Goal: Task Accomplishment & Management: Manage account settings

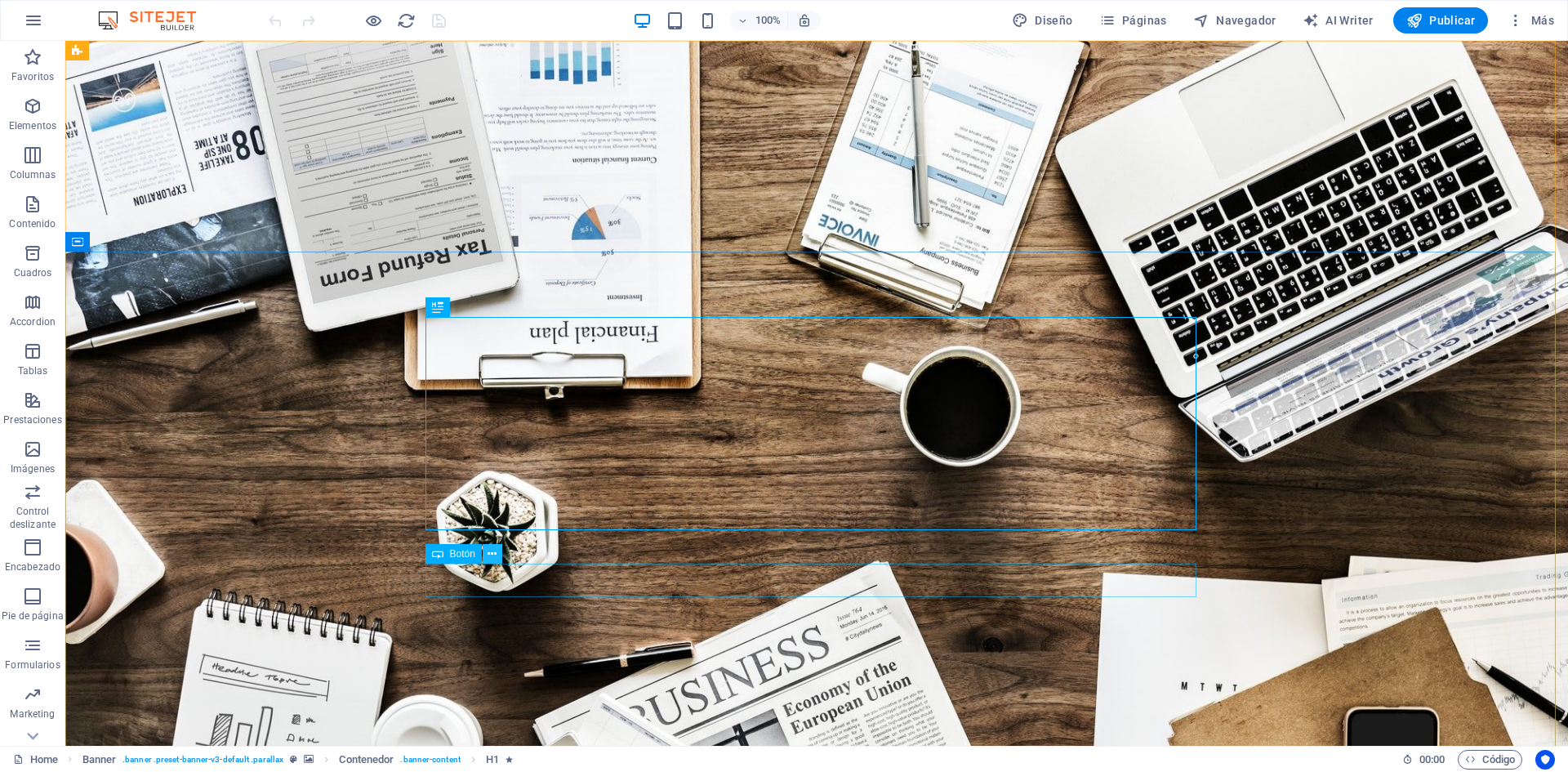
click at [492, 556] on icon at bounding box center [492, 553] width 9 height 17
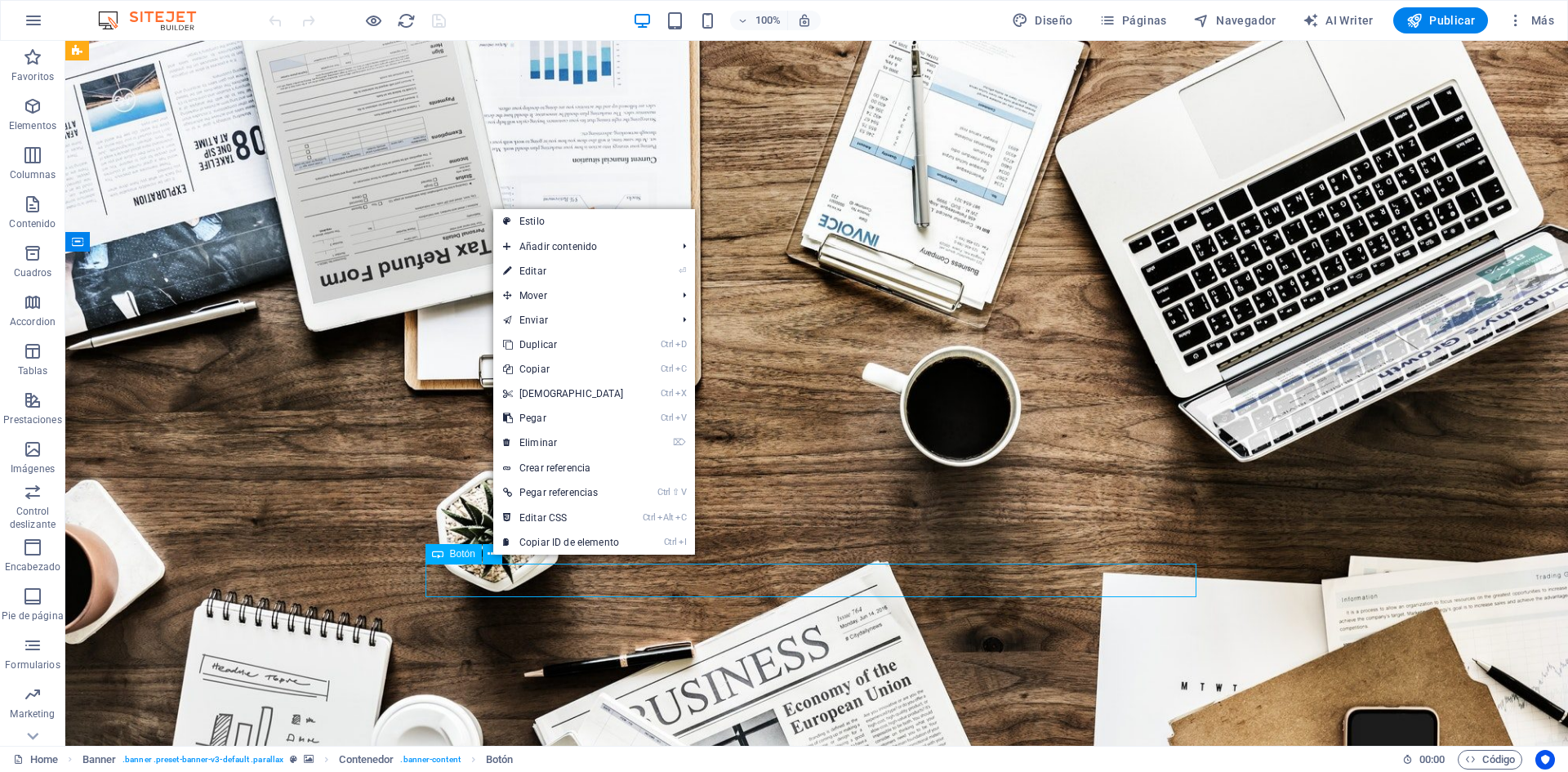
click at [459, 554] on span "Botón" at bounding box center [462, 554] width 25 height 10
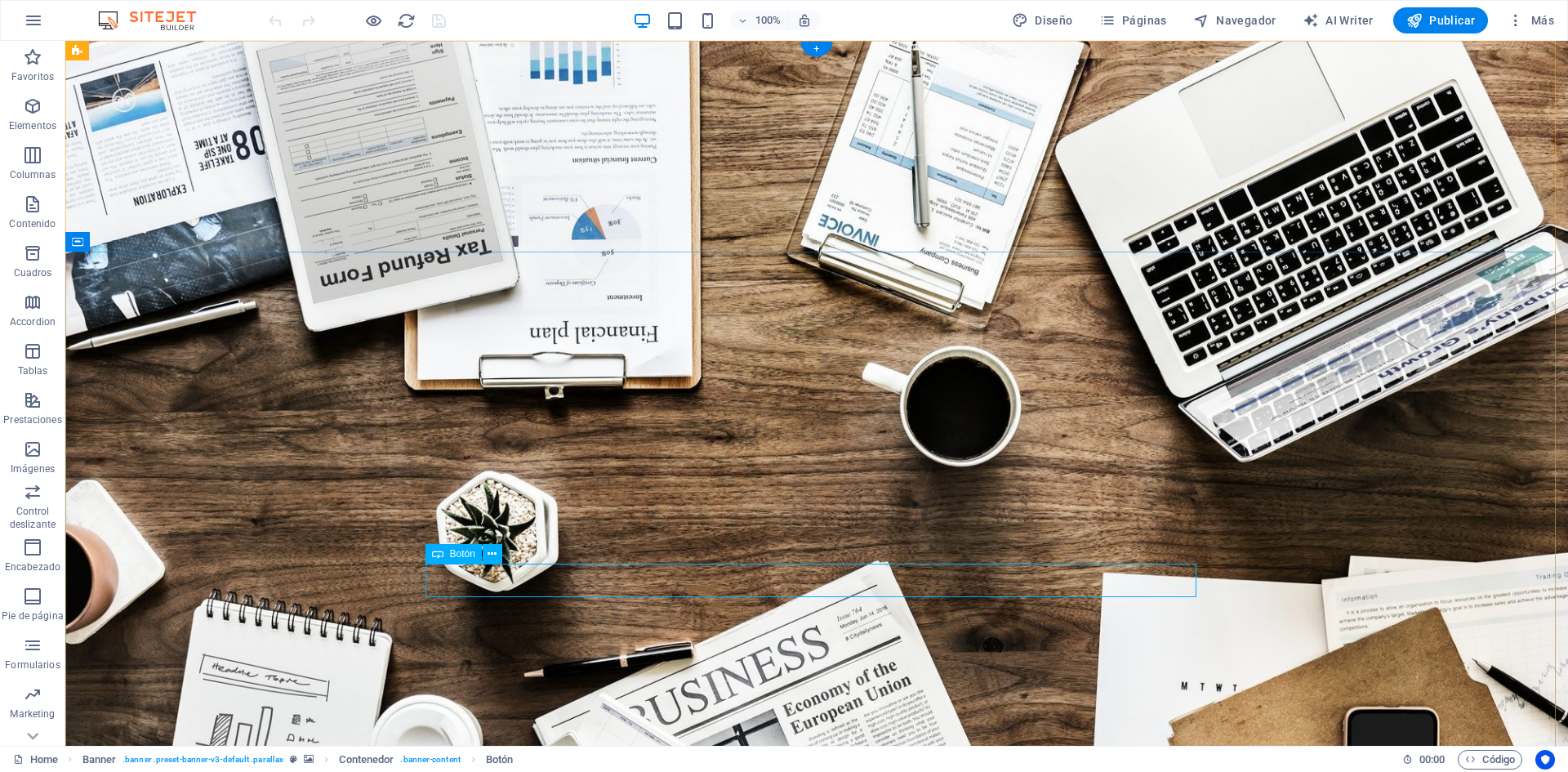
click at [447, 554] on div "Botón" at bounding box center [453, 554] width 57 height 20
click at [466, 553] on span "Botón" at bounding box center [462, 554] width 25 height 10
click at [493, 555] on icon at bounding box center [492, 553] width 9 height 17
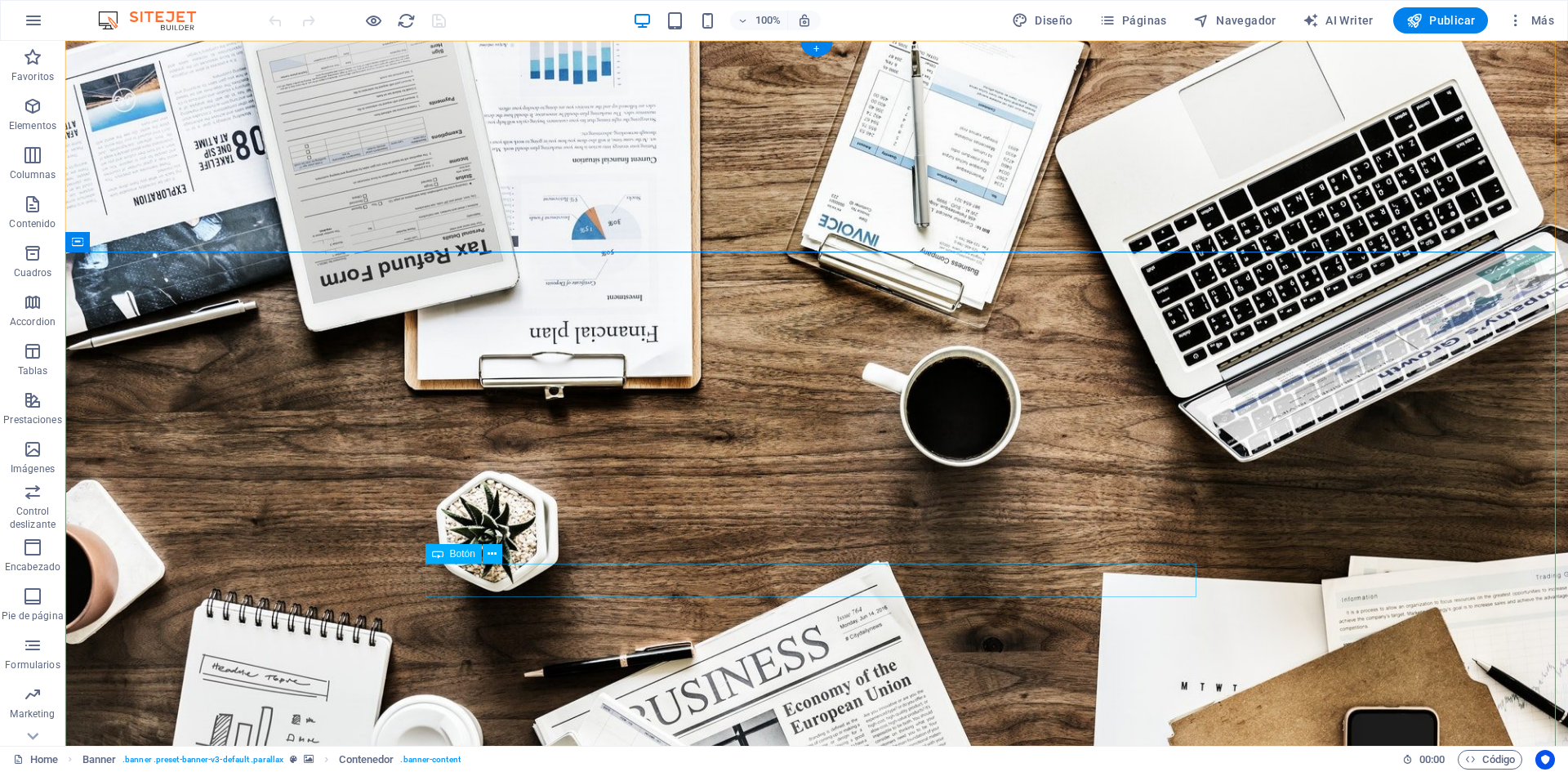
click at [1151, 21] on span "Páginas" at bounding box center [1133, 20] width 68 height 16
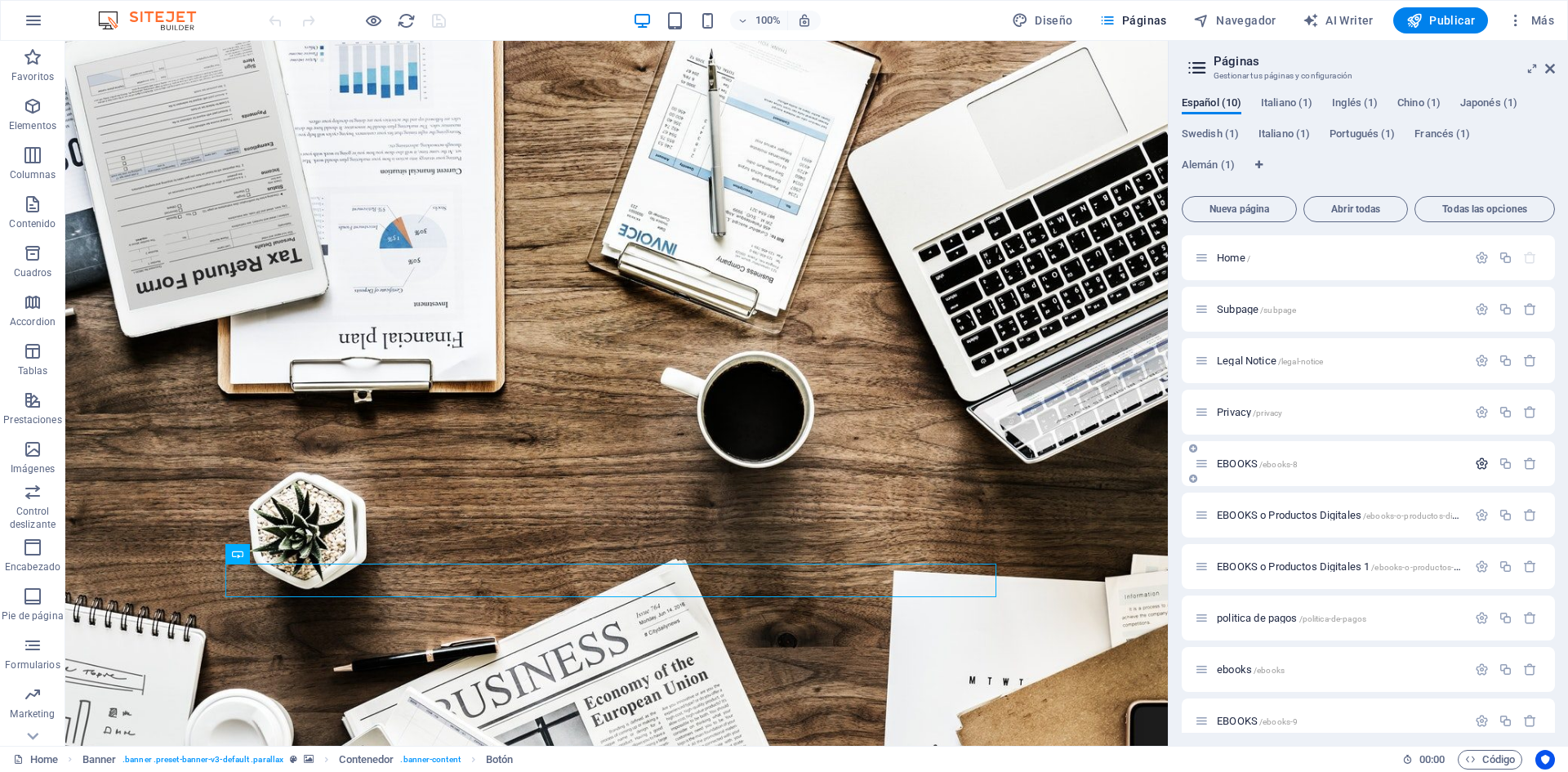
click at [1478, 464] on icon "button" at bounding box center [1482, 464] width 14 height 14
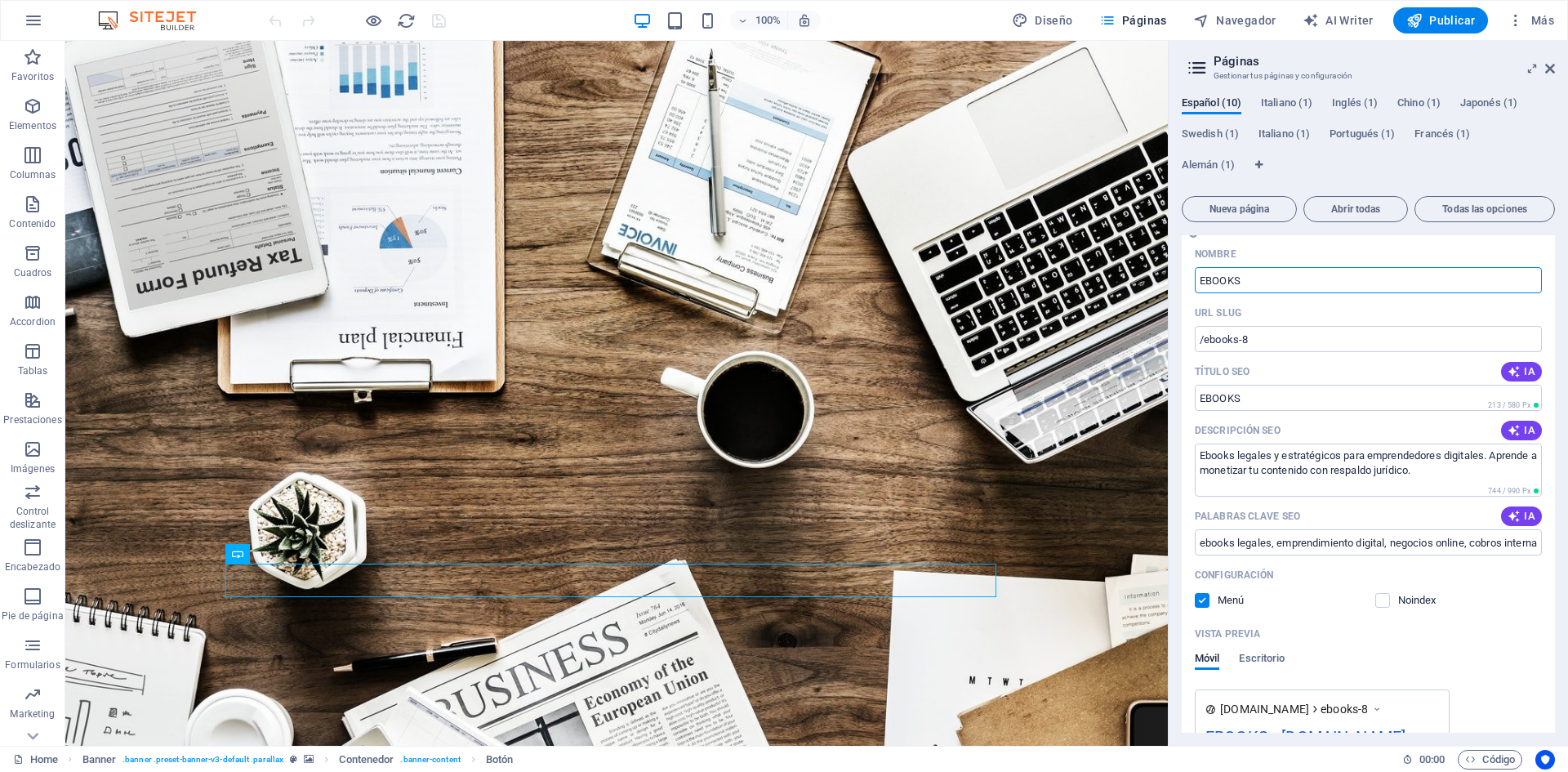
scroll to position [163, 0]
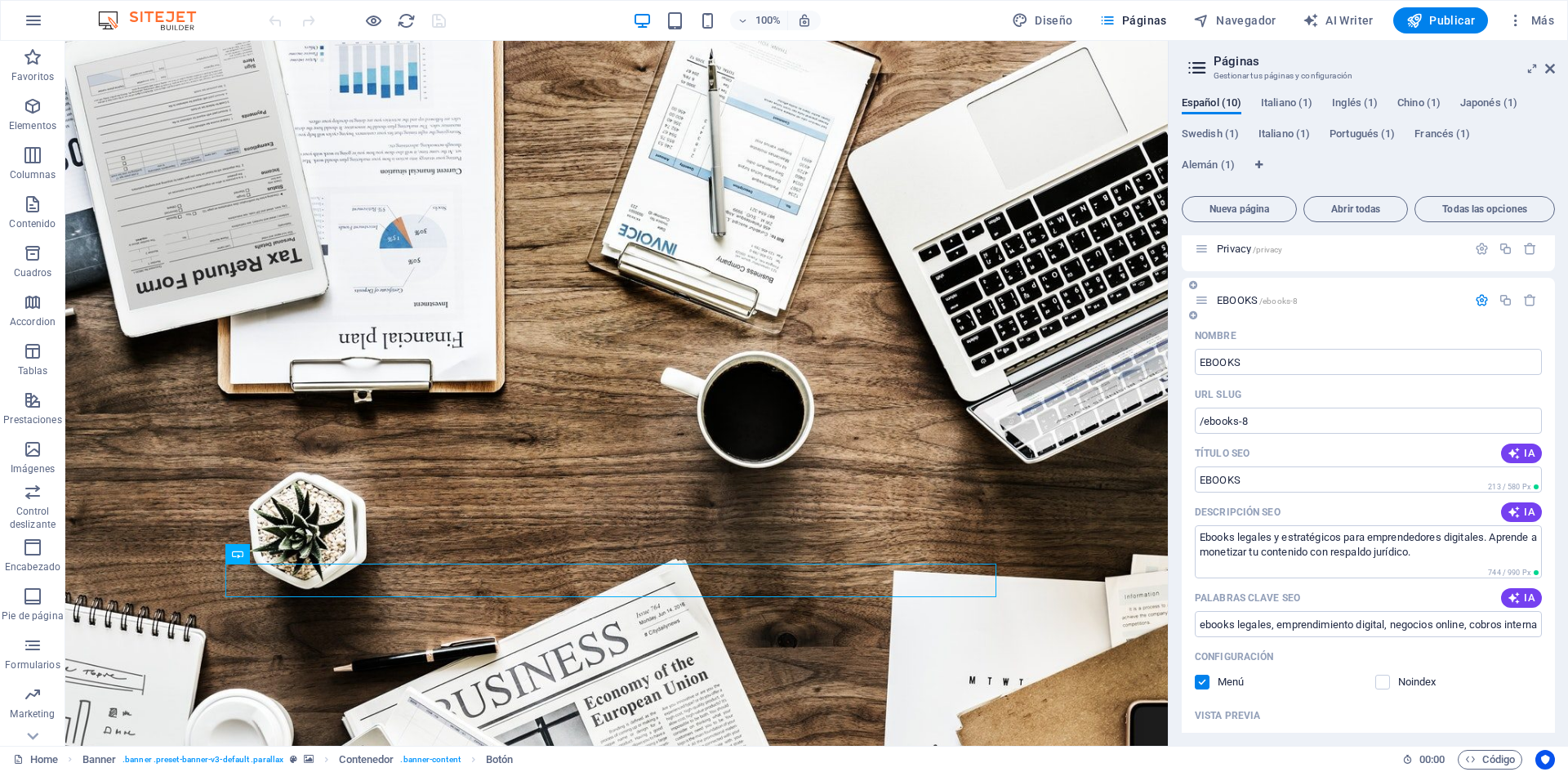
click at [1475, 296] on icon "button" at bounding box center [1482, 300] width 14 height 14
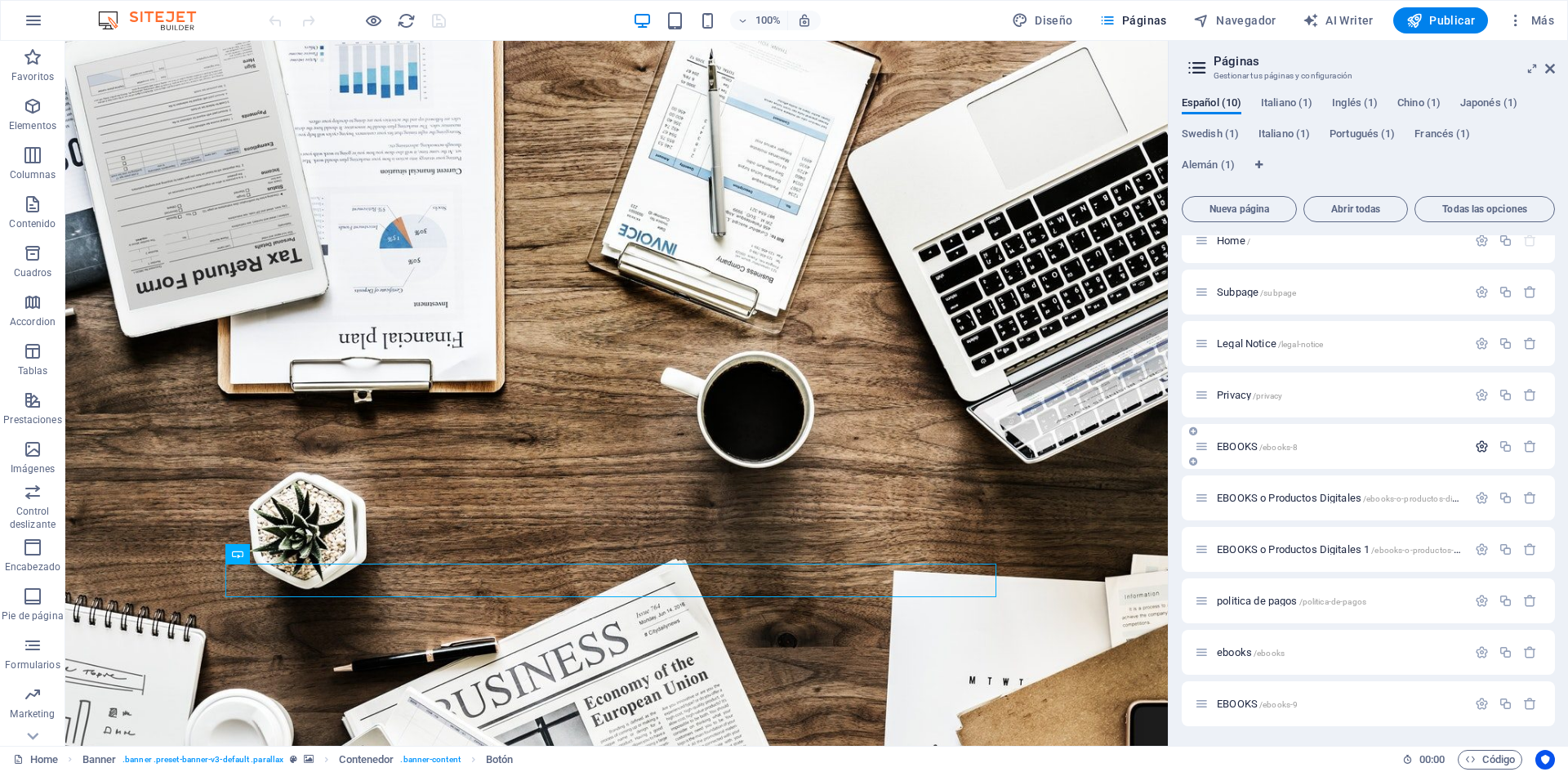
click at [1479, 442] on icon "button" at bounding box center [1482, 446] width 14 height 14
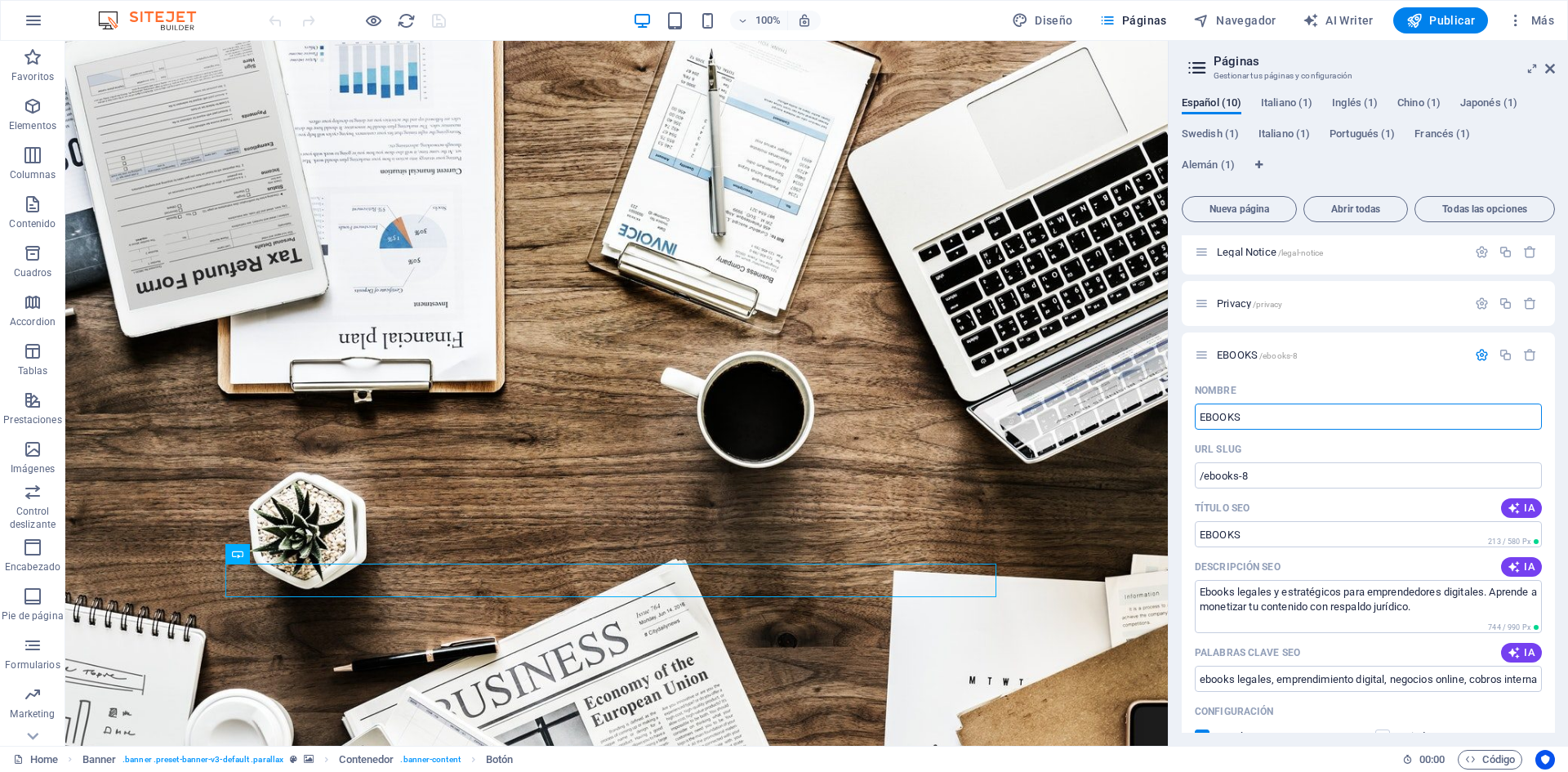
scroll to position [0, 0]
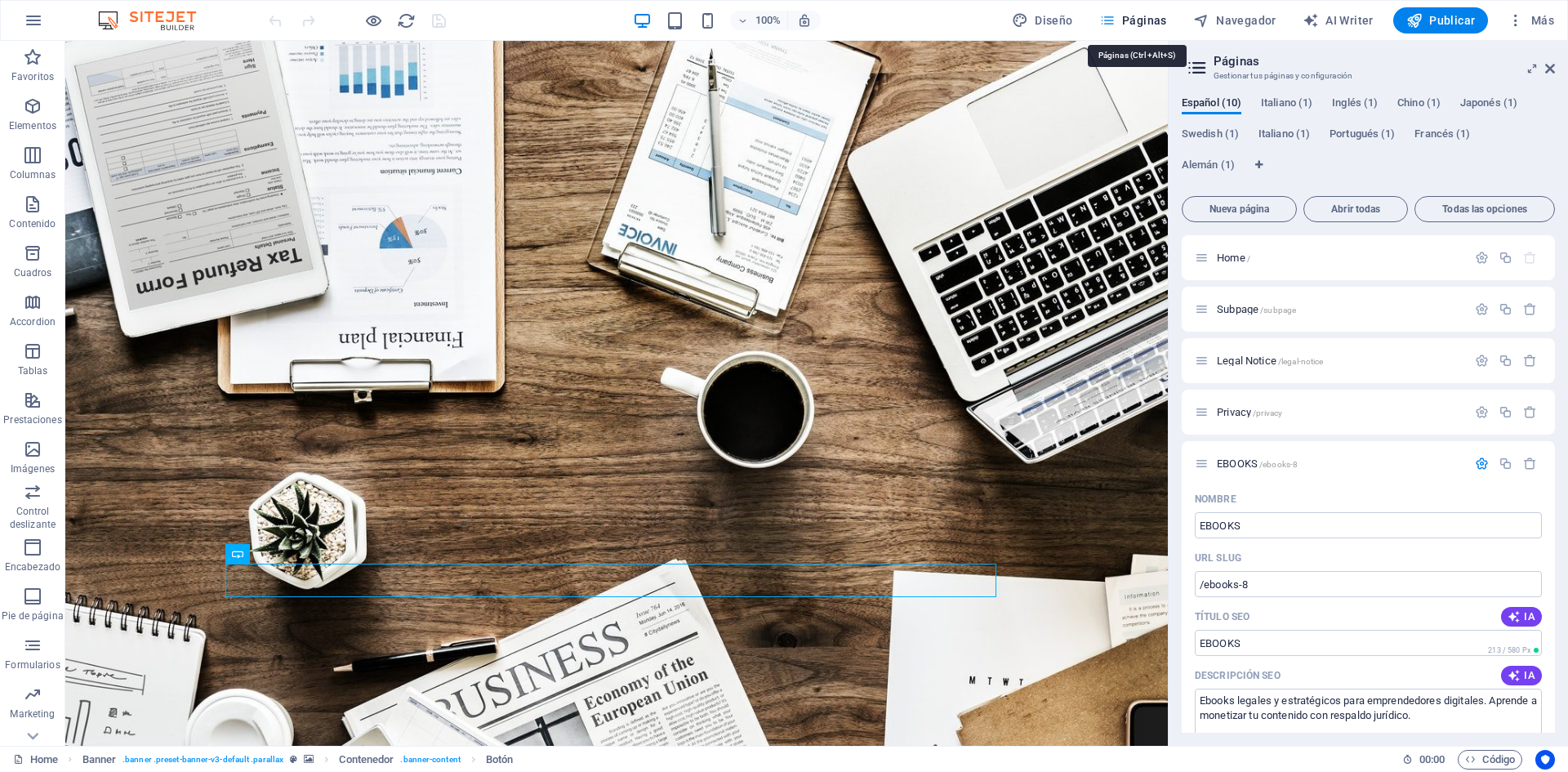
click at [1124, 20] on span "Páginas" at bounding box center [1133, 20] width 68 height 16
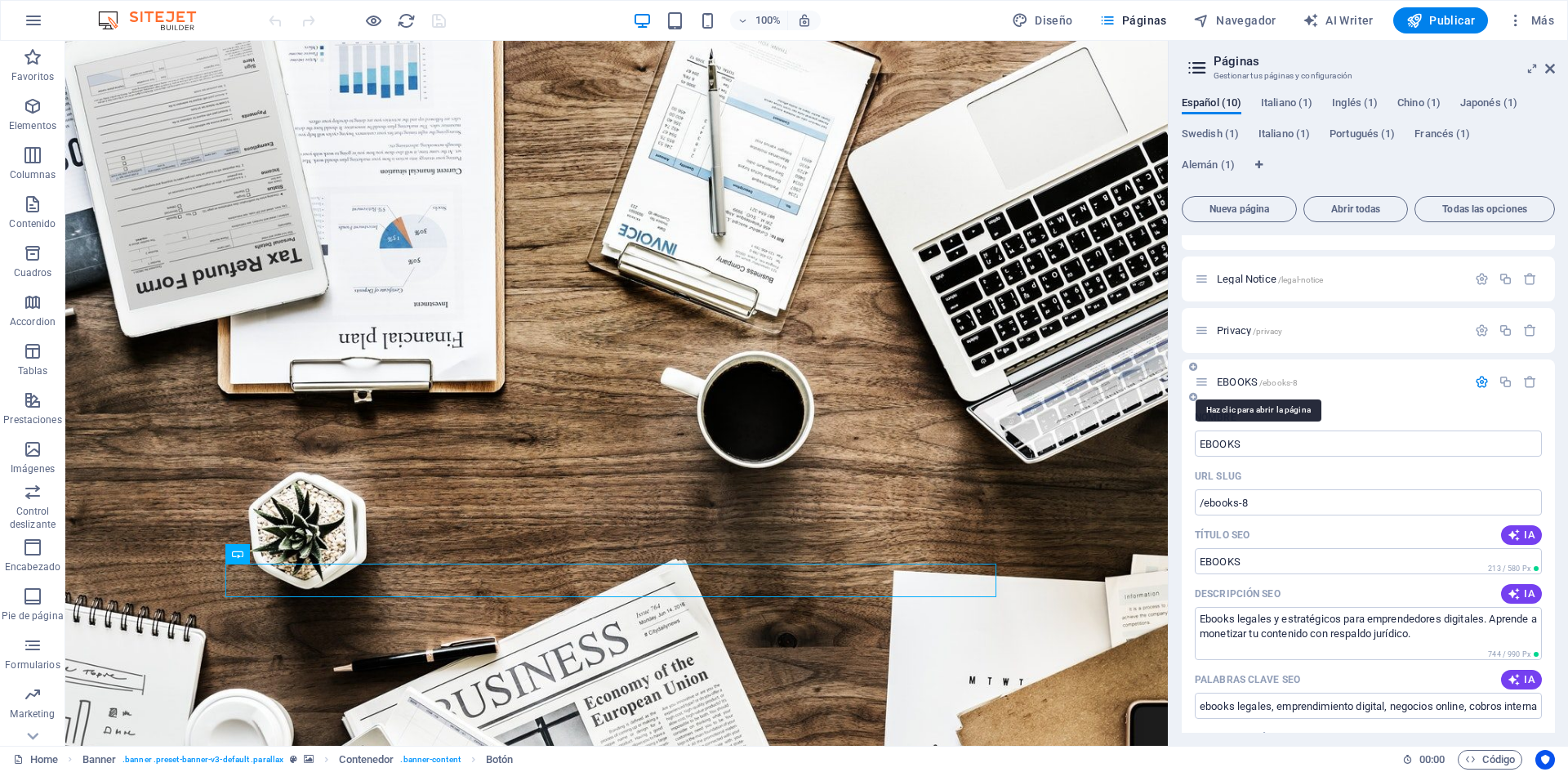
click at [1244, 384] on span "EBOOKS /ebooks-8" at bounding box center [1256, 382] width 80 height 12
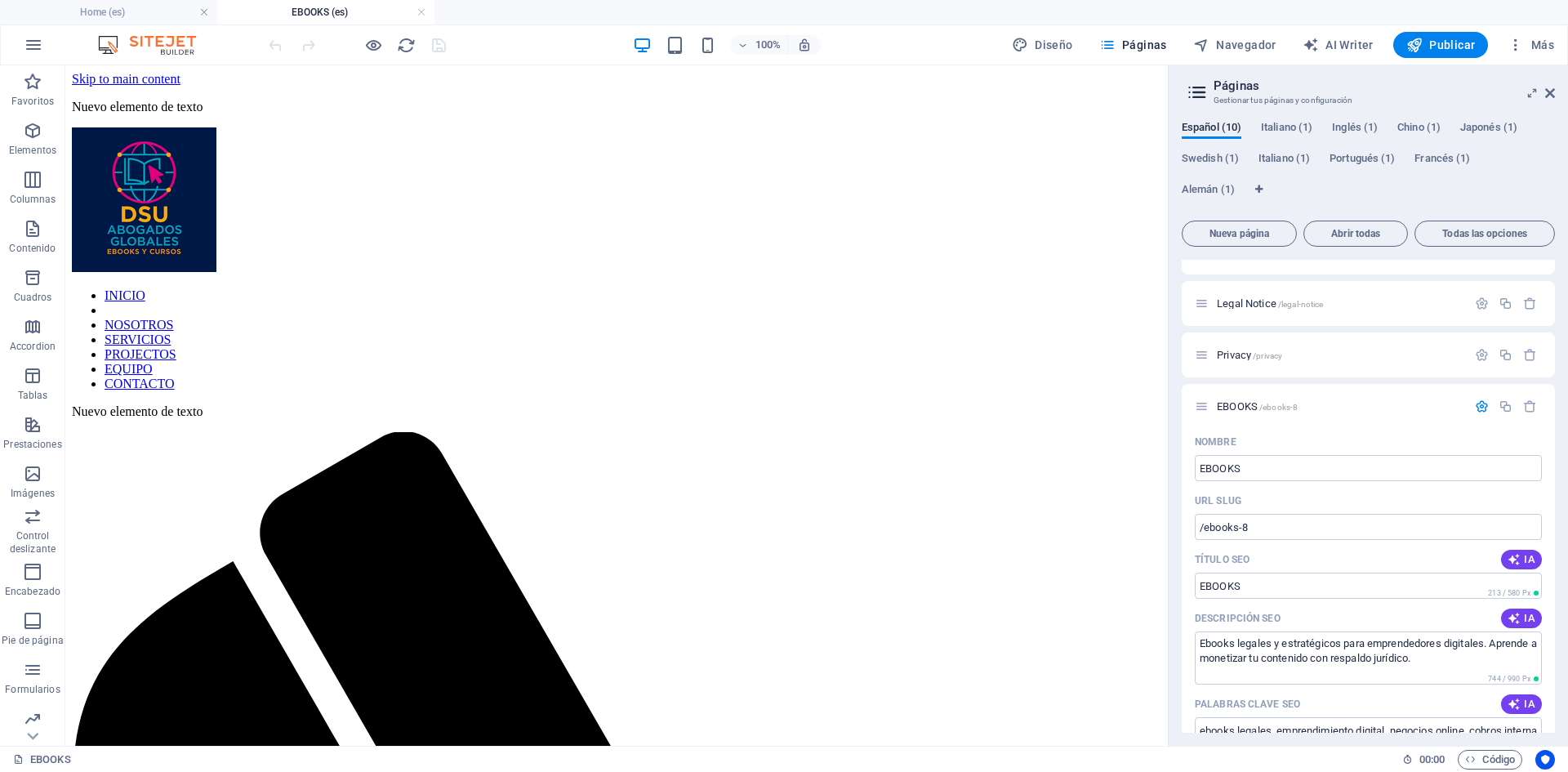
scroll to position [0, 0]
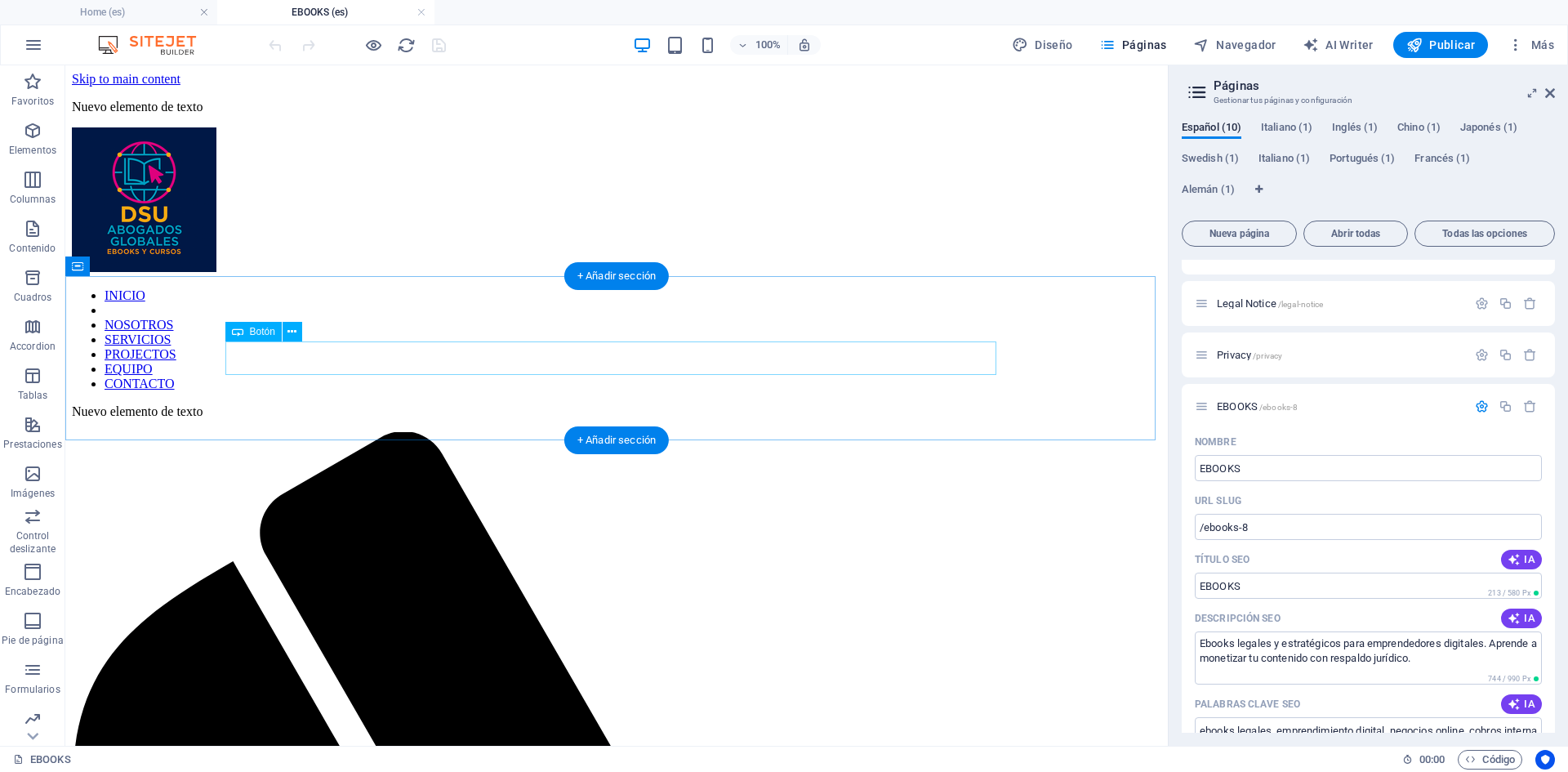
click at [291, 333] on icon at bounding box center [291, 332] width 9 height 17
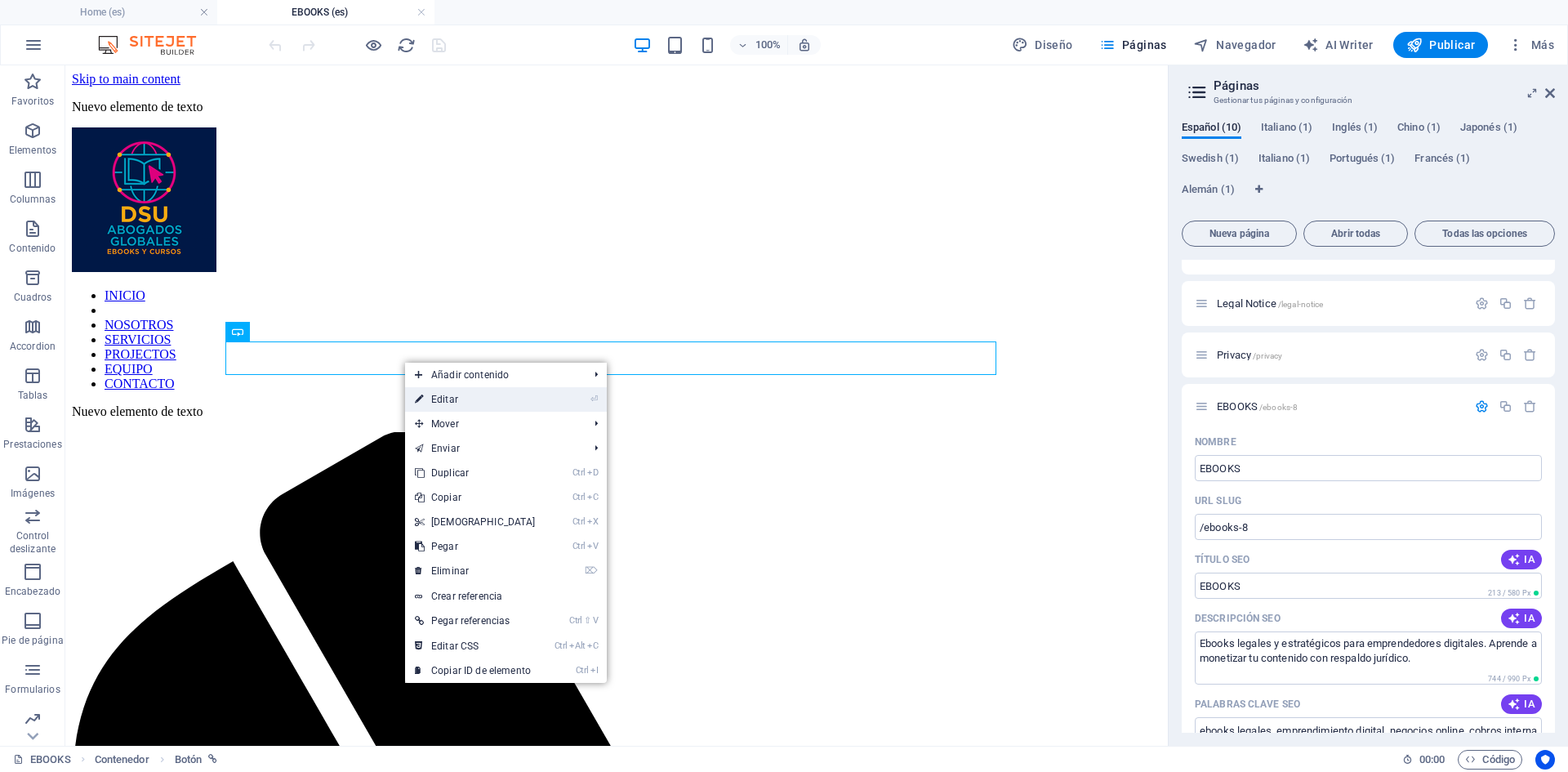
click at [455, 400] on link "⏎ Editar" at bounding box center [475, 399] width 140 height 25
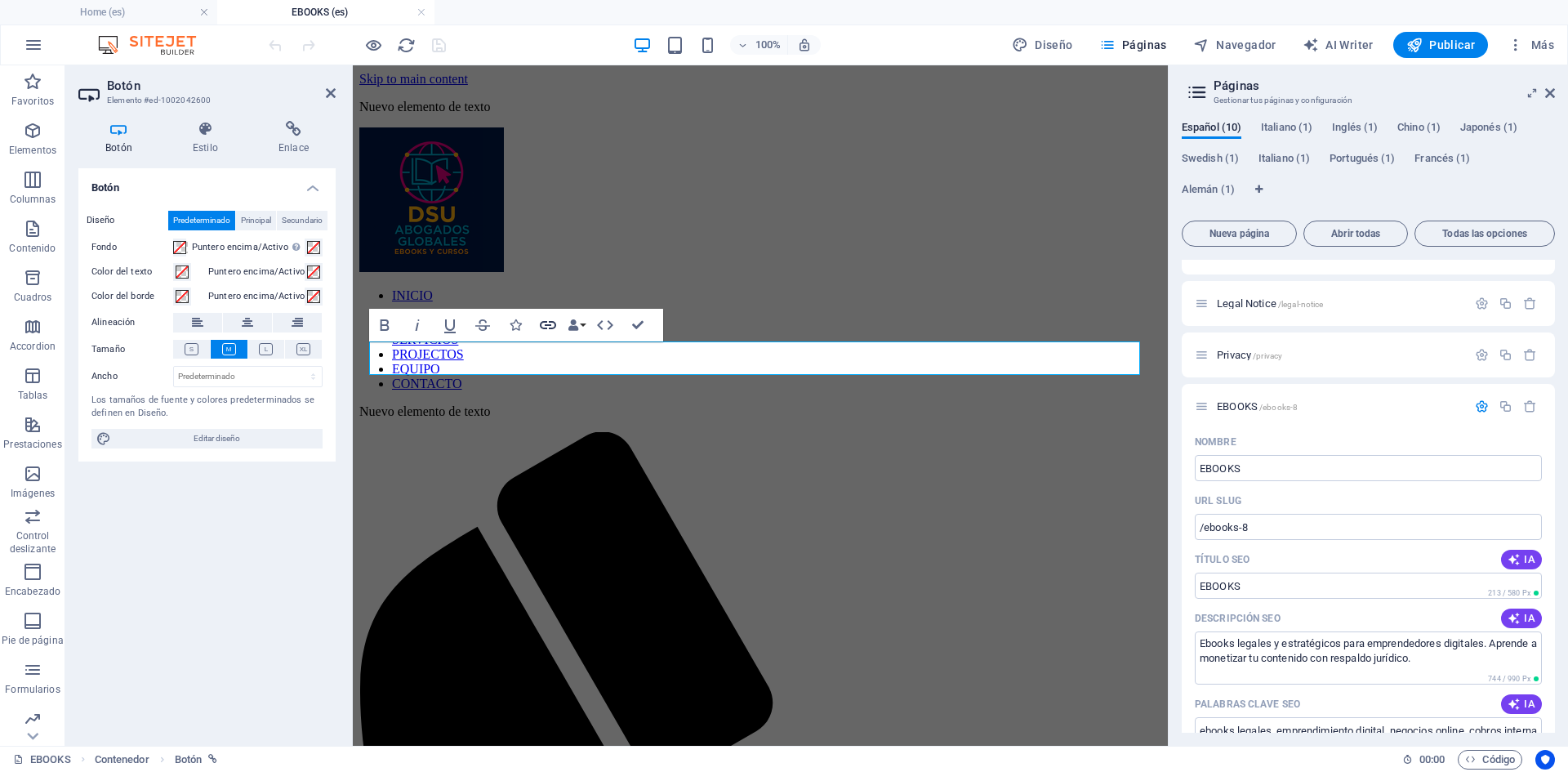
click at [548, 324] on icon "button" at bounding box center [548, 325] width 20 height 20
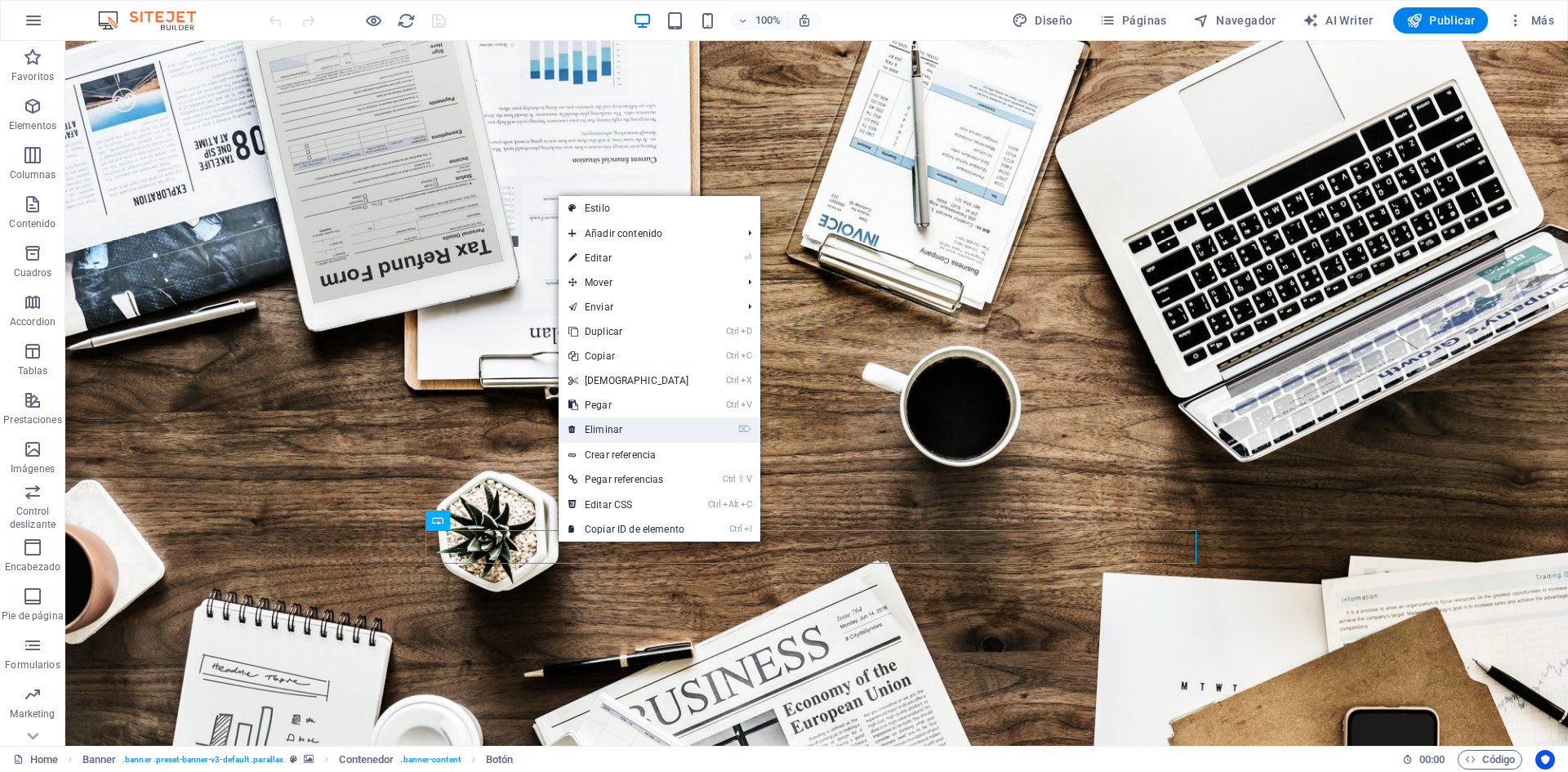
click at [612, 427] on link "⌦ Eliminar" at bounding box center [628, 429] width 140 height 25
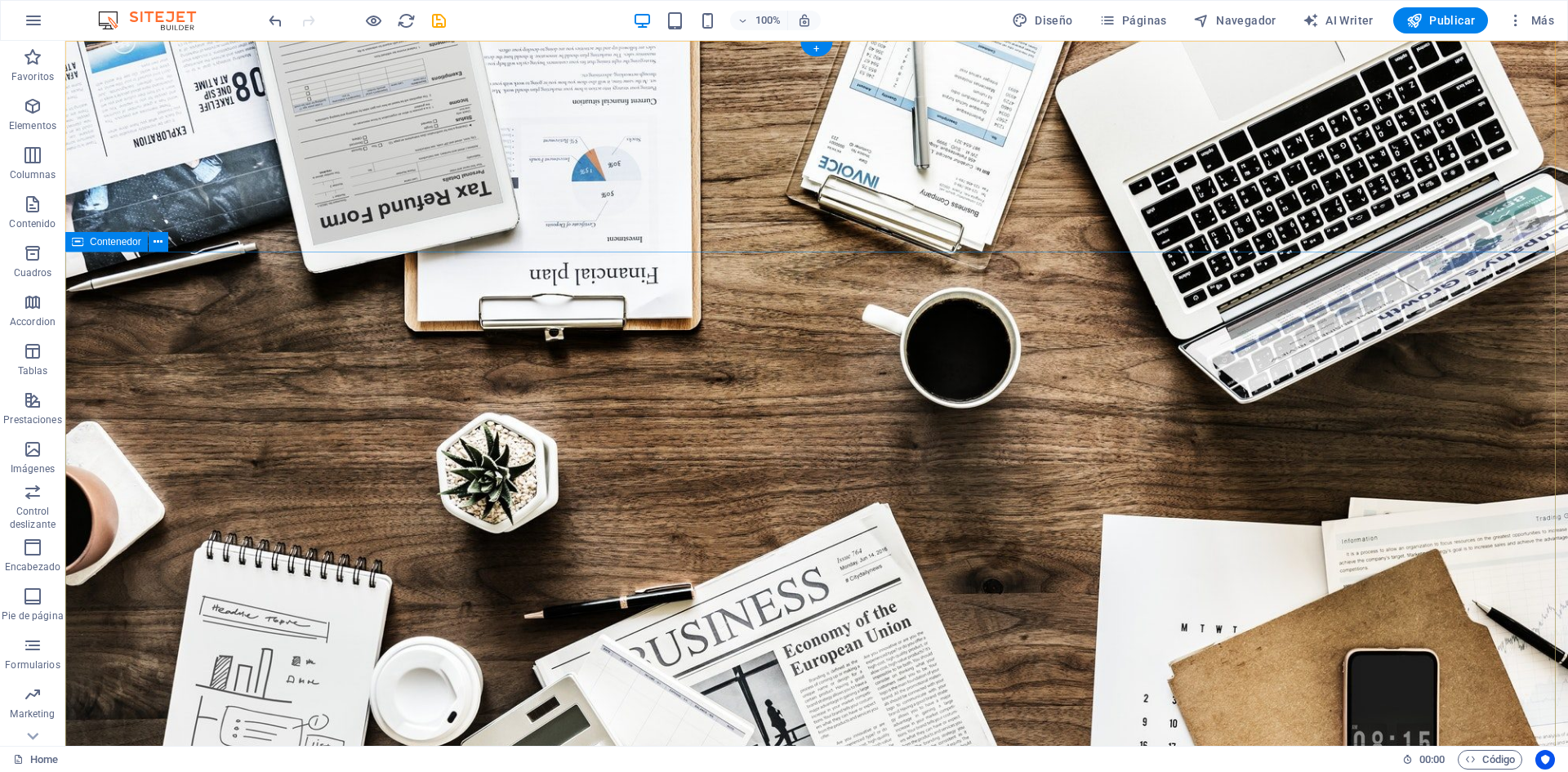
scroll to position [163, 0]
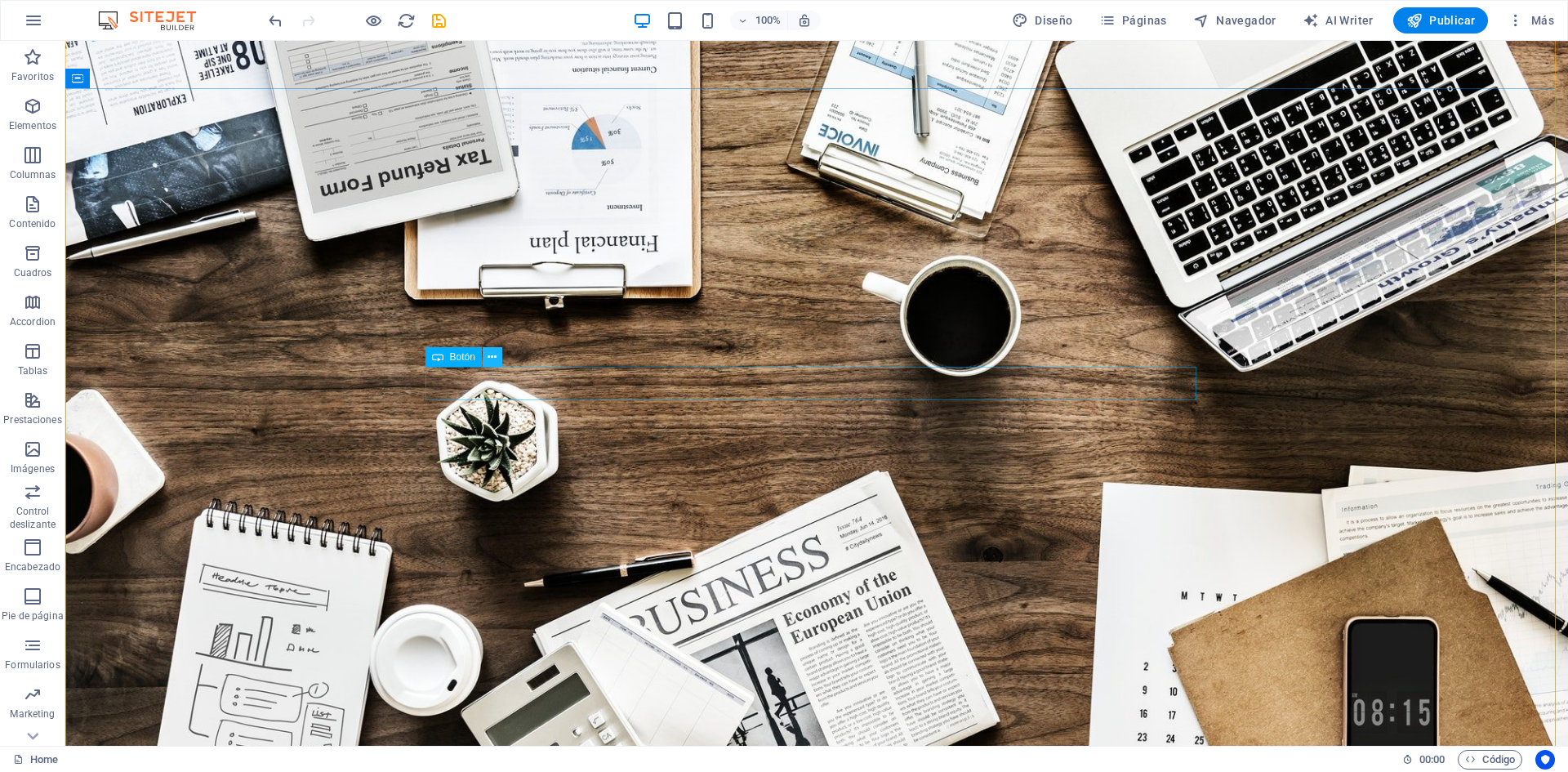
click at [493, 357] on icon at bounding box center [492, 357] width 9 height 17
click at [493, 356] on icon at bounding box center [492, 357] width 9 height 17
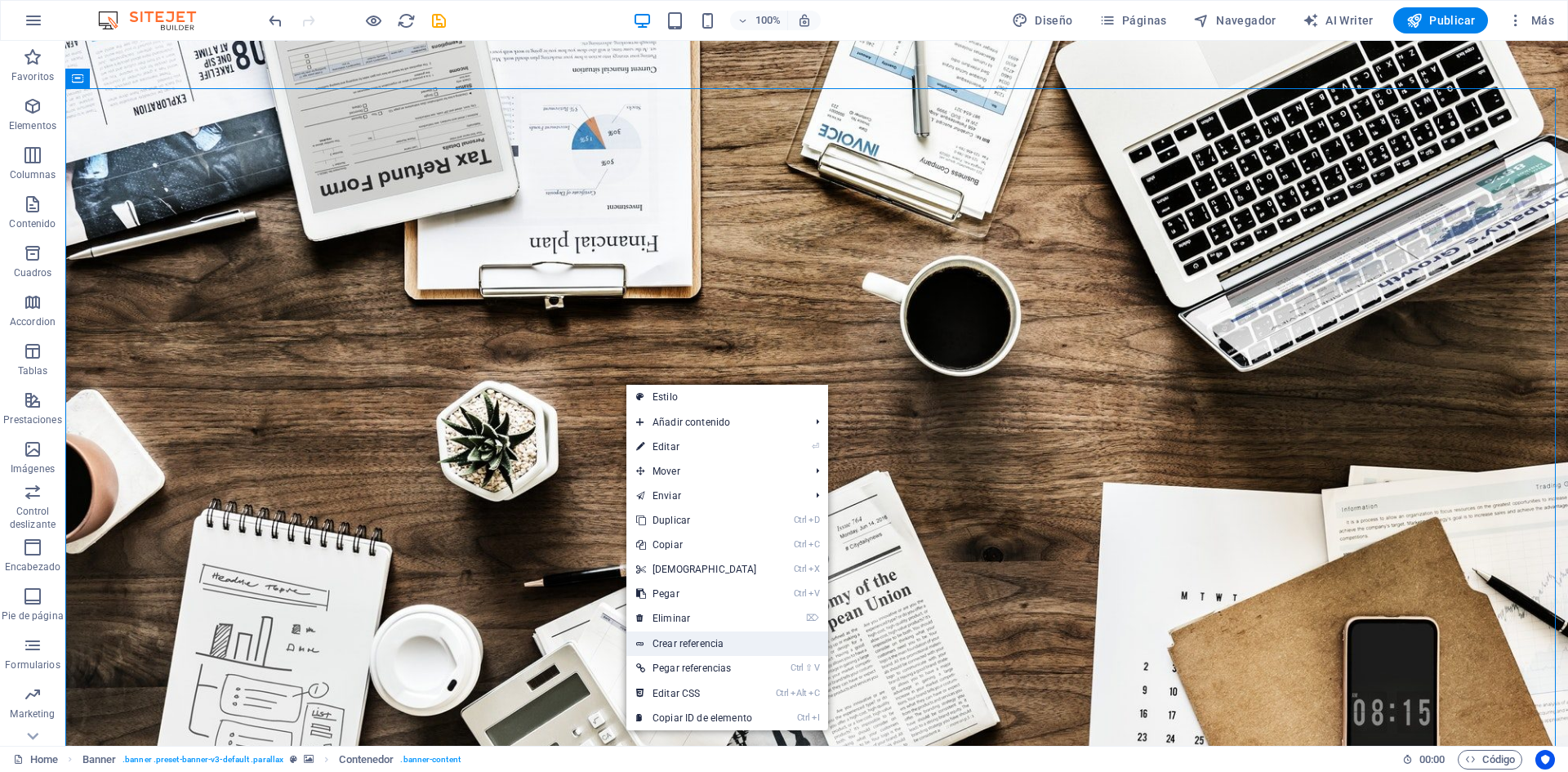
click at [682, 643] on link "Crear referencia" at bounding box center [727, 644] width 202 height 25
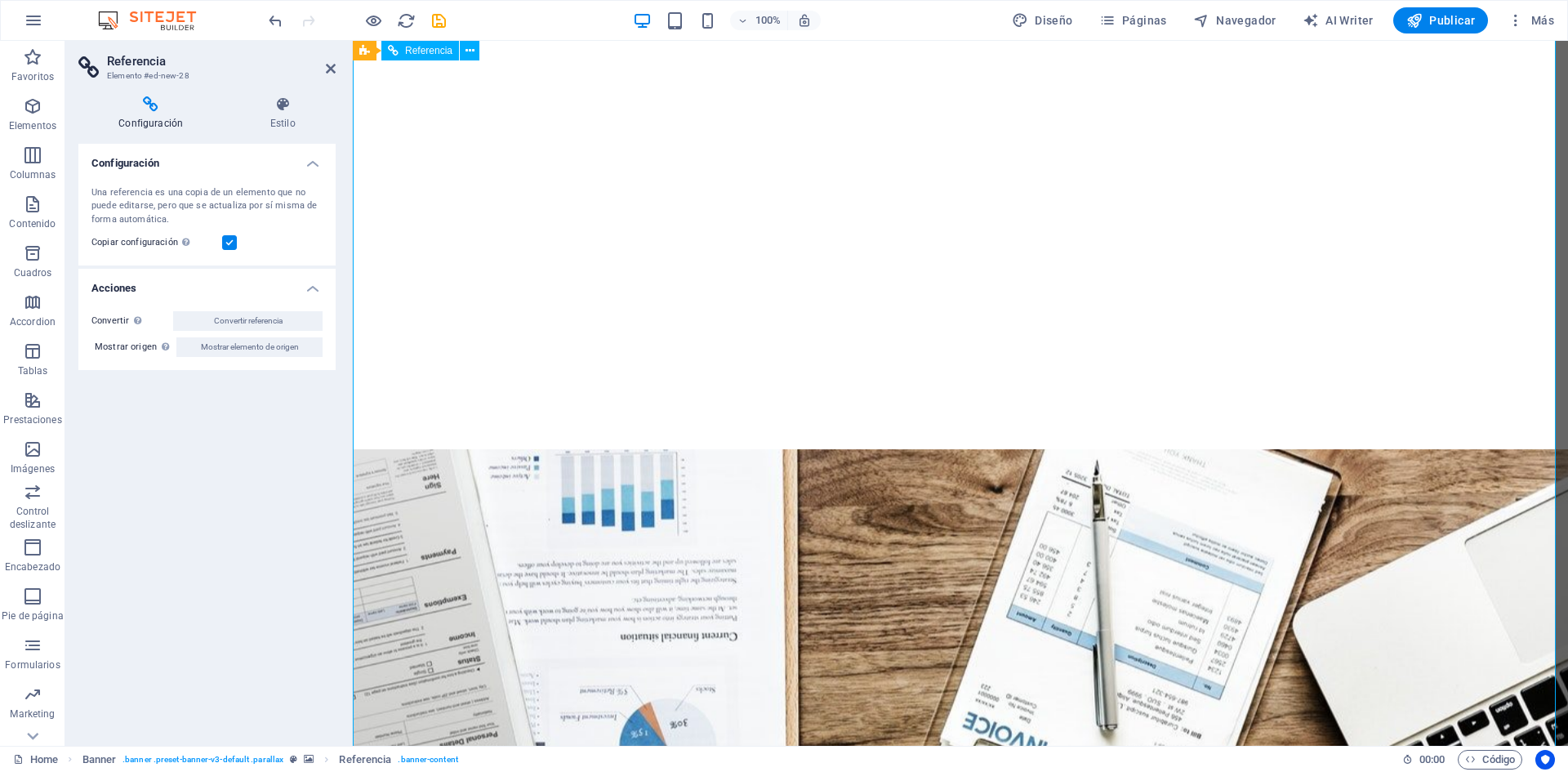
scroll to position [1143, 0]
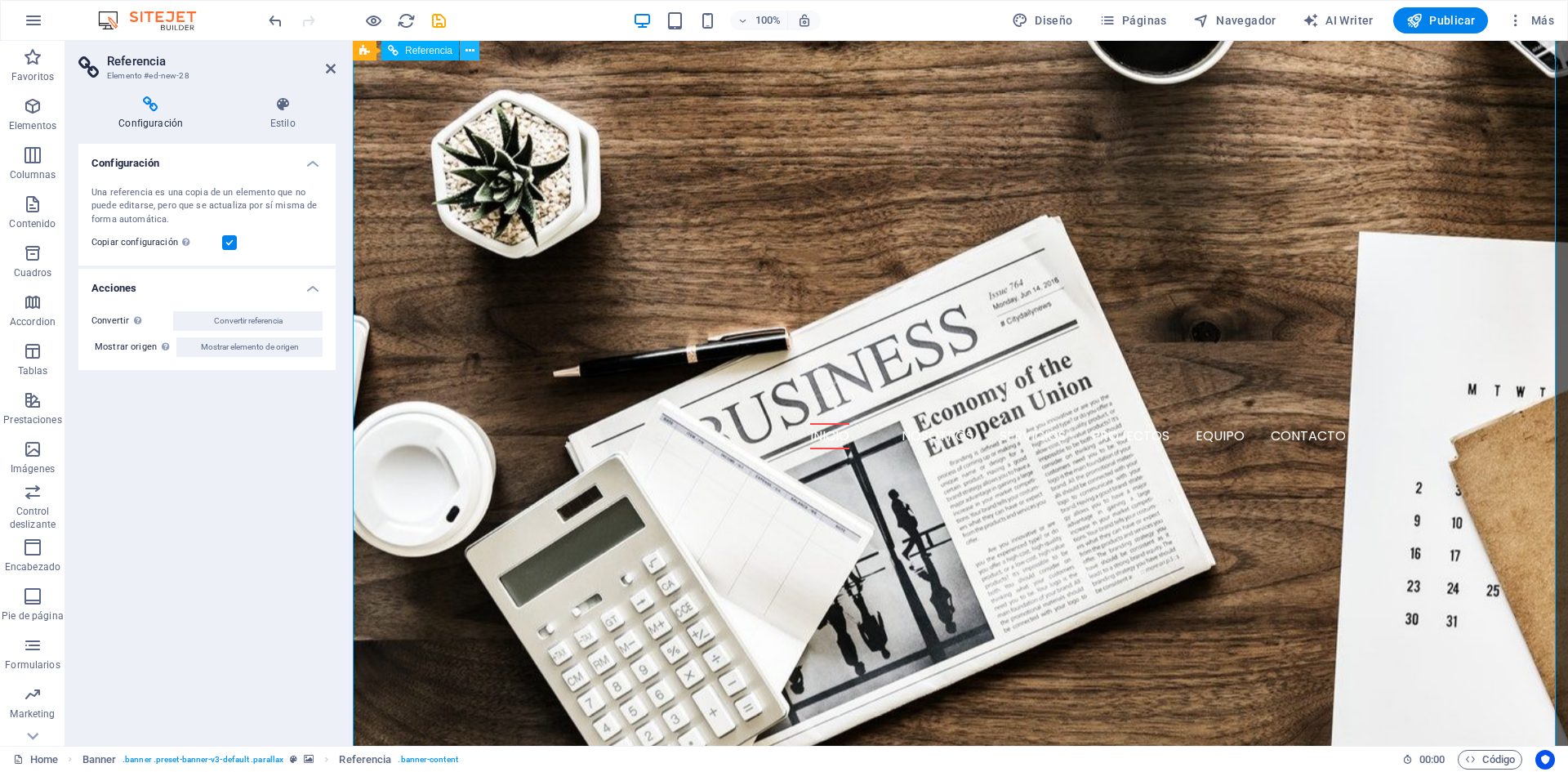
click at [472, 50] on icon at bounding box center [470, 51] width 9 height 17
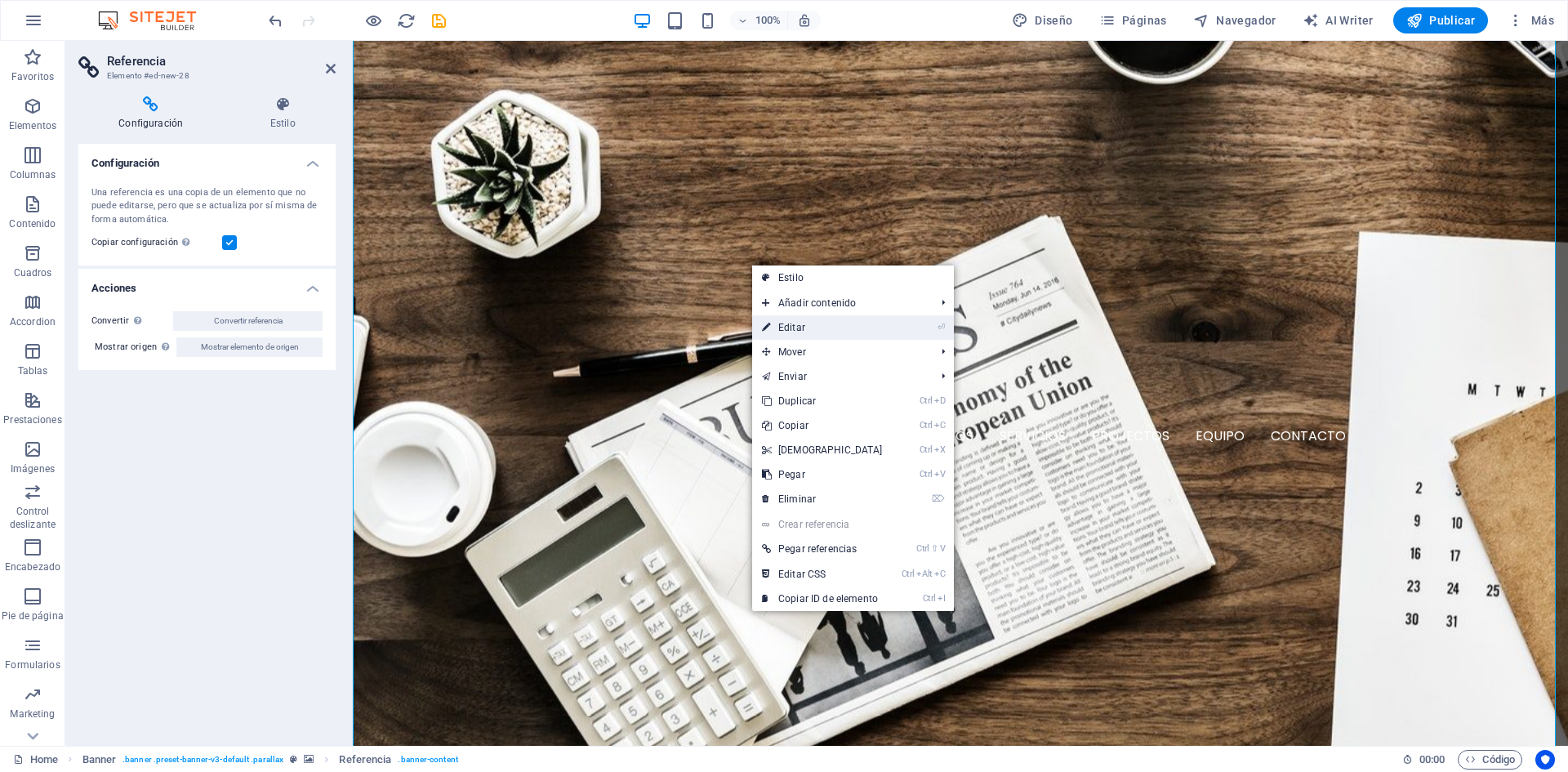
click at [797, 327] on link "⏎ Editar" at bounding box center [821, 327] width 140 height 25
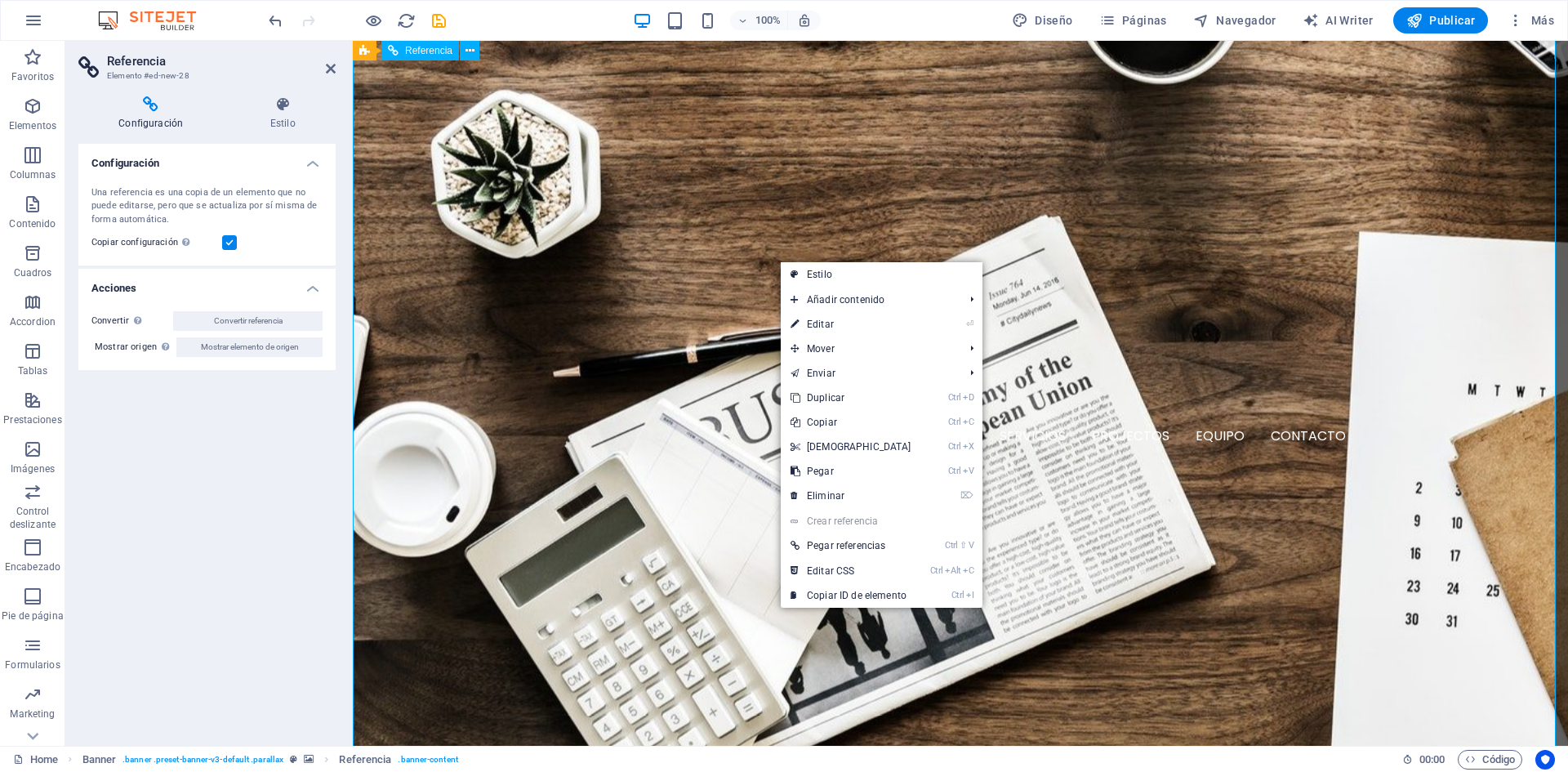
drag, startPoint x: 1179, startPoint y: 367, endPoint x: 1035, endPoint y: 287, distance: 164.7
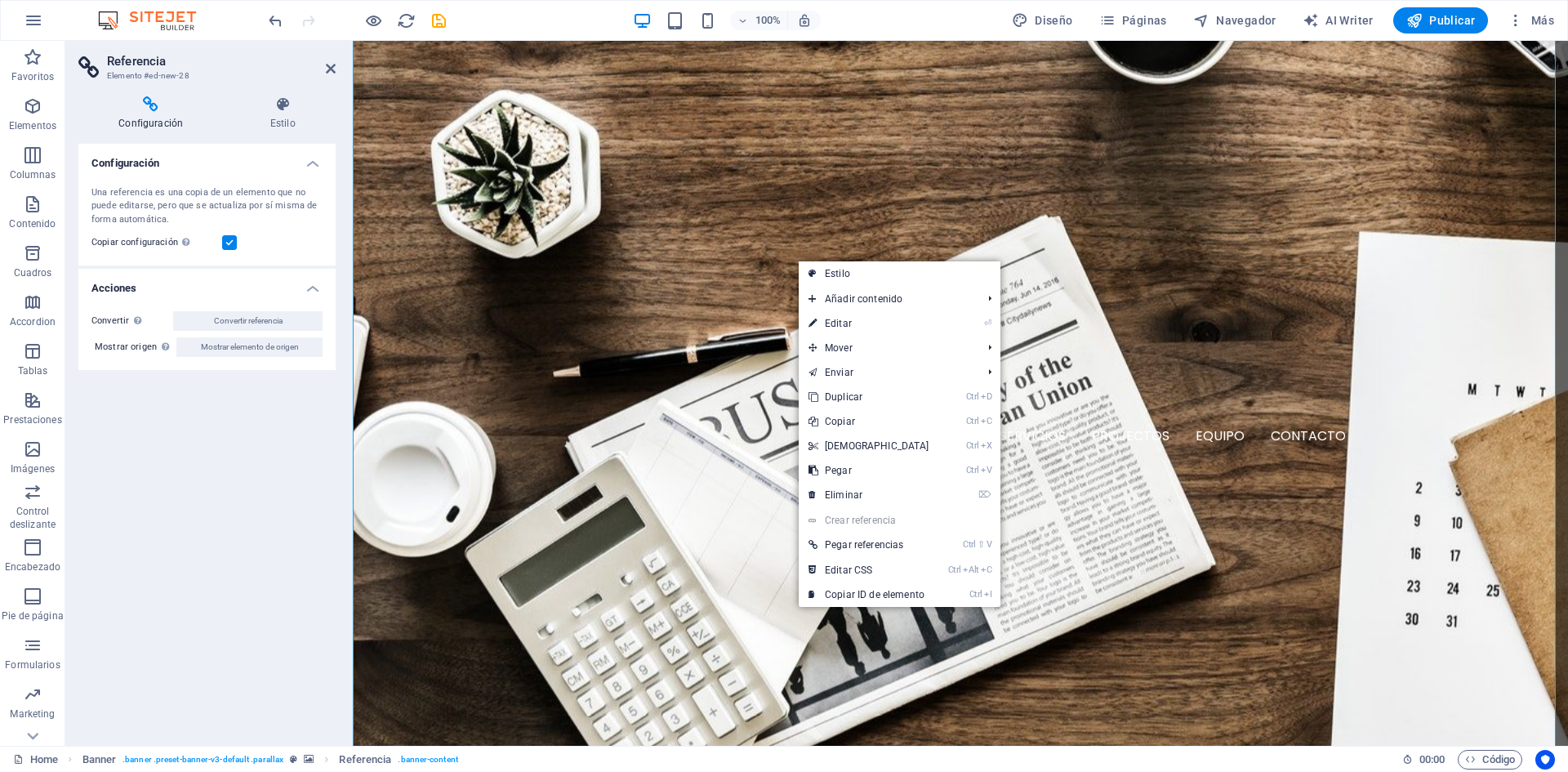
click at [875, 520] on link "Crear referencia" at bounding box center [899, 520] width 202 height 25
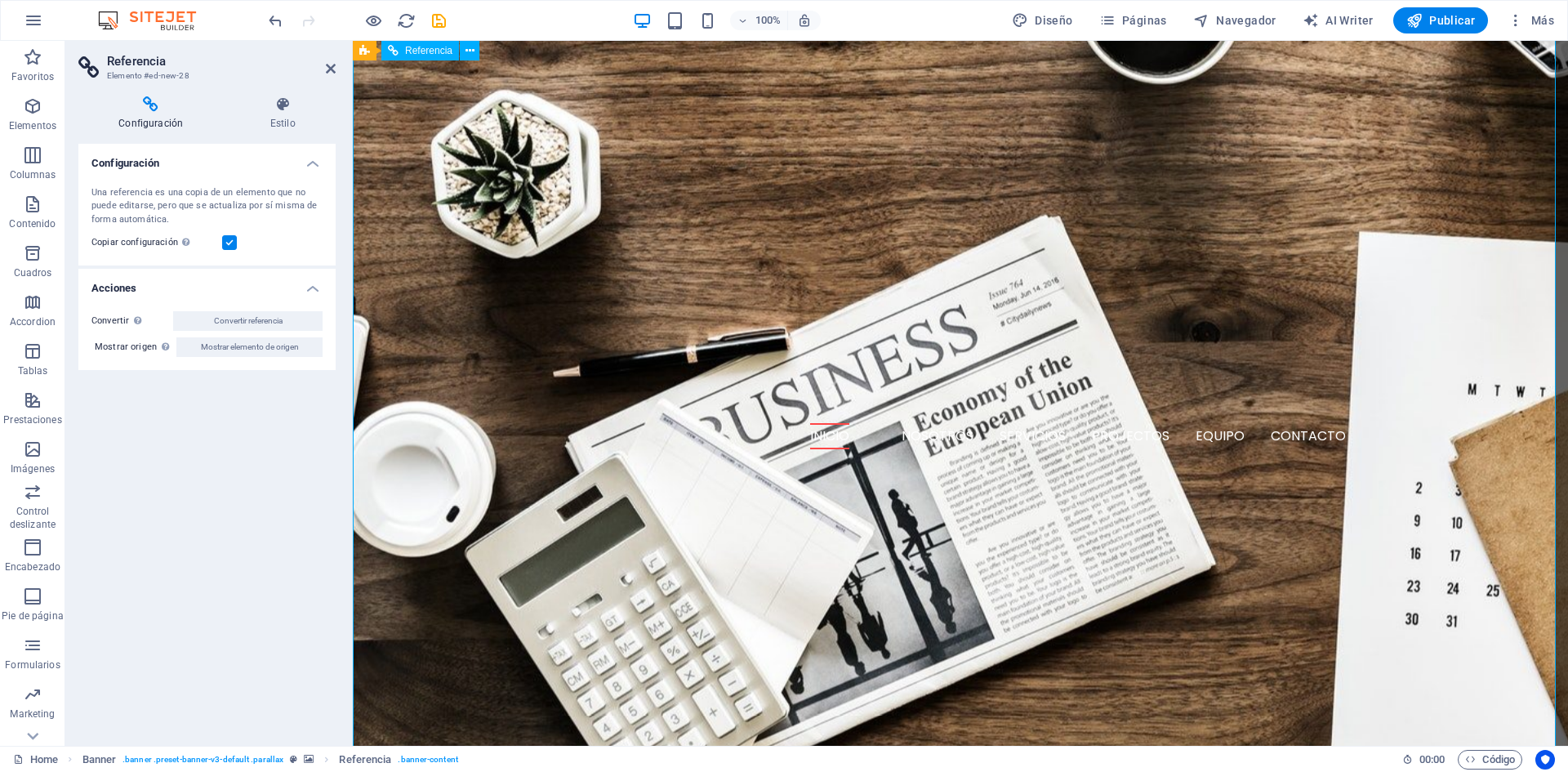
click at [468, 49] on icon at bounding box center [470, 51] width 9 height 17
click at [154, 107] on icon at bounding box center [151, 104] width 145 height 16
click at [417, 52] on button at bounding box center [426, 51] width 20 height 20
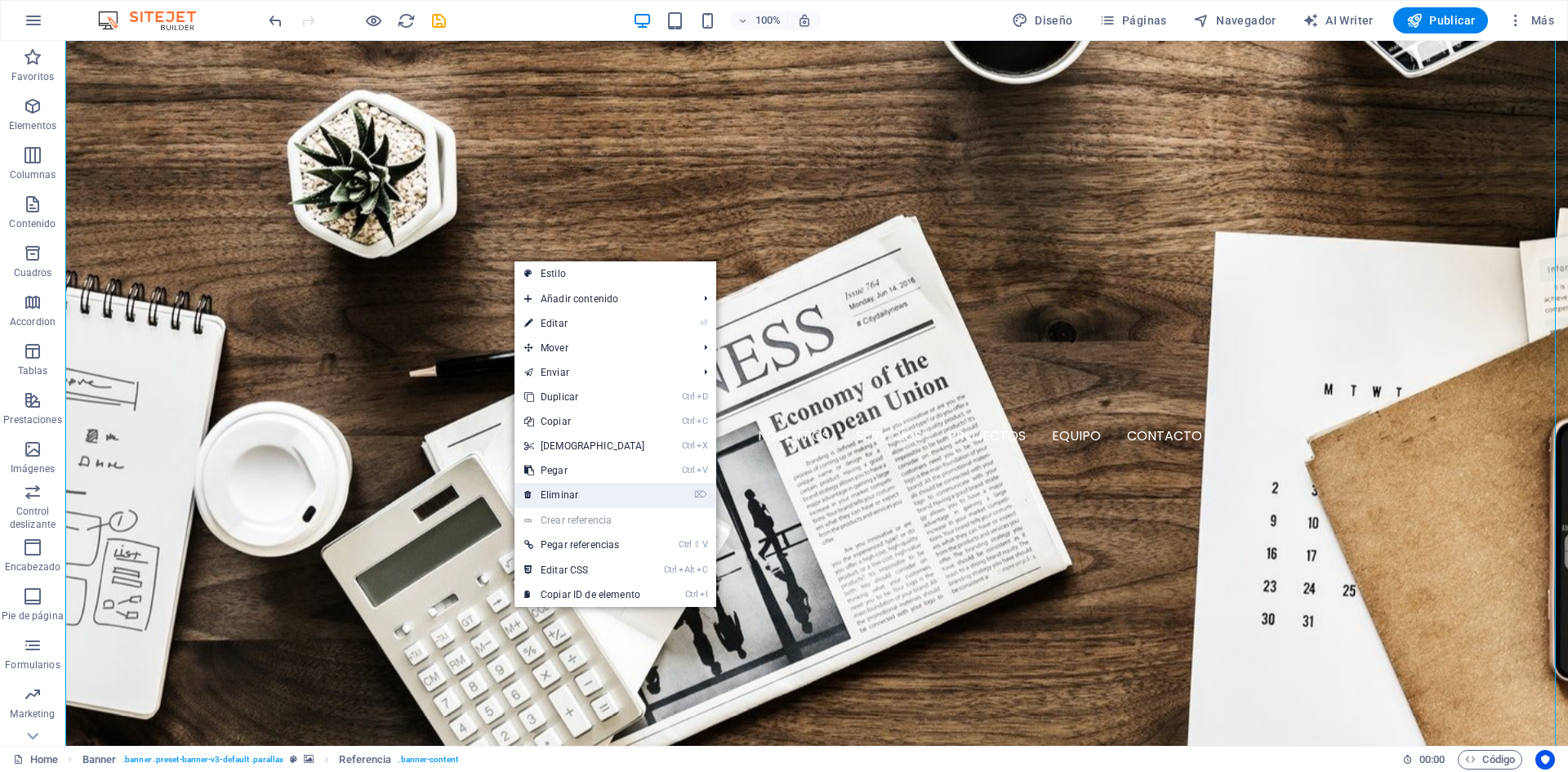
click at [556, 492] on link "⌦ Eliminar" at bounding box center [584, 495] width 140 height 25
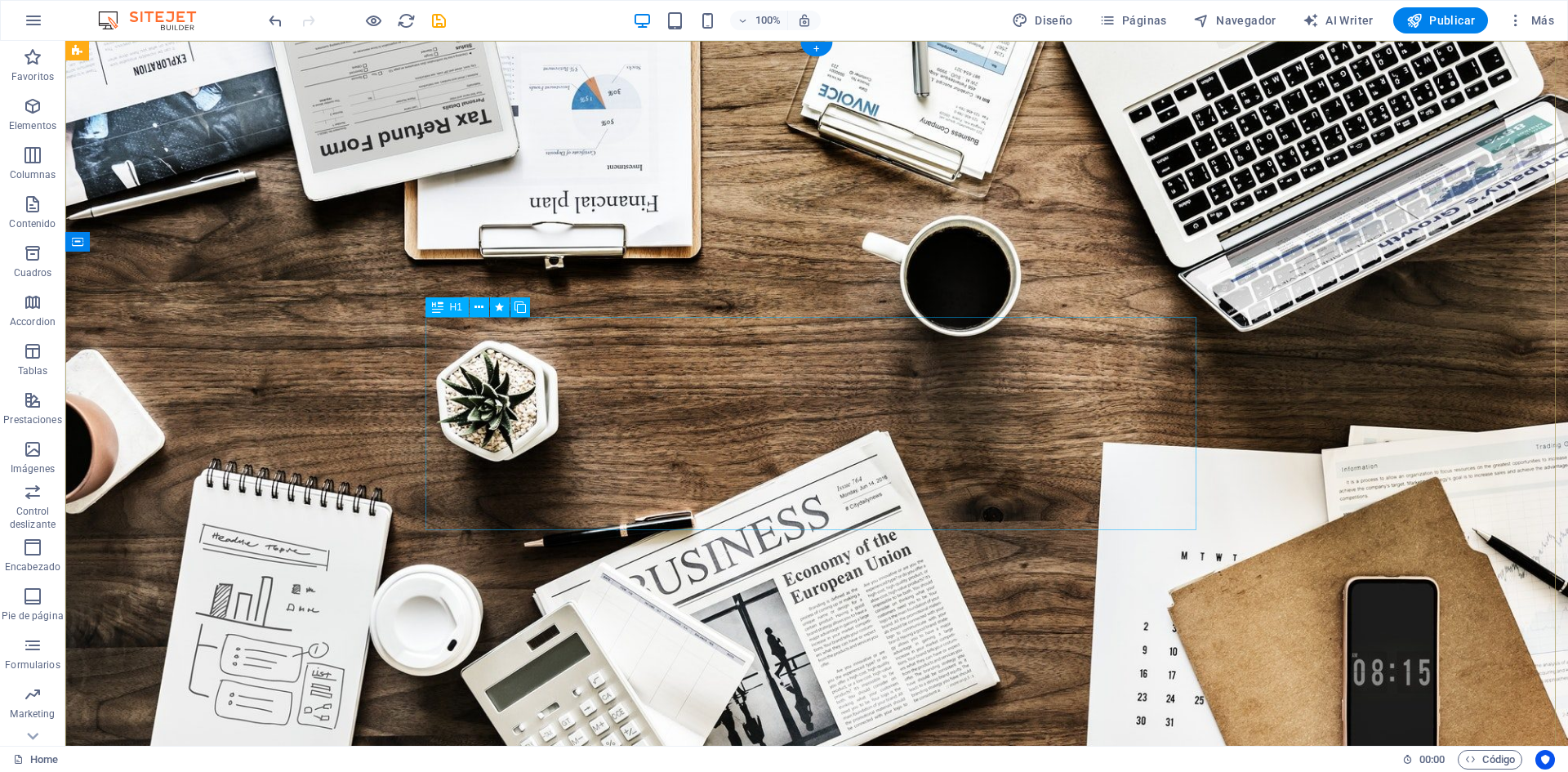
scroll to position [245, 0]
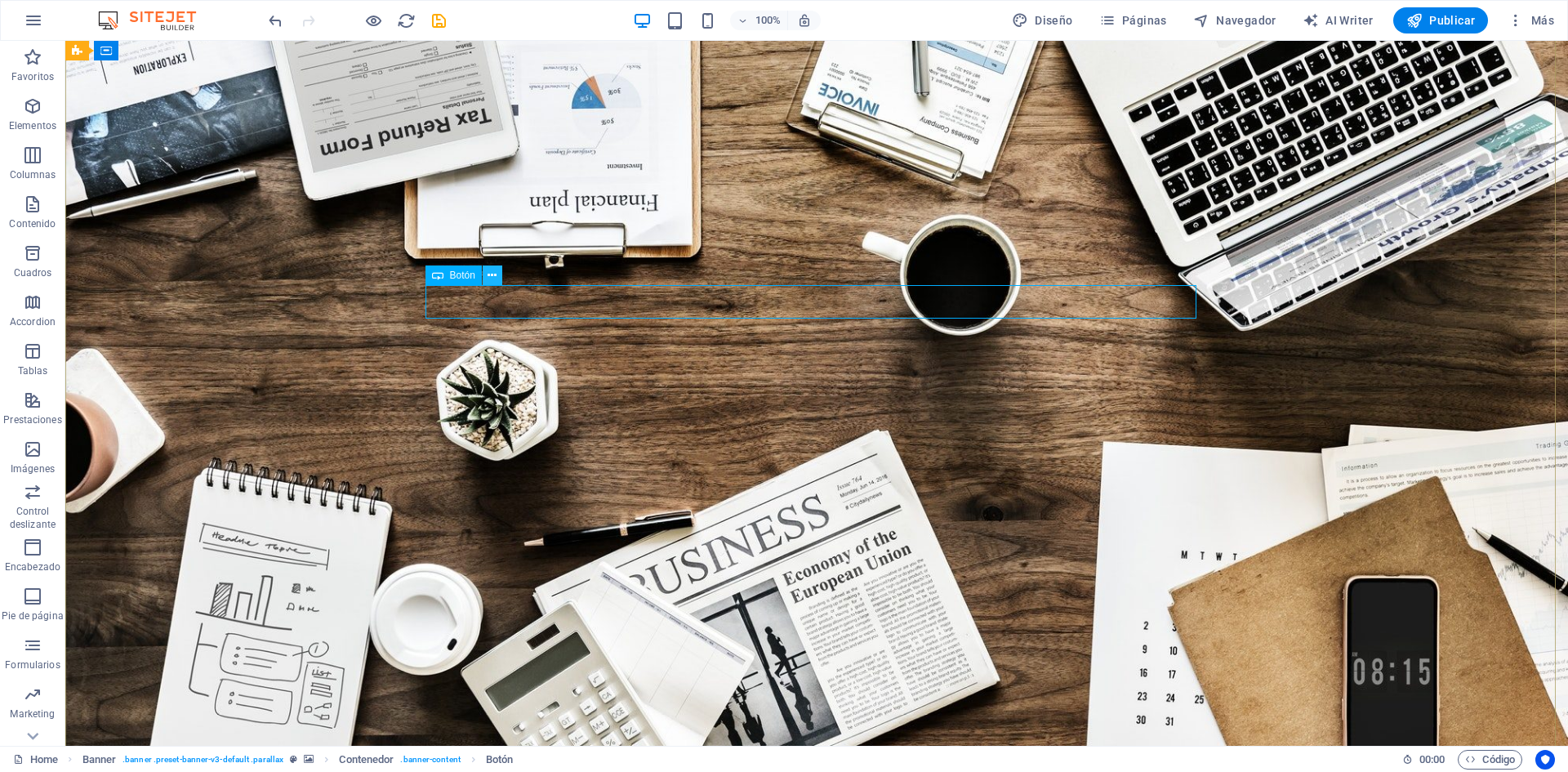
click at [492, 273] on icon at bounding box center [492, 275] width 9 height 17
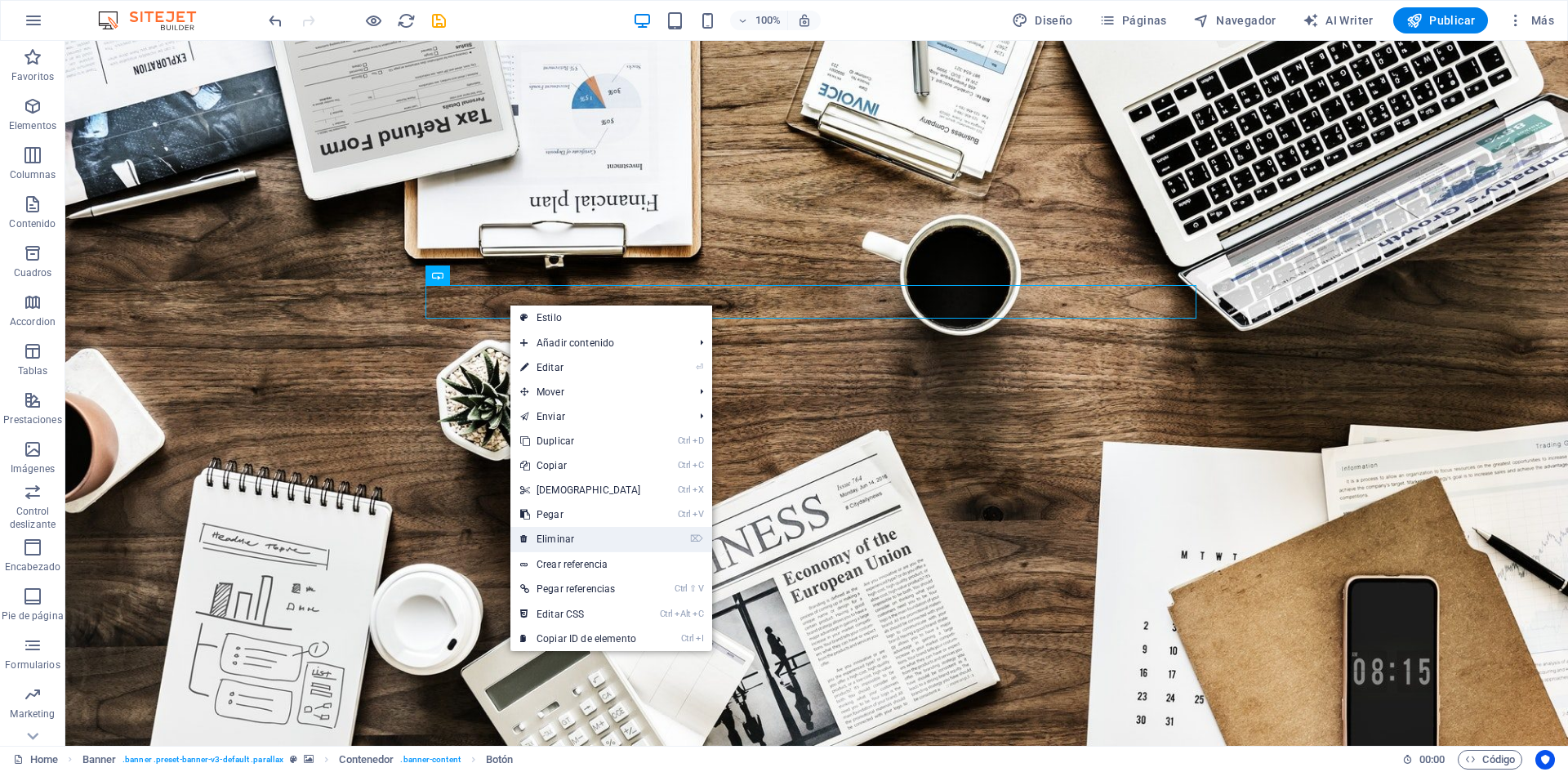
click at [555, 534] on link "⌦ Eliminar" at bounding box center [580, 539] width 140 height 25
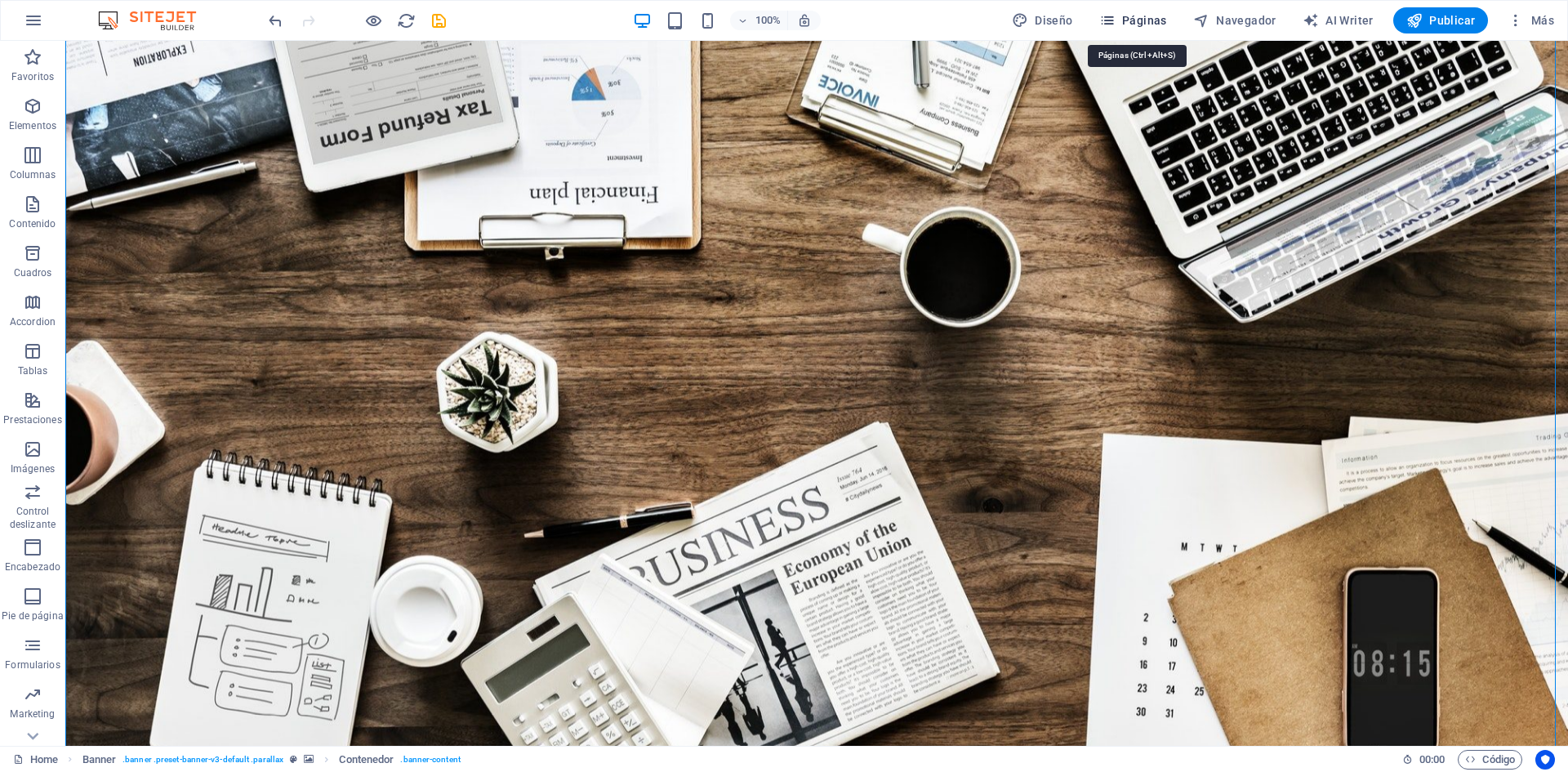
click at [1145, 15] on span "Páginas" at bounding box center [1133, 20] width 68 height 16
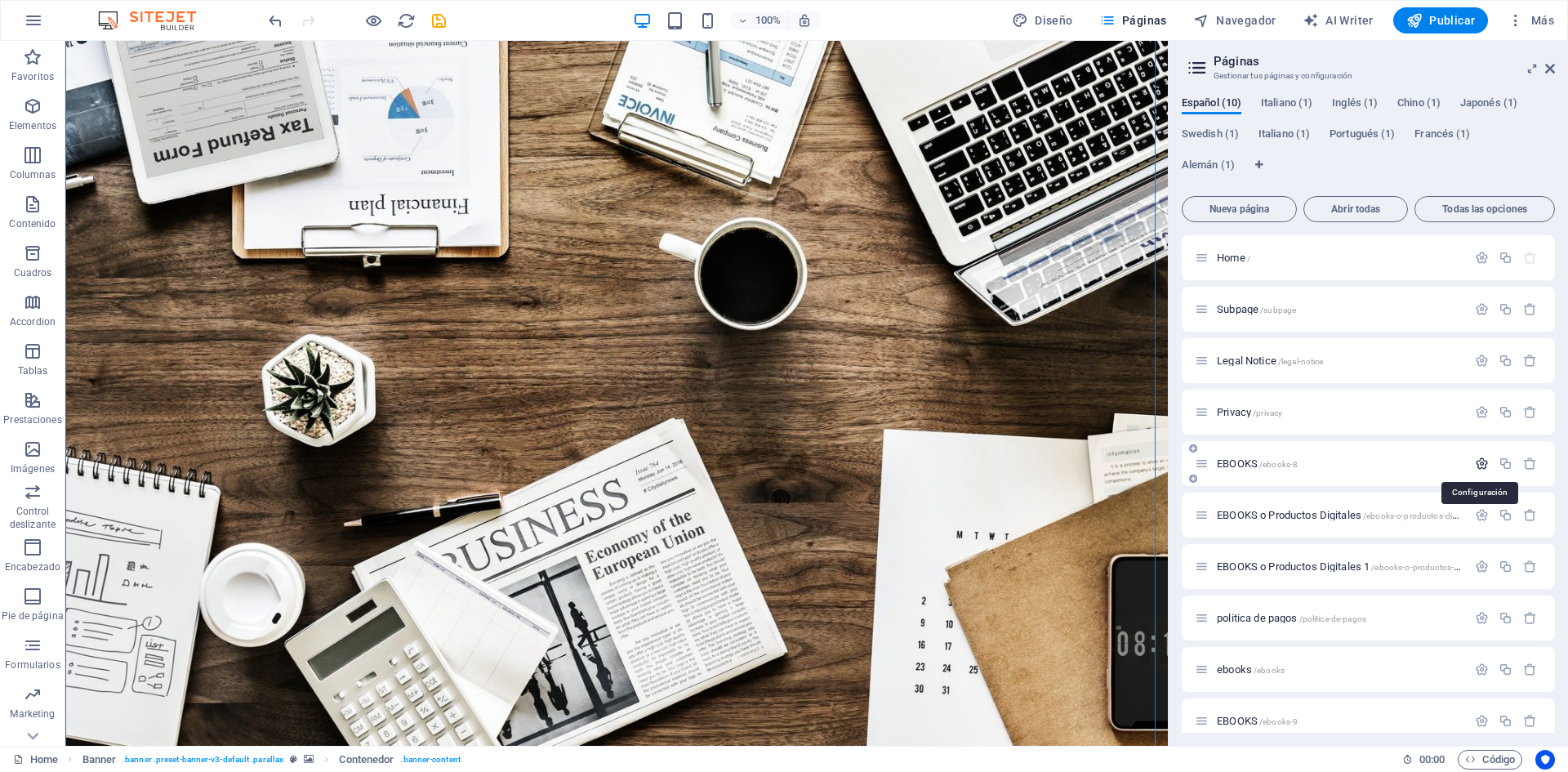
click at [1481, 460] on icon "button" at bounding box center [1482, 464] width 14 height 14
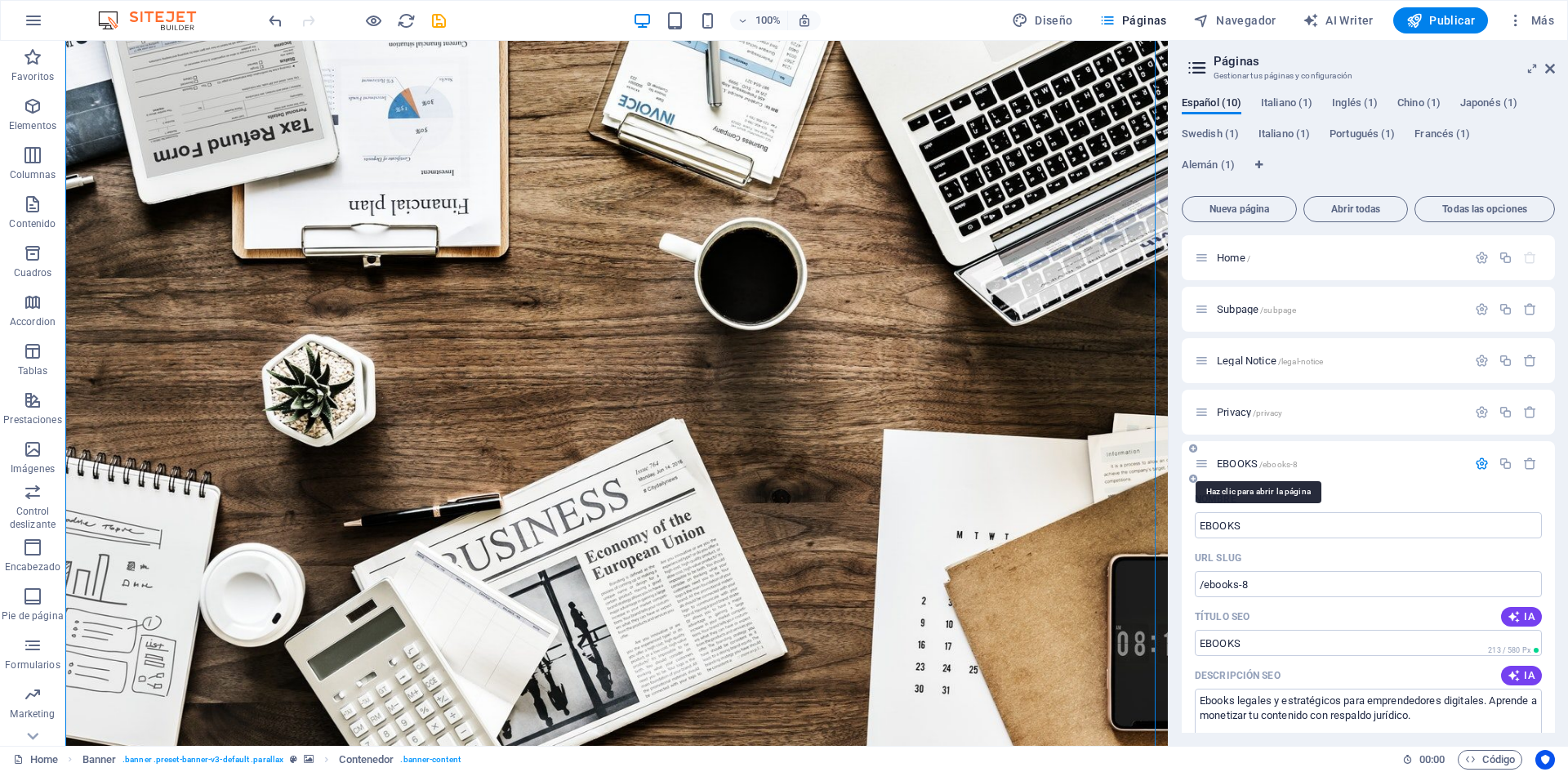
click at [1234, 464] on span "EBOOKS /ebooks-8" at bounding box center [1256, 463] width 80 height 12
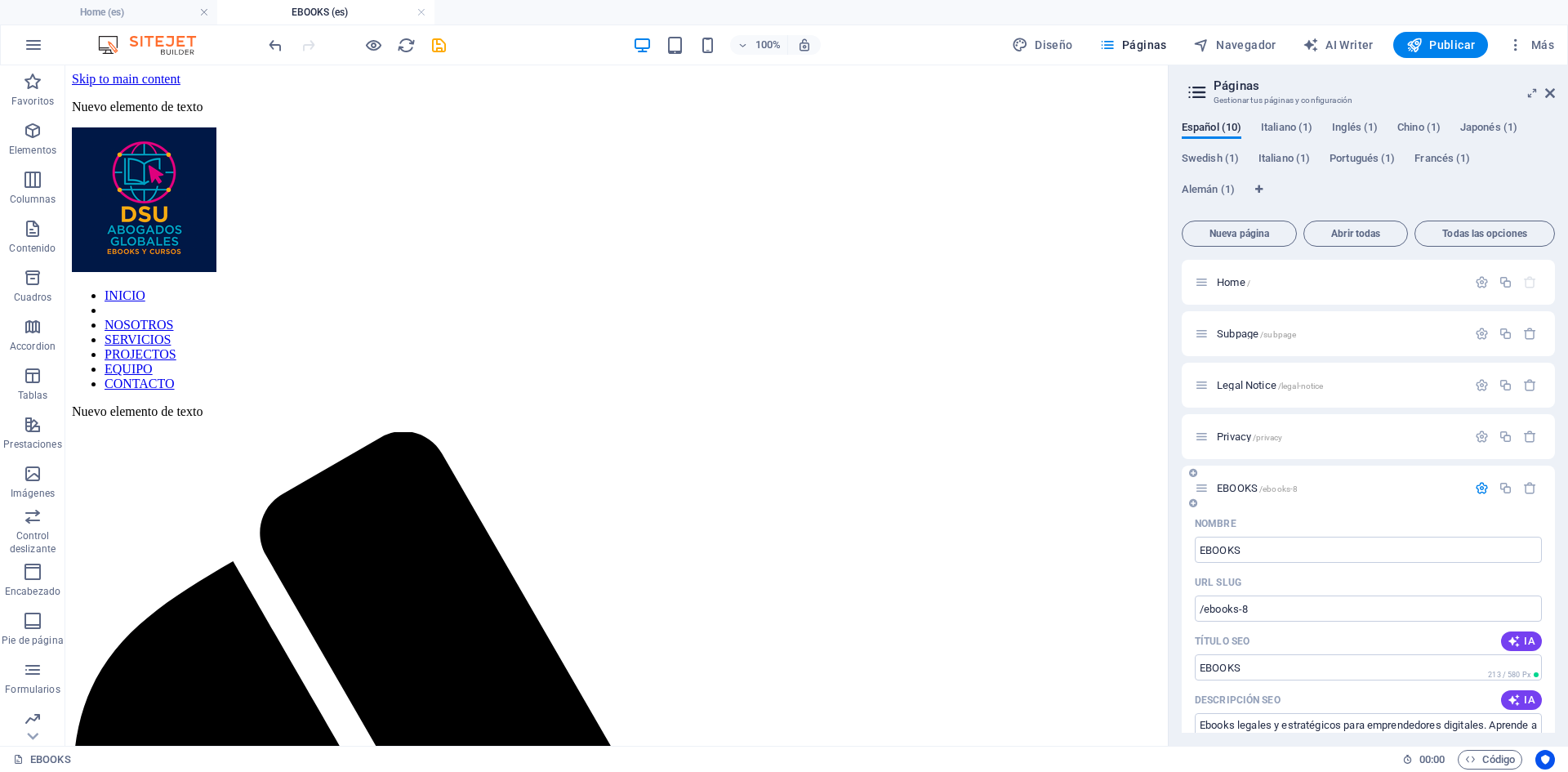
scroll to position [0, 0]
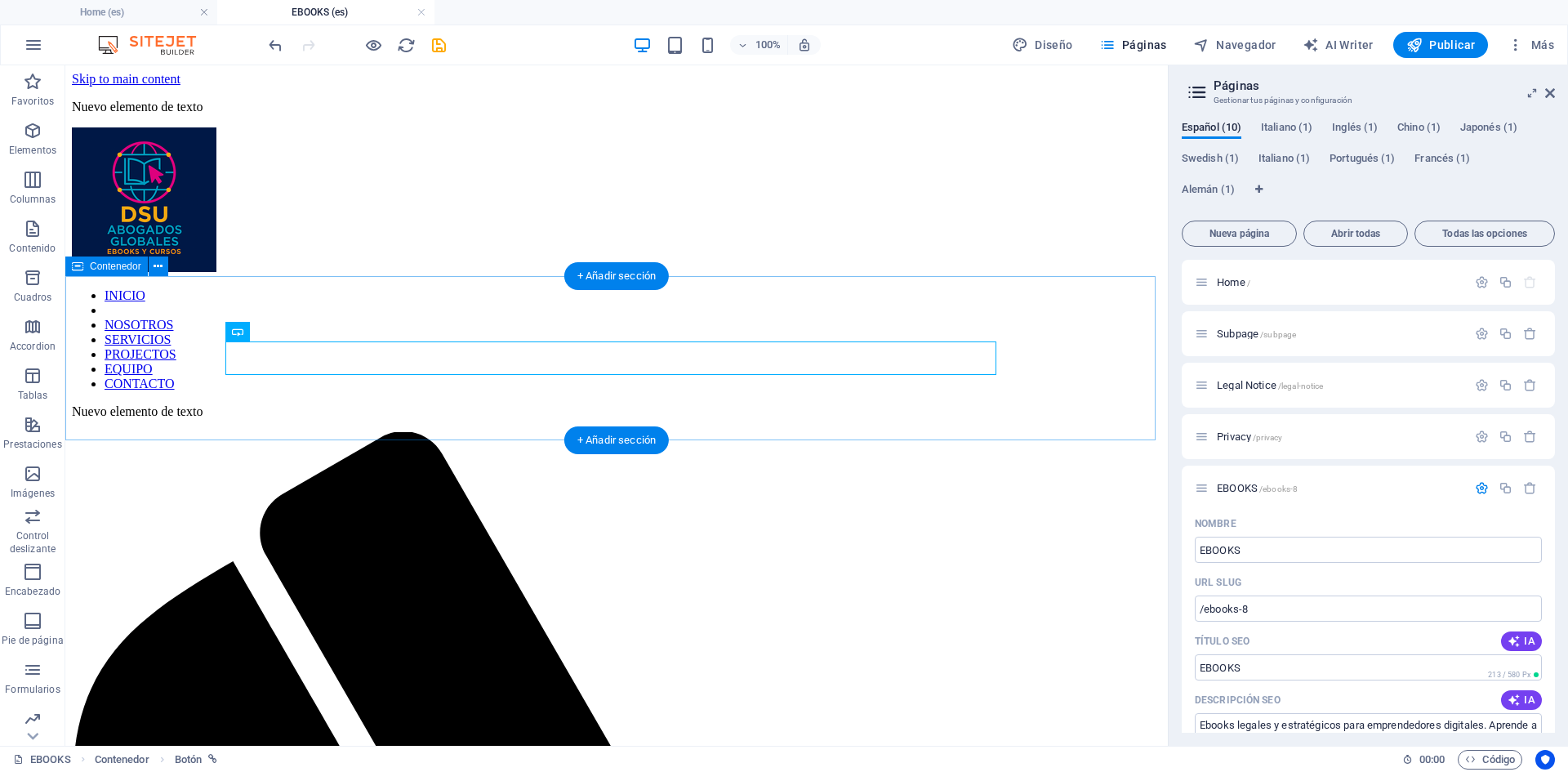
drag, startPoint x: 795, startPoint y: 313, endPoint x: 752, endPoint y: 310, distance: 43.1
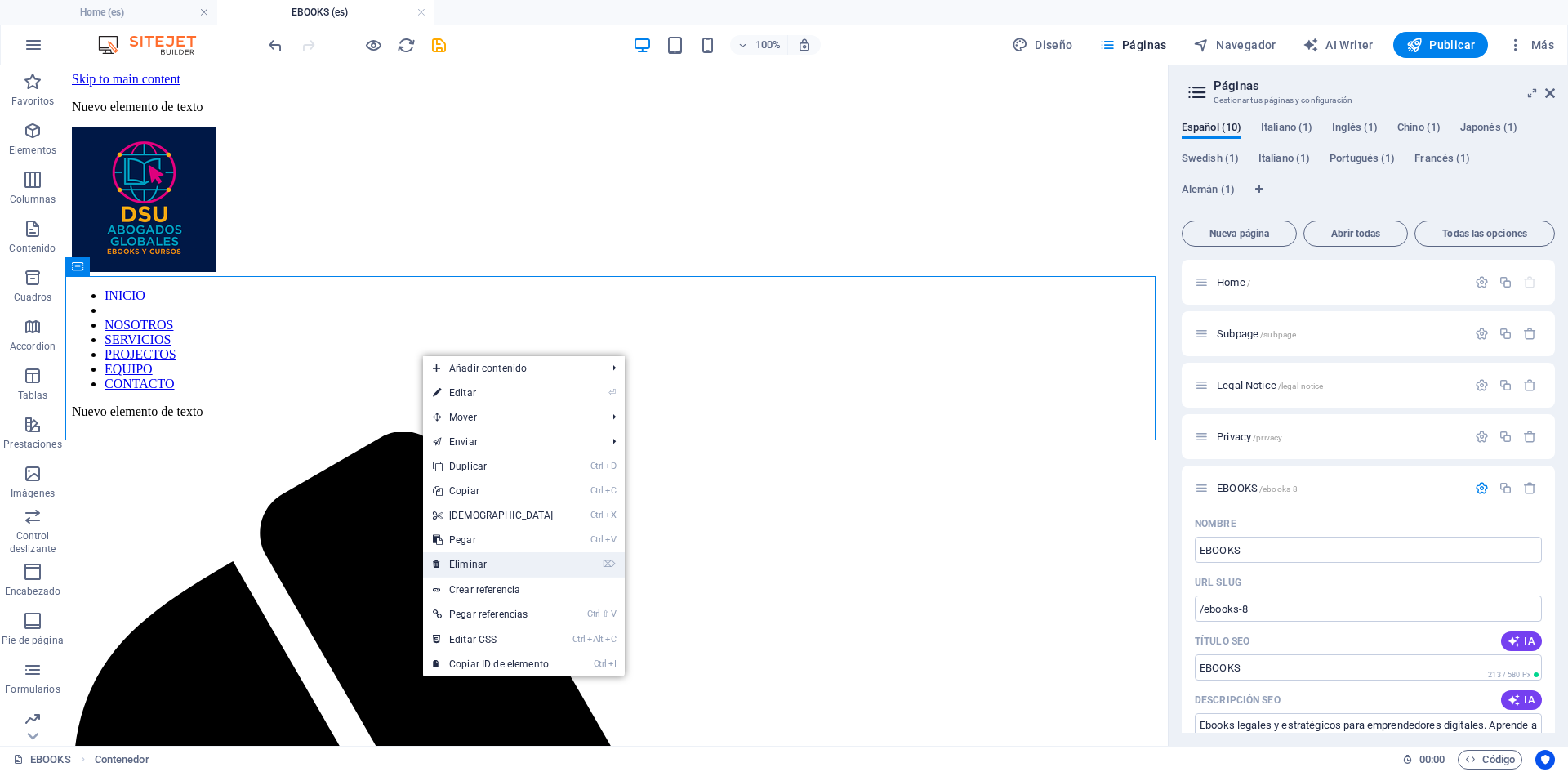
click at [471, 562] on link "⌦ Eliminar" at bounding box center [493, 564] width 140 height 25
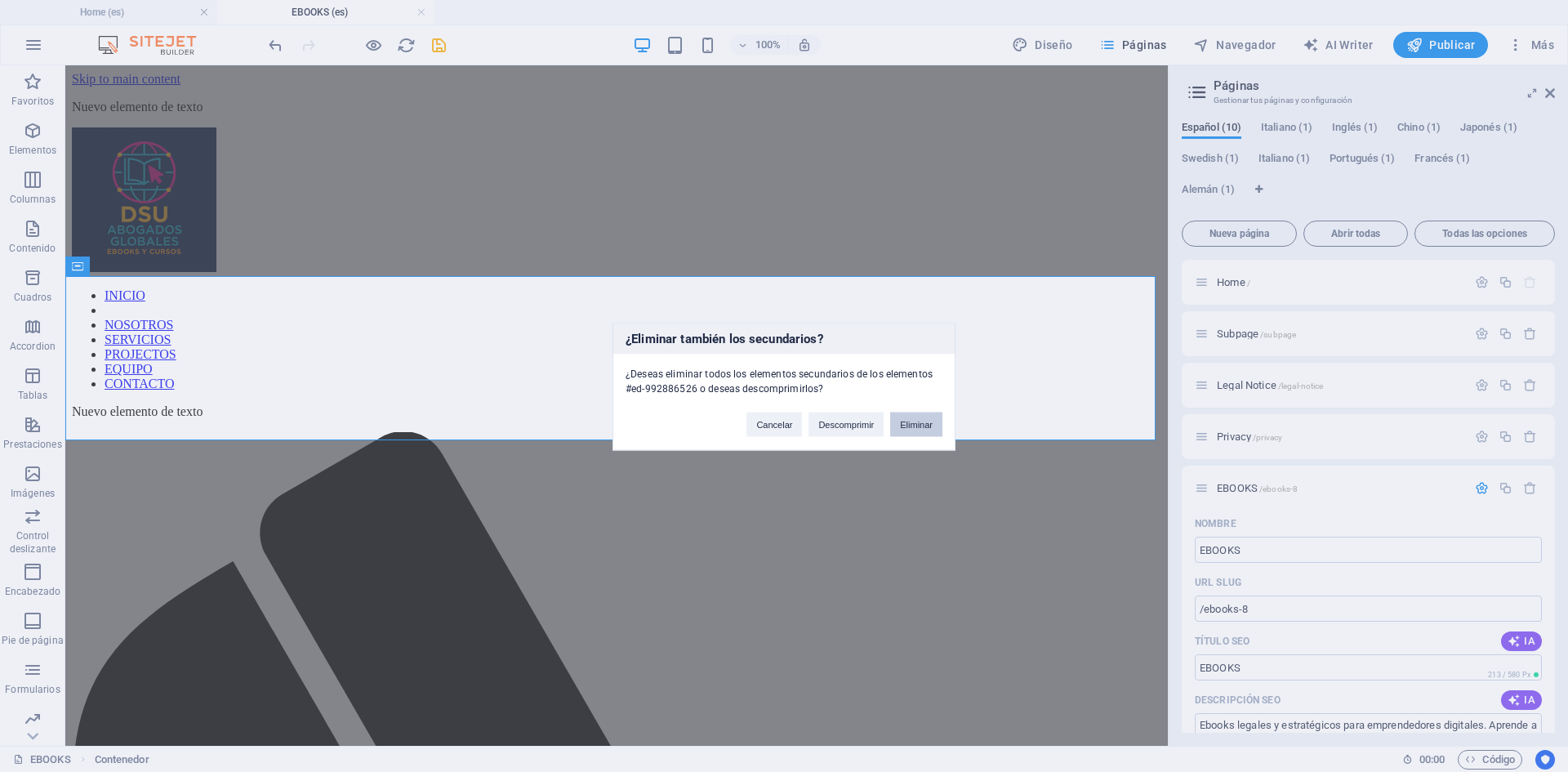
click at [915, 420] on button "Eliminar" at bounding box center [916, 423] width 53 height 25
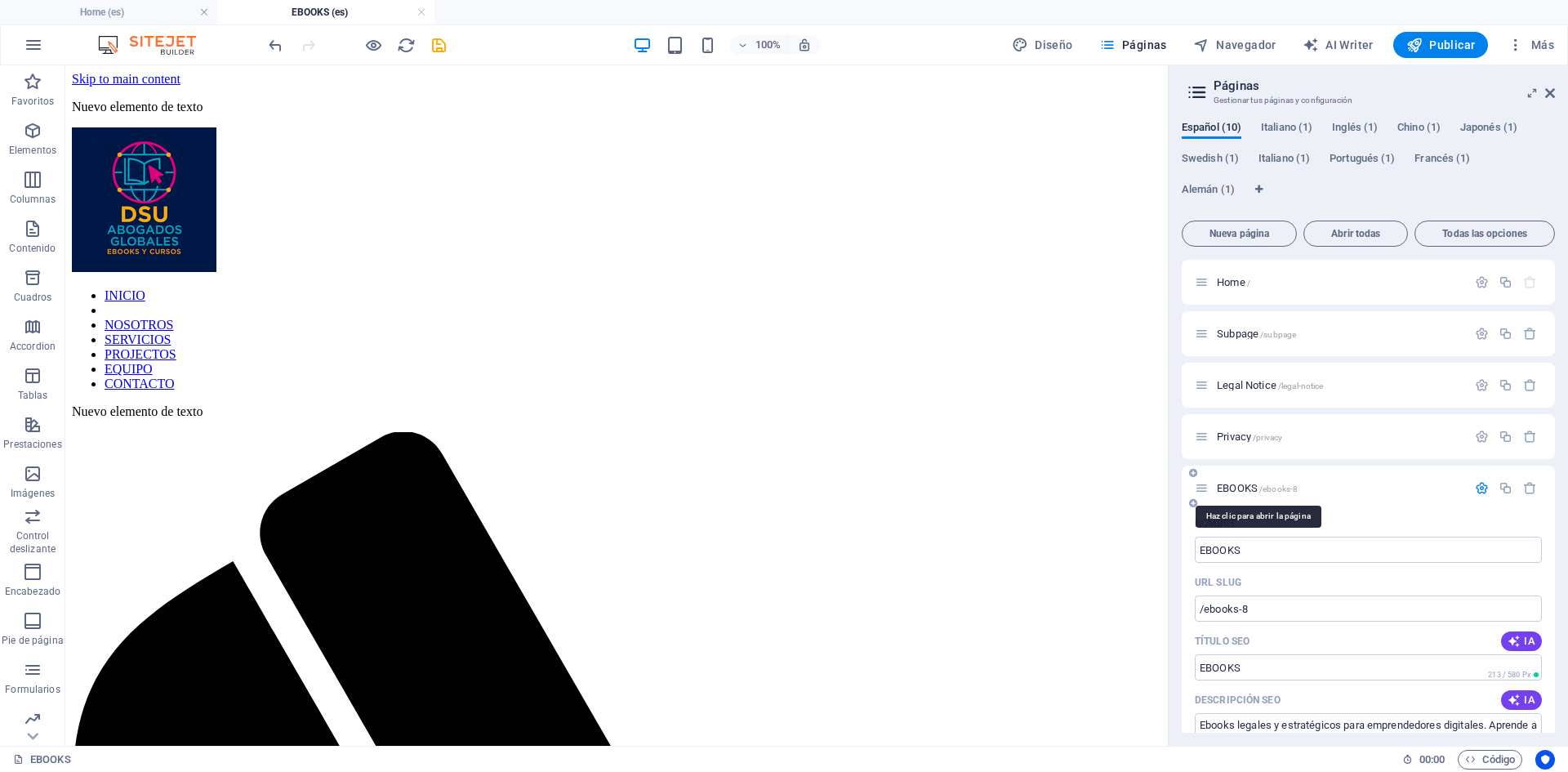
click at [1243, 487] on span "EBOOKS /ebooks-8" at bounding box center [1256, 488] width 80 height 12
click at [1237, 489] on span "EBOOKS /ebooks-8" at bounding box center [1256, 488] width 80 height 12
click at [1237, 490] on span "EBOOKS /ebooks-8" at bounding box center [1256, 488] width 80 height 12
click at [1478, 489] on icon "button" at bounding box center [1482, 488] width 14 height 14
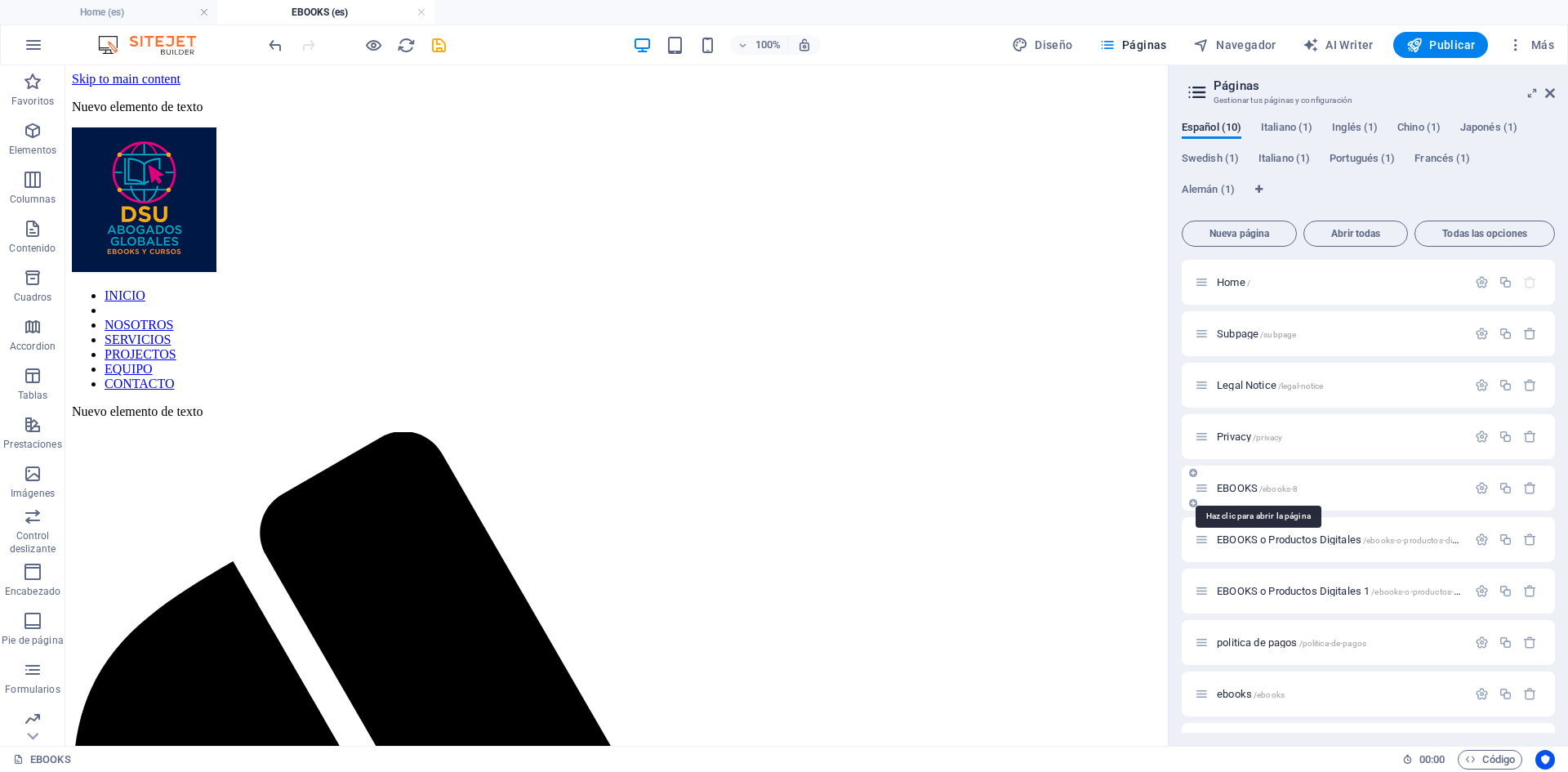
click at [1222, 485] on span "EBOOKS /ebooks-8" at bounding box center [1256, 488] width 80 height 12
click at [1238, 489] on span "EBOOKS /ebooks-8" at bounding box center [1256, 488] width 80 height 12
click at [1239, 536] on span "EBOOKS o Productos Digitales /ebooks-o-productos-digitales" at bounding box center [1346, 540] width 259 height 12
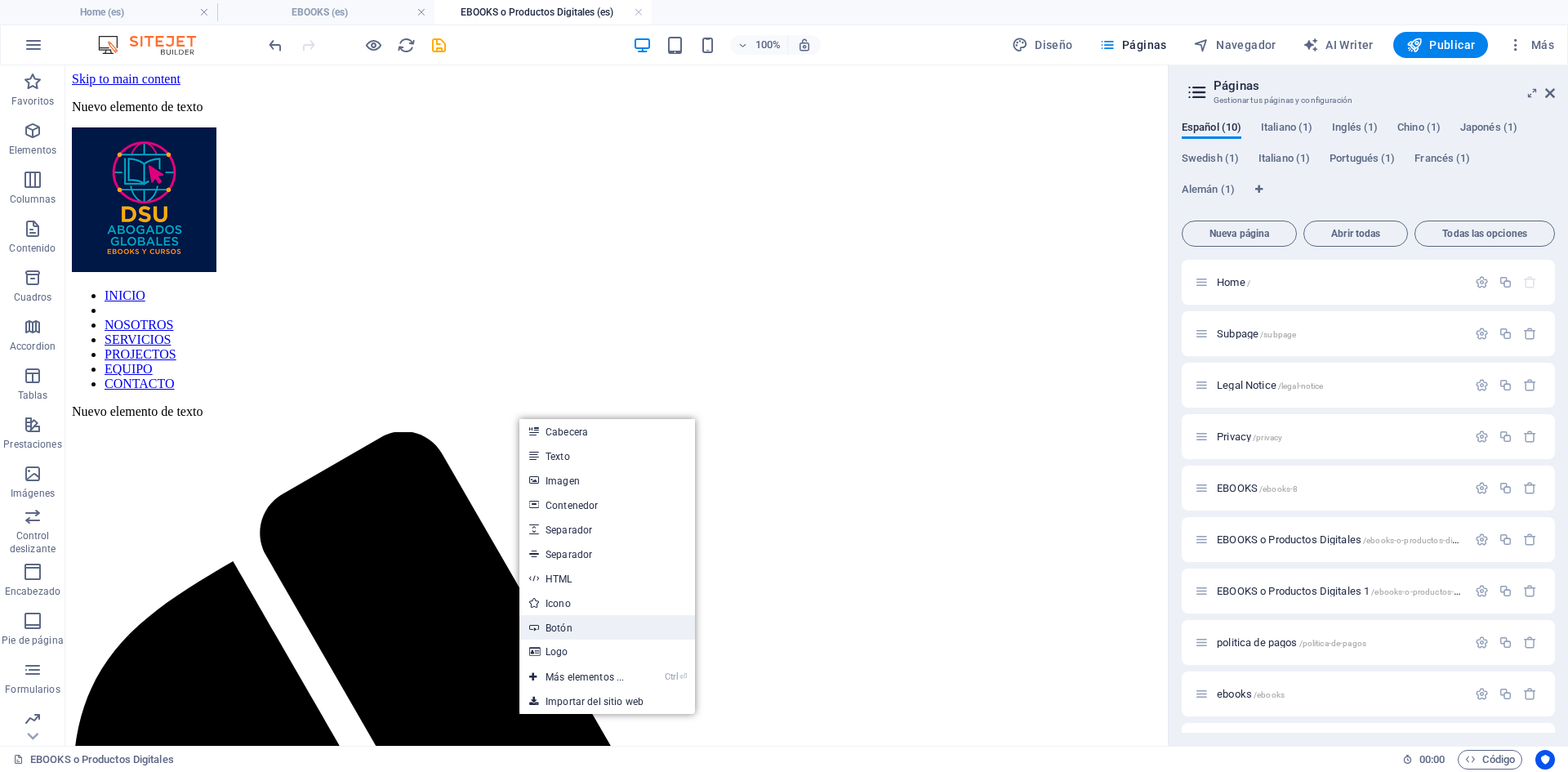
click at [572, 626] on link "Botón" at bounding box center [607, 627] width 176 height 25
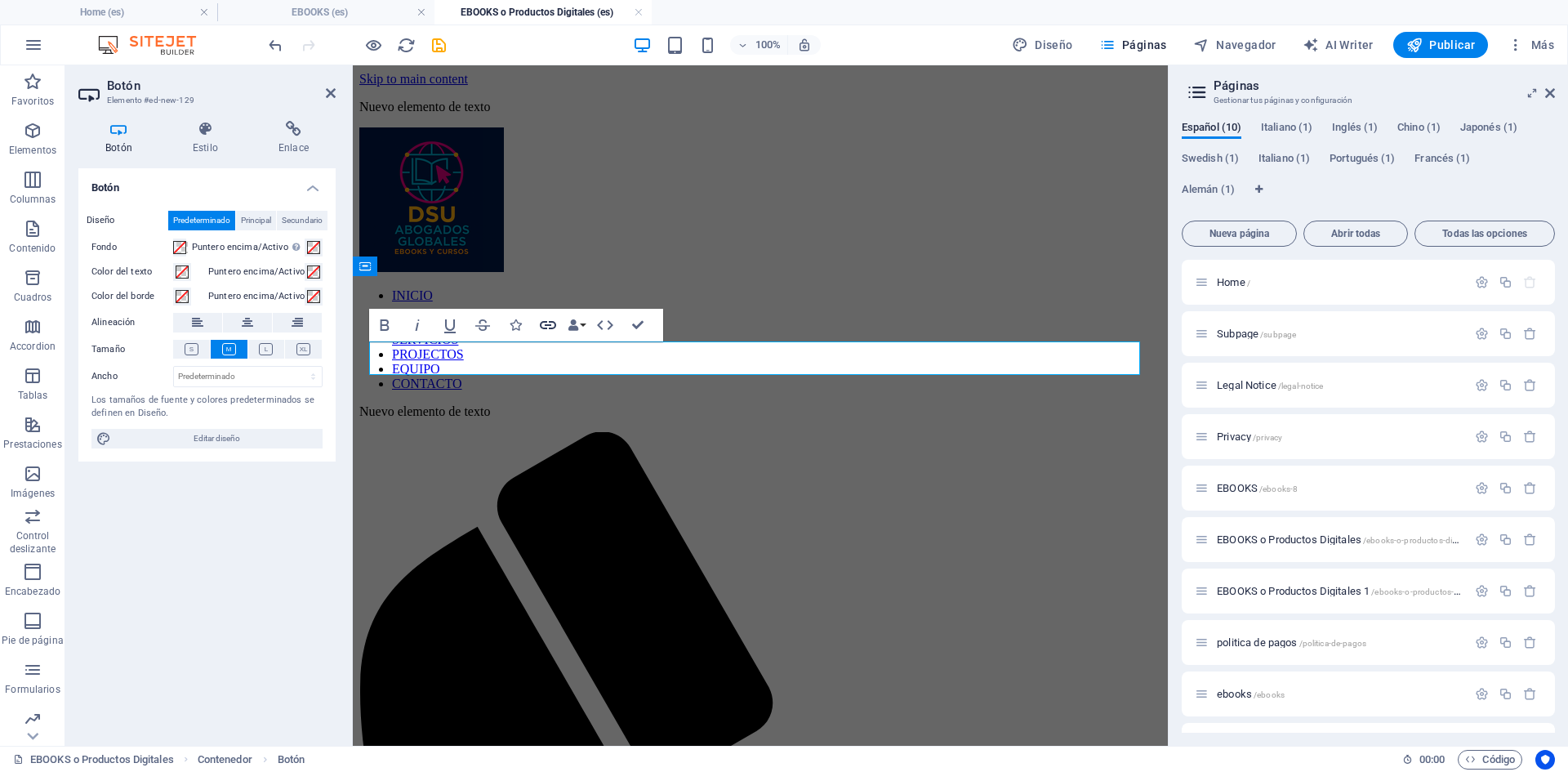
click at [546, 329] on icon "button" at bounding box center [548, 325] width 16 height 8
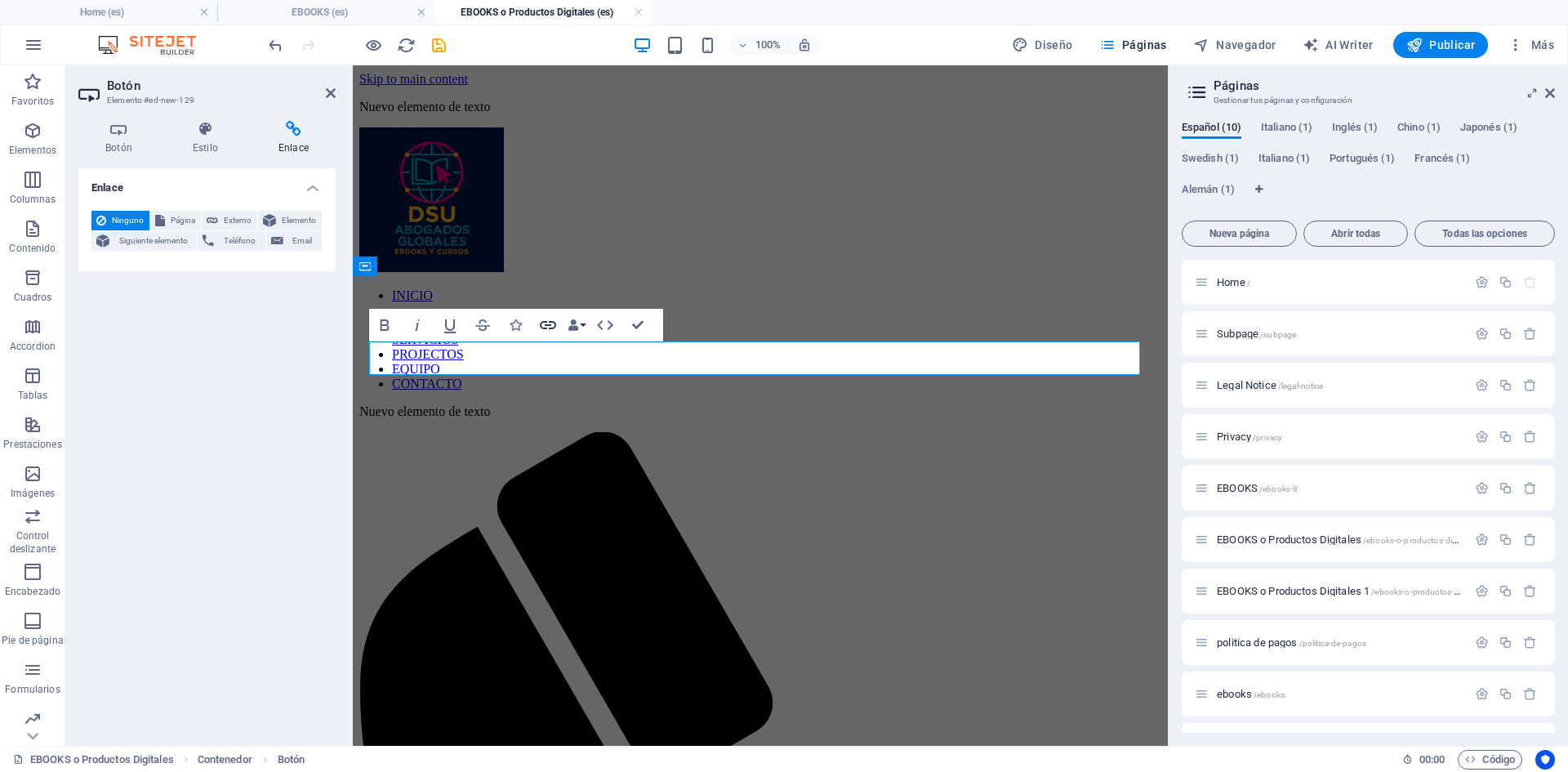
click at [545, 324] on icon "button" at bounding box center [548, 325] width 20 height 20
click at [292, 126] on icon at bounding box center [293, 129] width 84 height 16
click at [94, 187] on h4 "Enlace" at bounding box center [207, 183] width 257 height 30
click at [102, 191] on h4 "Enlace" at bounding box center [207, 187] width 257 height 39
click at [185, 220] on span "Página" at bounding box center [183, 221] width 26 height 20
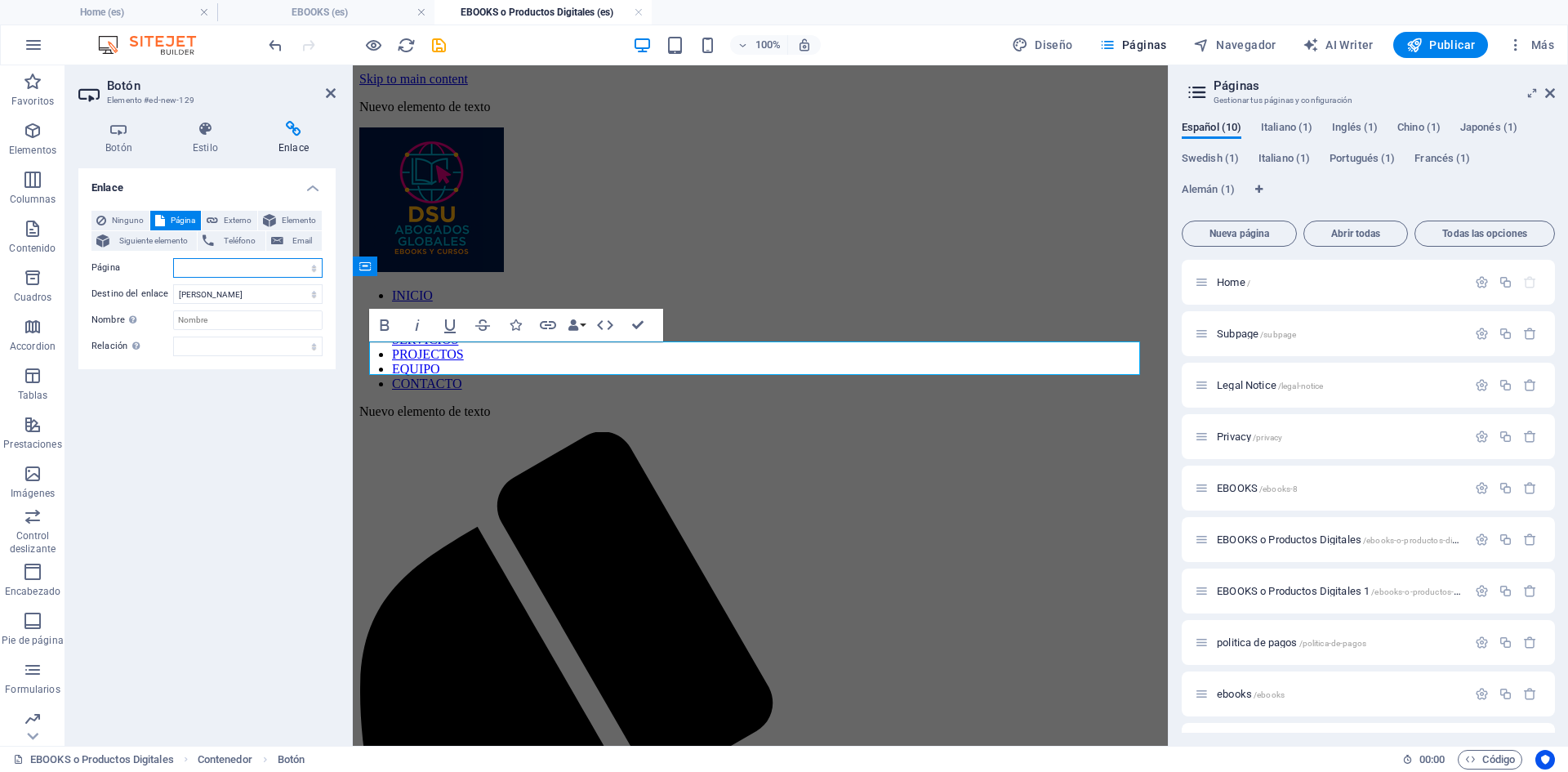
click at [248, 267] on select "Home Subpage Legal Notice Privacy EBOOKS EBOOKS o Productos Digitales EBOOKS o …" at bounding box center [247, 268] width 149 height 20
select select "4"
click at [173, 258] on select "Home Subpage Legal Notice Privacy EBOOKS EBOOKS o Productos Digitales EBOOKS o …" at bounding box center [247, 268] width 149 height 20
click at [313, 292] on select "Nueva pestaña Misma pestaña Superposición" at bounding box center [247, 294] width 149 height 20
click at [173, 284] on select "Nueva pestaña Misma pestaña Superposición" at bounding box center [247, 294] width 149 height 20
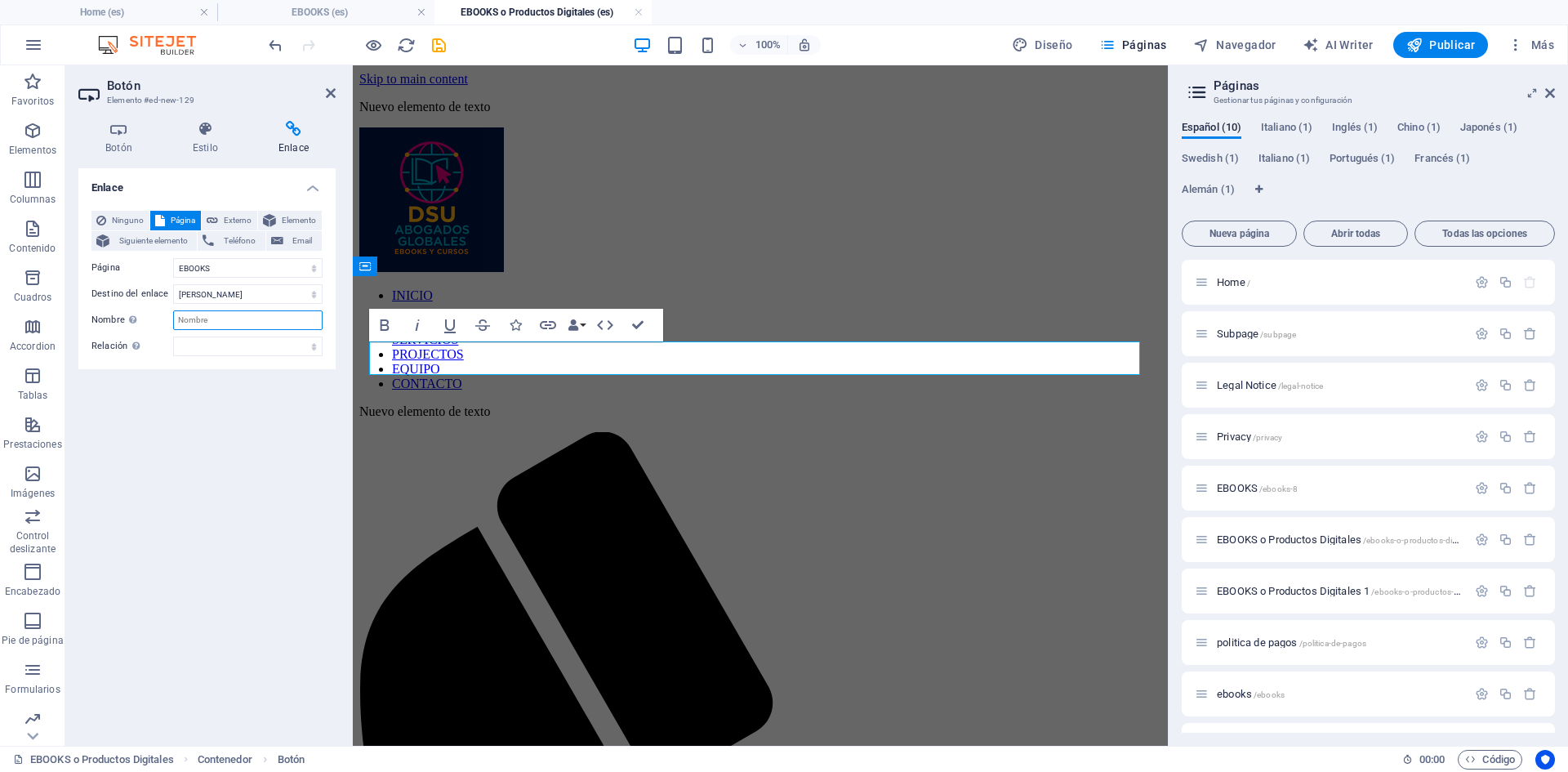
click at [214, 320] on input "Nombre Una descripción adicional del enlace no debería ser igual al texto del e…" at bounding box center [247, 320] width 149 height 20
click at [216, 347] on select "alternativo autor marcador externo ayuda licencia siguiente nofollow noreferrer…" at bounding box center [247, 347] width 149 height 20
select select "alternate"
click at [173, 337] on select "alternativo autor marcador externo ayuda licencia siguiente nofollow noreferrer…" at bounding box center [247, 347] width 149 height 20
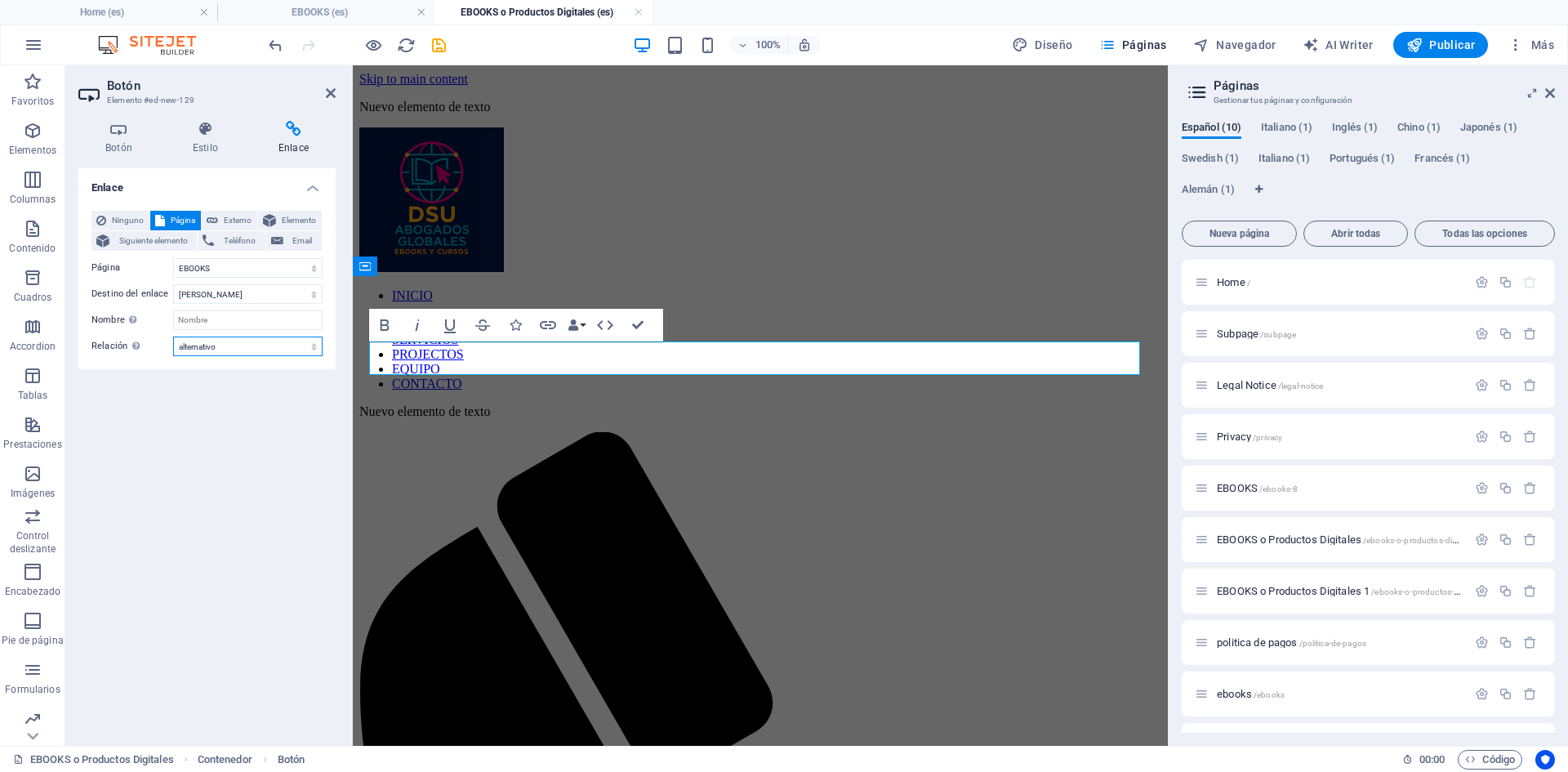
click at [315, 350] on select "alternativo autor marcador externo ayuda licencia siguiente nofollow noreferrer…" at bounding box center [247, 347] width 149 height 20
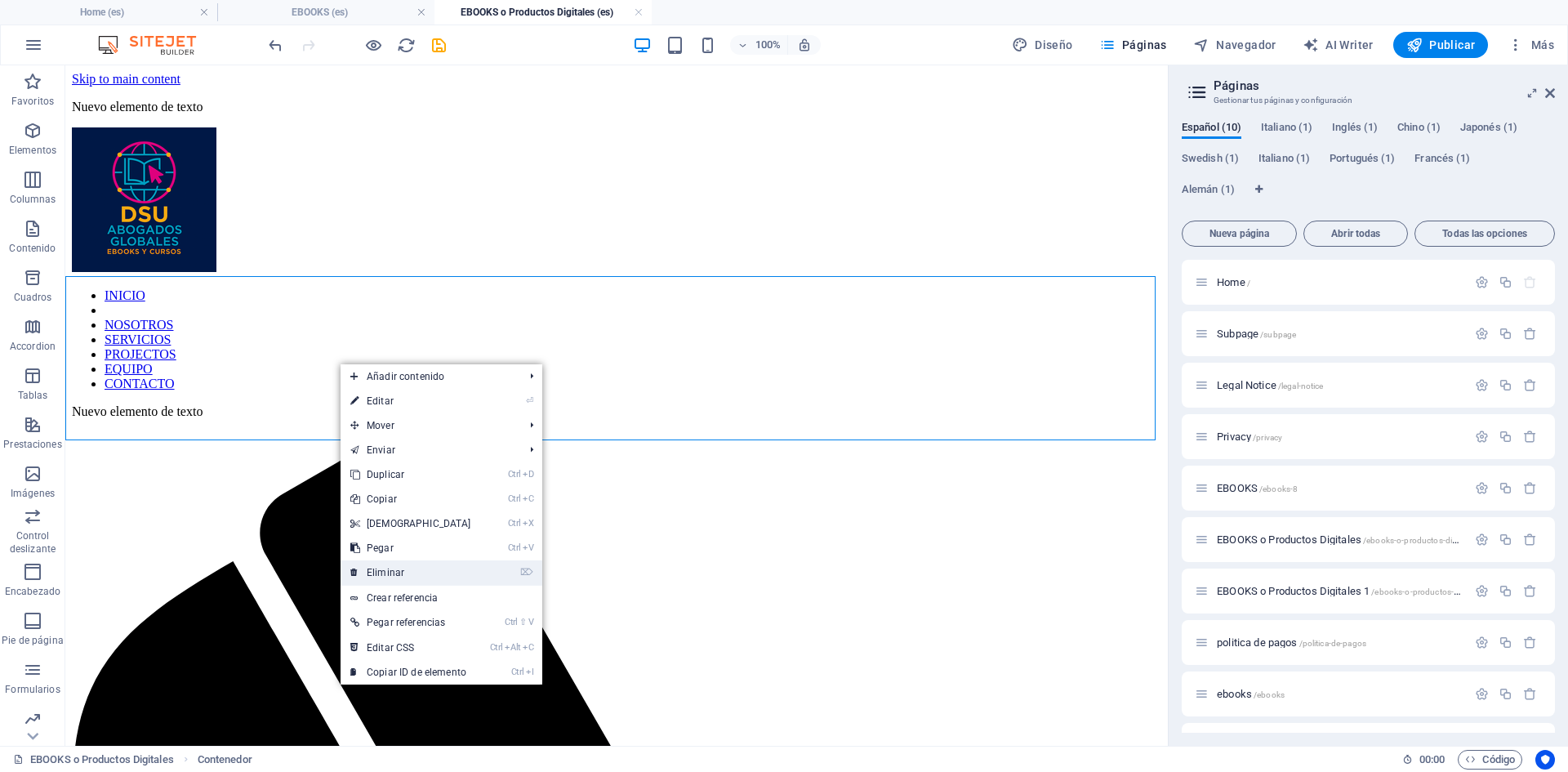
click at [390, 577] on link "⌦ Eliminar" at bounding box center [410, 572] width 140 height 25
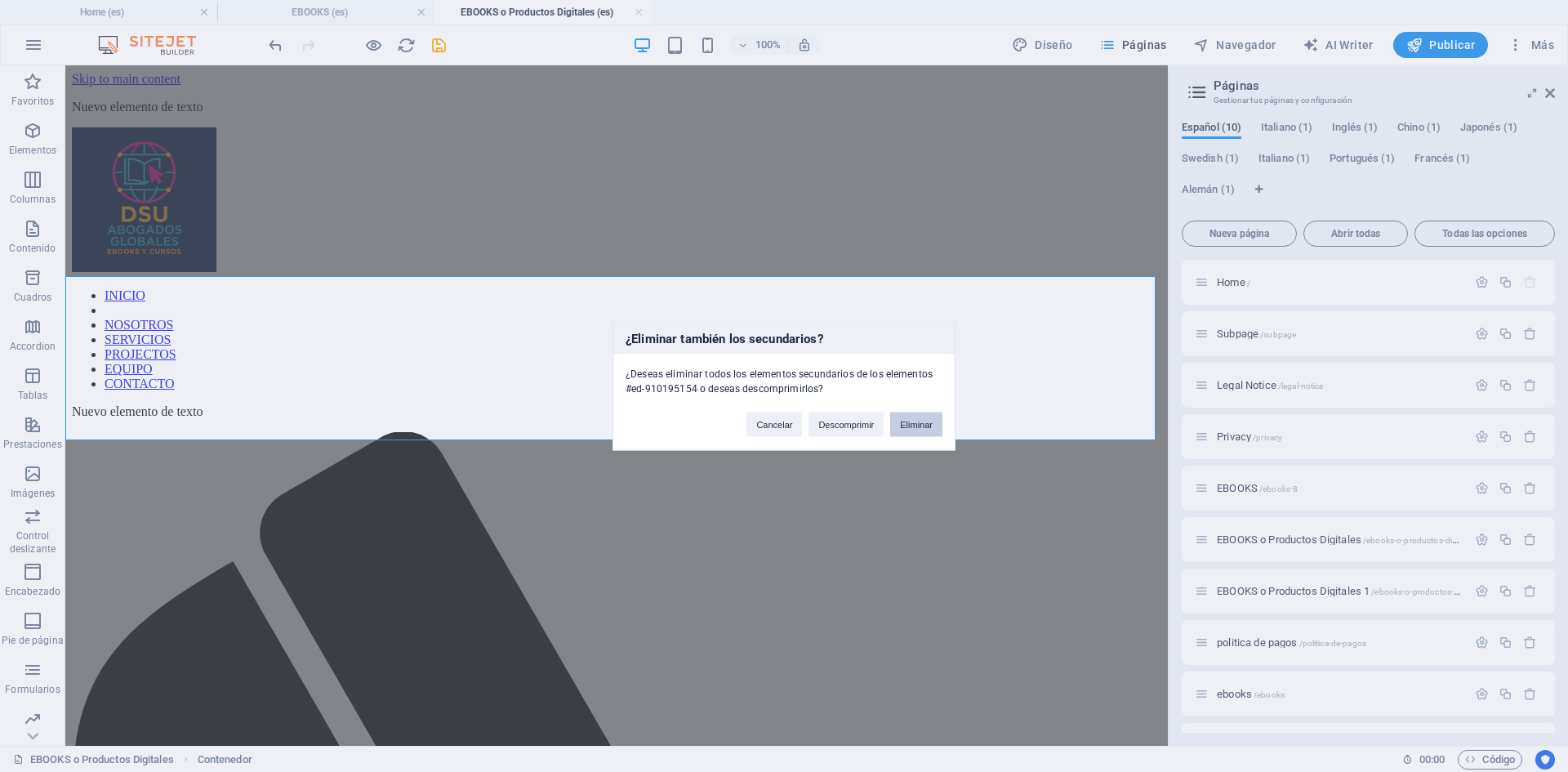
click at [916, 420] on button "Eliminar" at bounding box center [916, 423] width 53 height 25
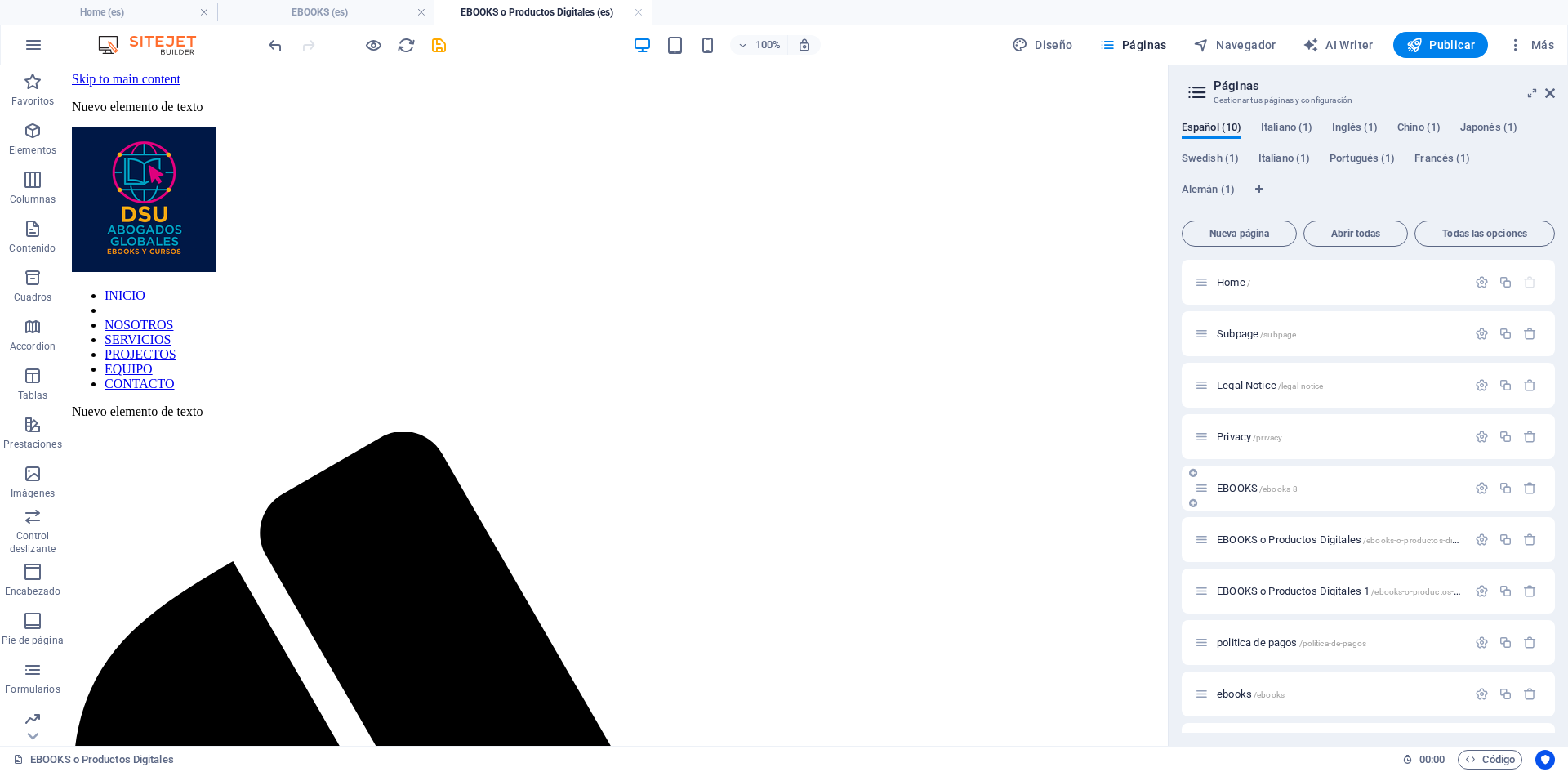
click at [1247, 493] on span "EBOOKS /ebooks-8" at bounding box center [1256, 488] width 80 height 12
click at [1478, 485] on icon "button" at bounding box center [1482, 488] width 14 height 14
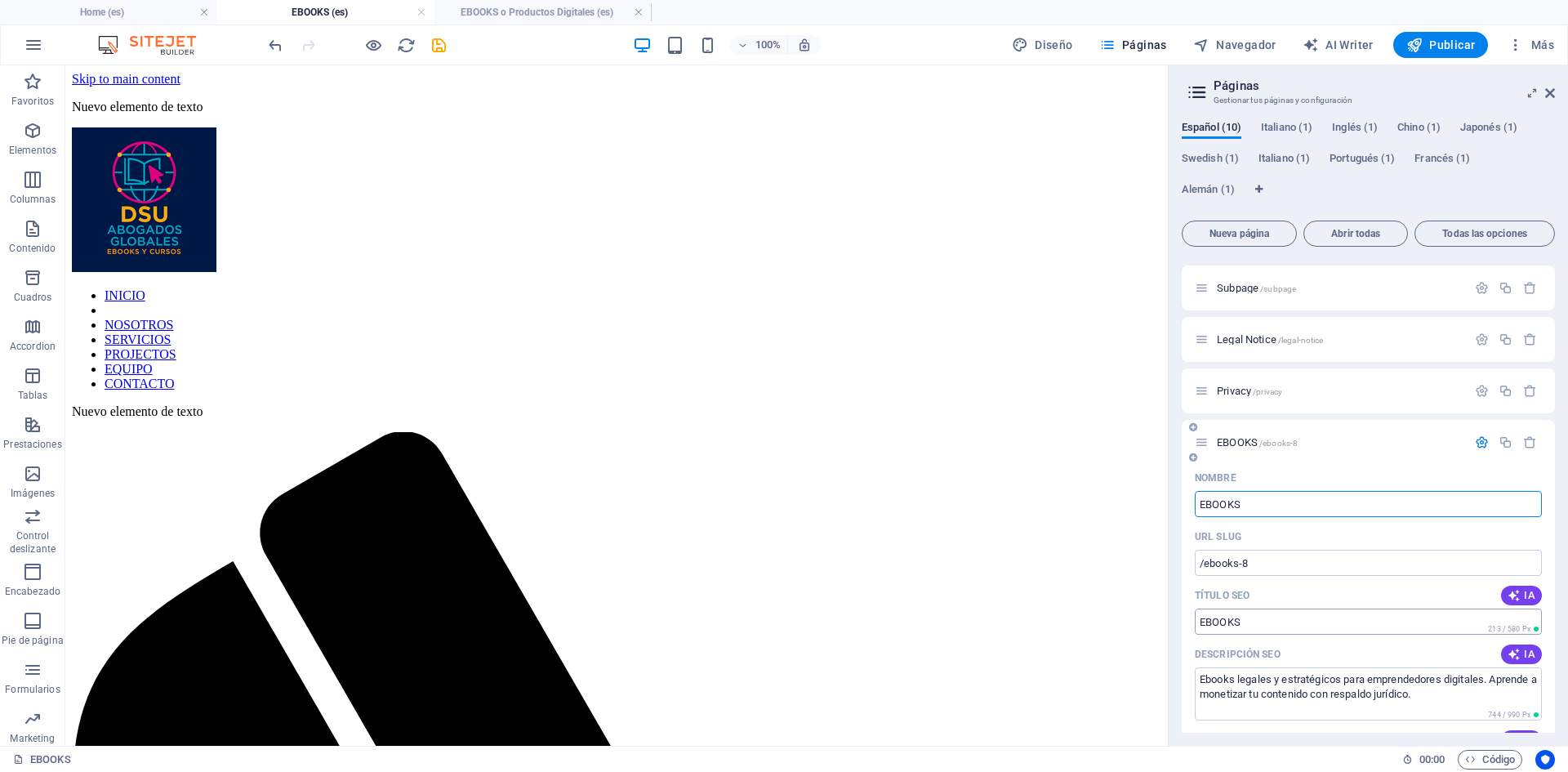
scroll to position [127, 0]
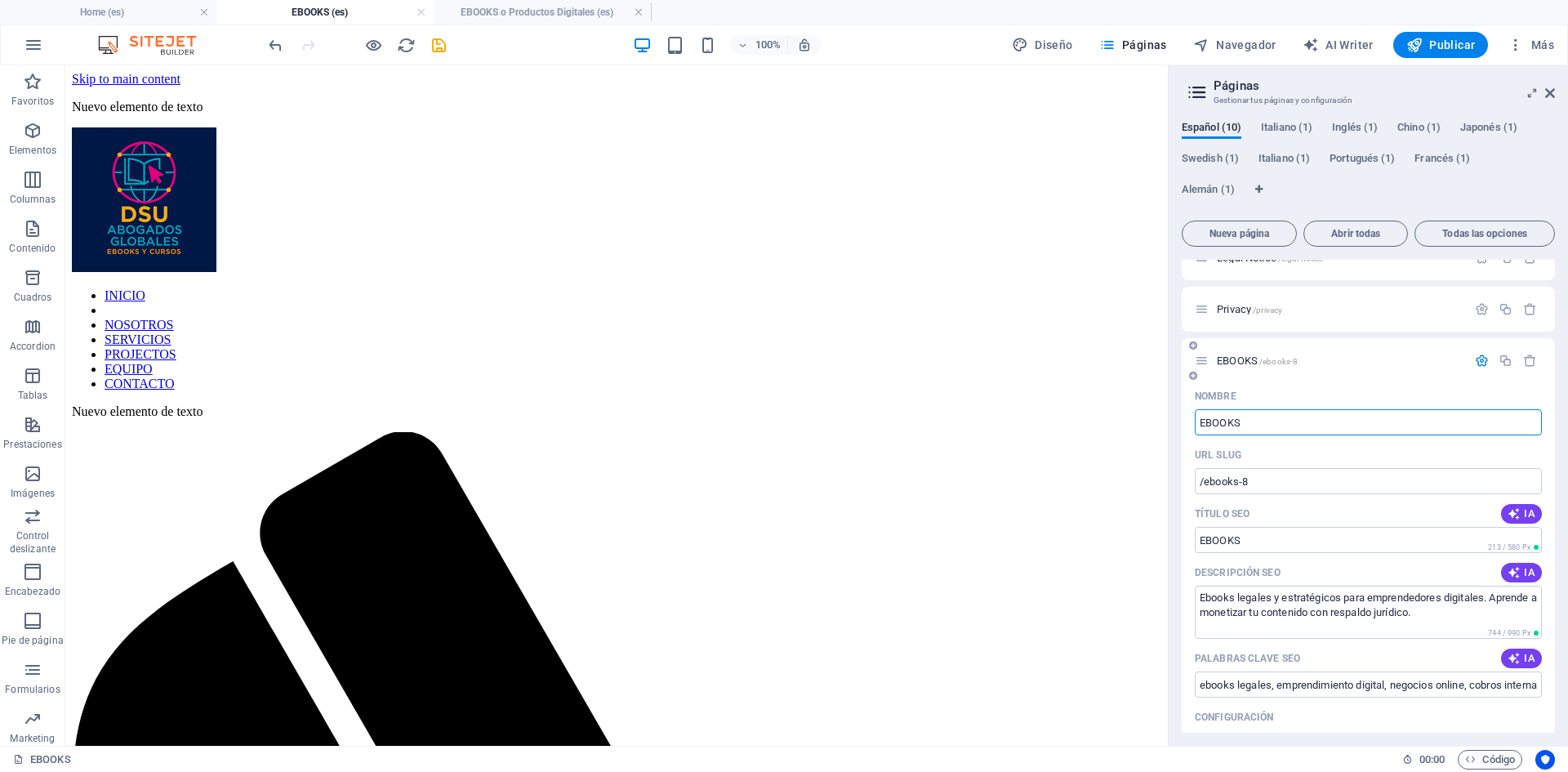
click at [1239, 361] on span "EBOOKS /ebooks-8" at bounding box center [1256, 361] width 80 height 12
click at [1234, 364] on span "EBOOKS /ebooks-8" at bounding box center [1256, 361] width 80 height 12
click at [1293, 358] on span "/ebooks-8" at bounding box center [1278, 361] width 39 height 9
drag, startPoint x: 1242, startPoint y: 360, endPoint x: 1335, endPoint y: 349, distance: 93.6
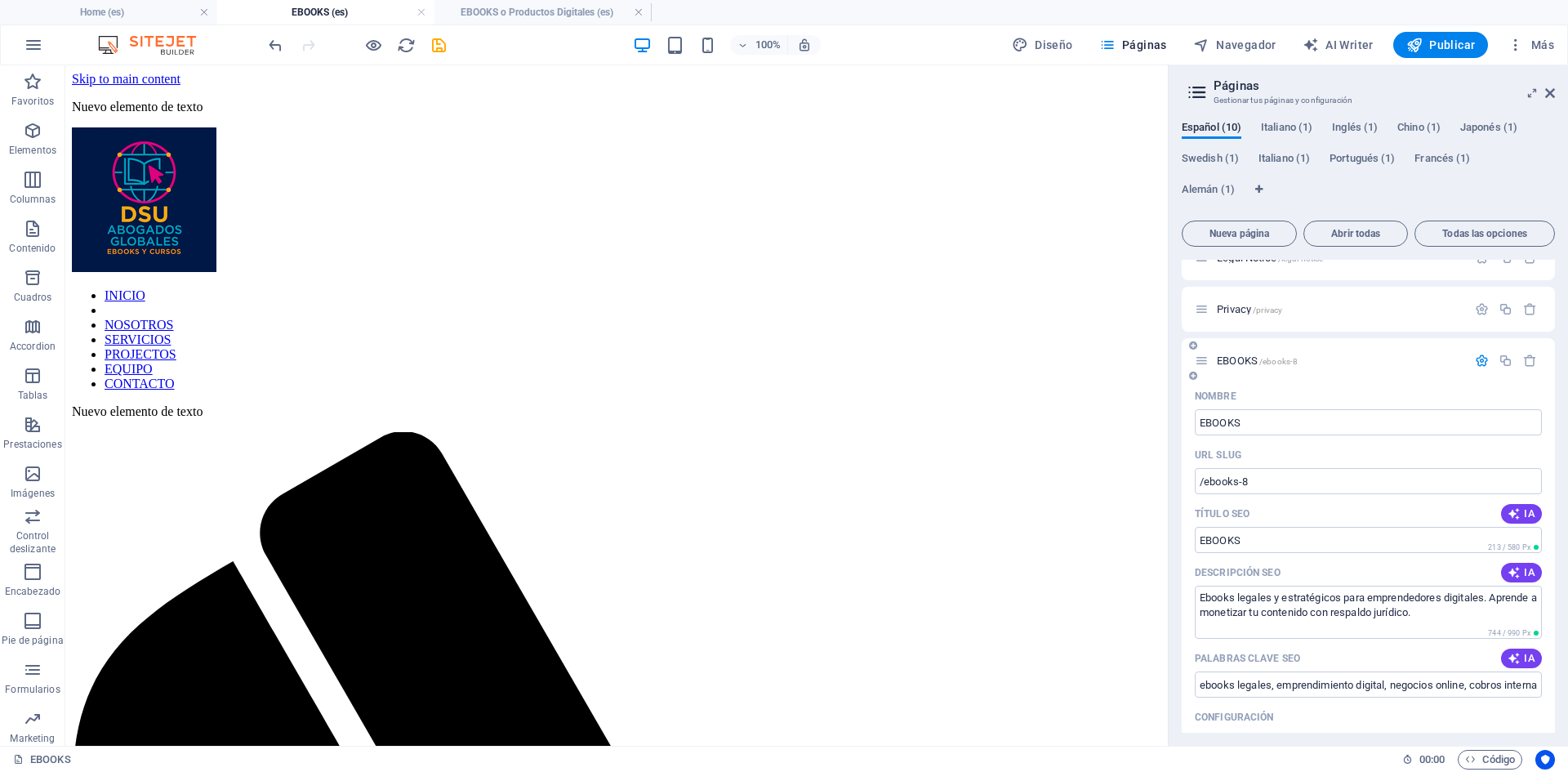
click at [1335, 349] on div "EBOOKS /ebooks-8" at bounding box center [1368, 360] width 373 height 45
click at [1238, 361] on span "EBOOKS /ebooks-8" at bounding box center [1256, 361] width 80 height 12
click at [1204, 365] on icon at bounding box center [1202, 361] width 14 height 14
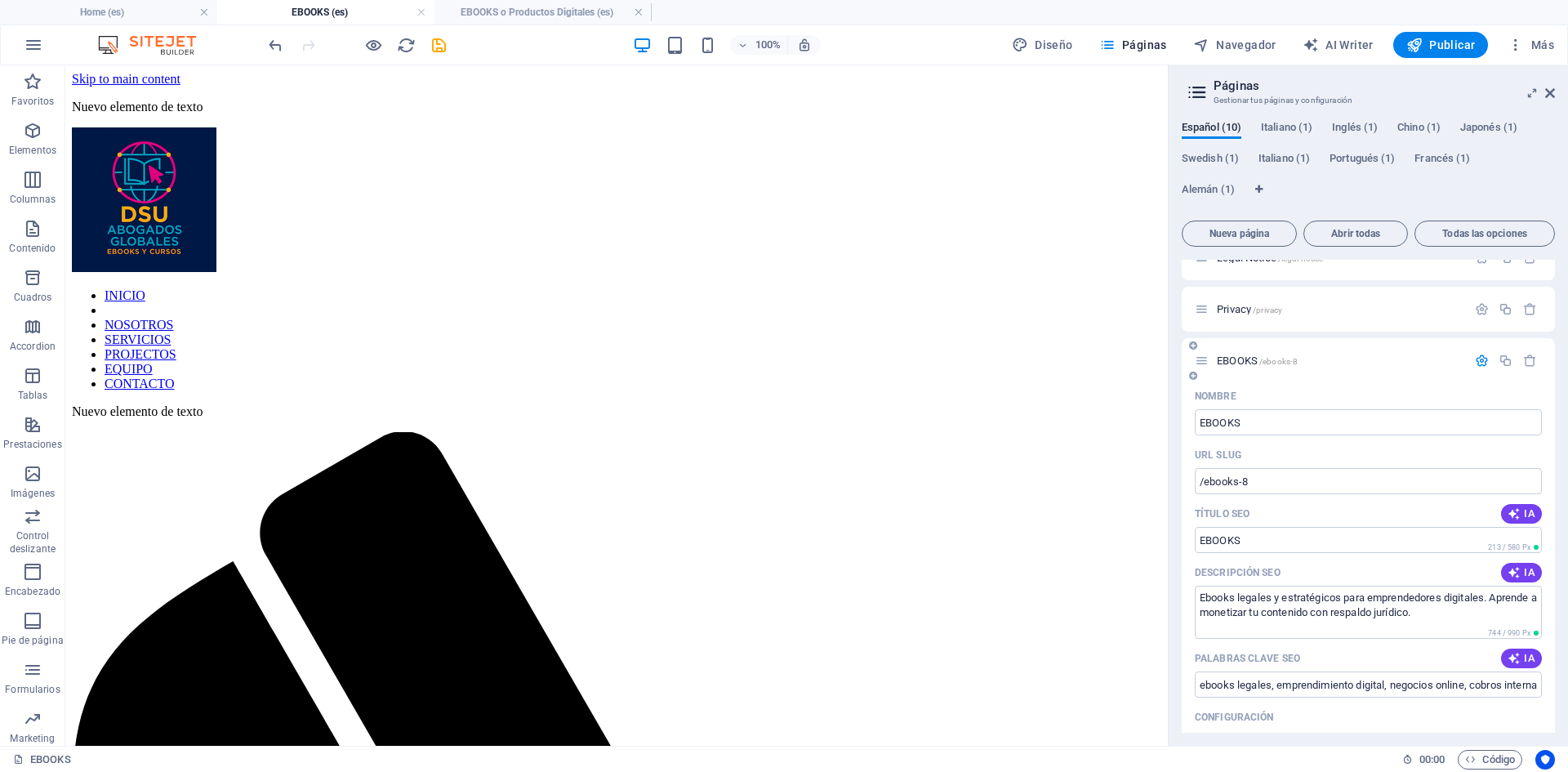
click at [1204, 365] on icon at bounding box center [1202, 361] width 14 height 14
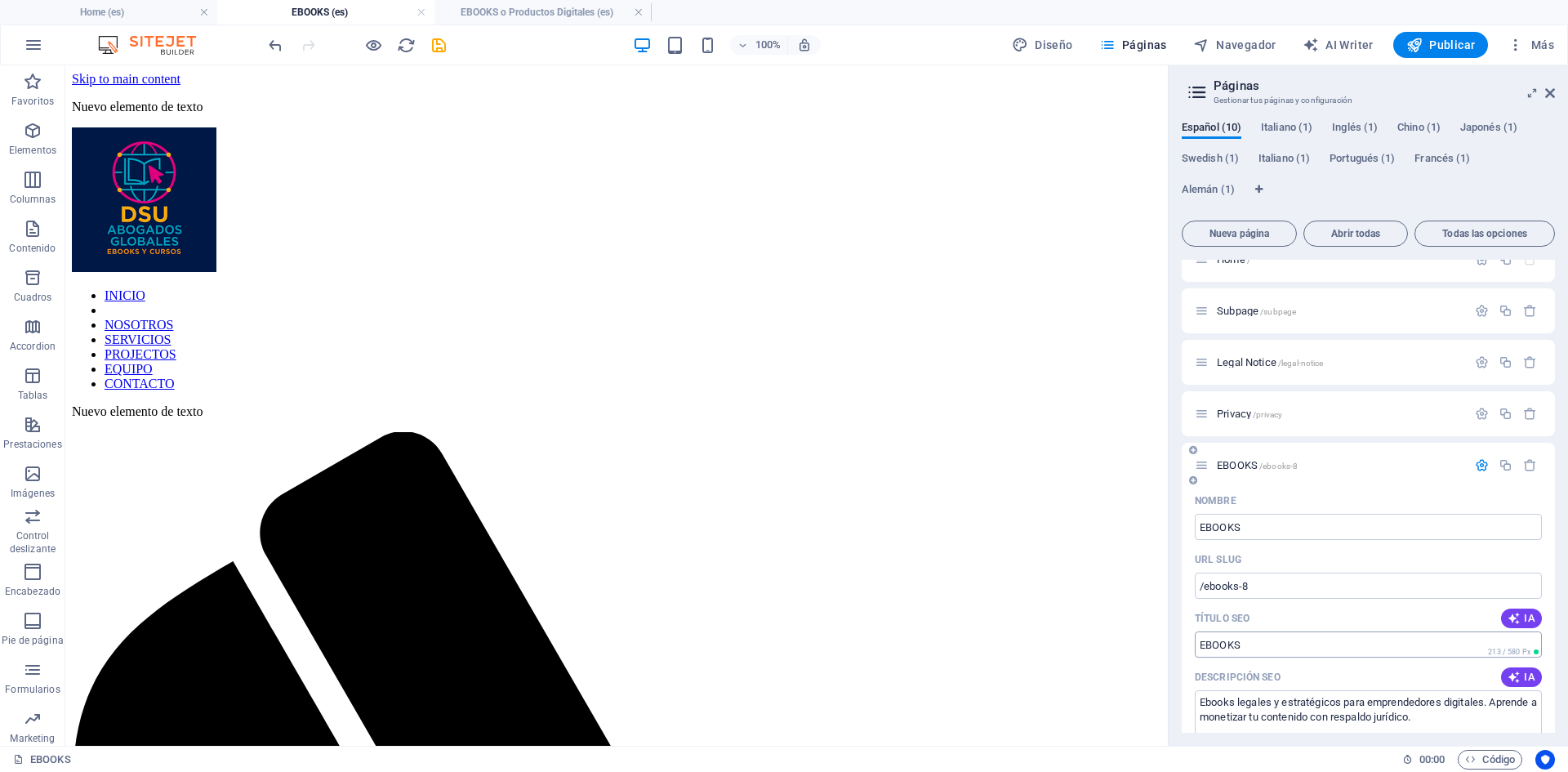
scroll to position [0, 0]
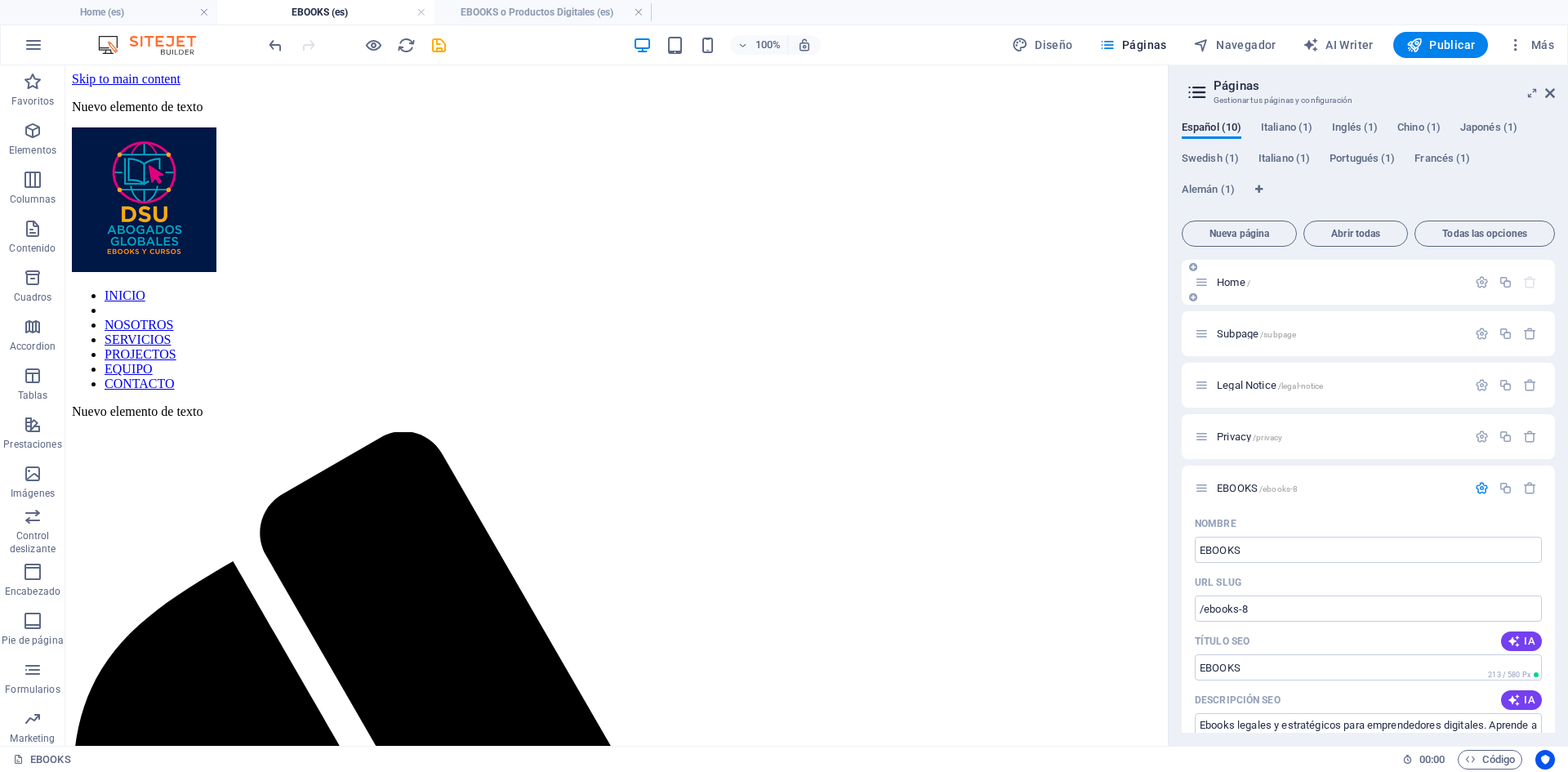
click at [1355, 235] on span "Abrir todas" at bounding box center [1355, 233] width 89 height 10
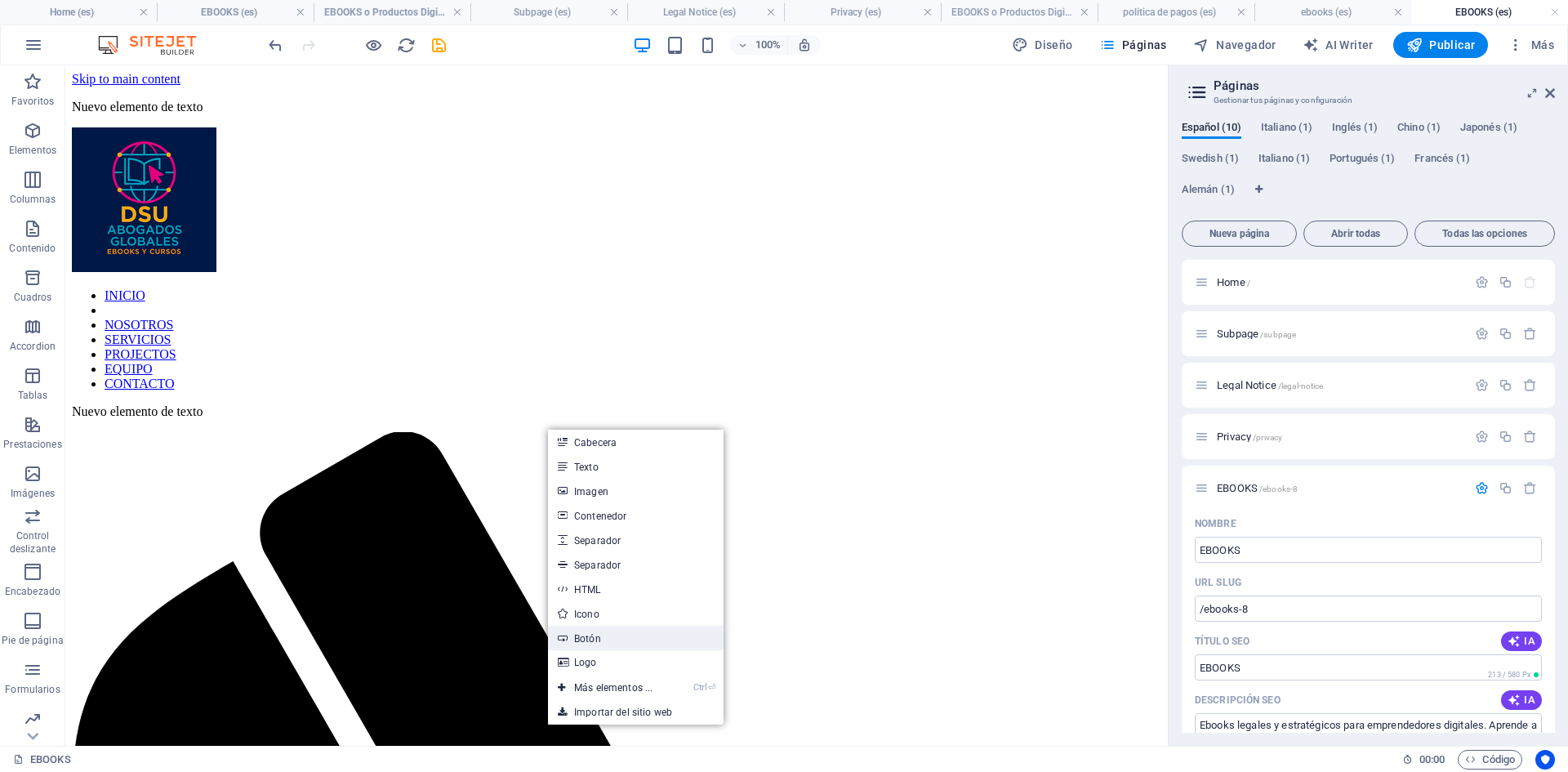
click at [592, 636] on link "Botón" at bounding box center [636, 638] width 176 height 25
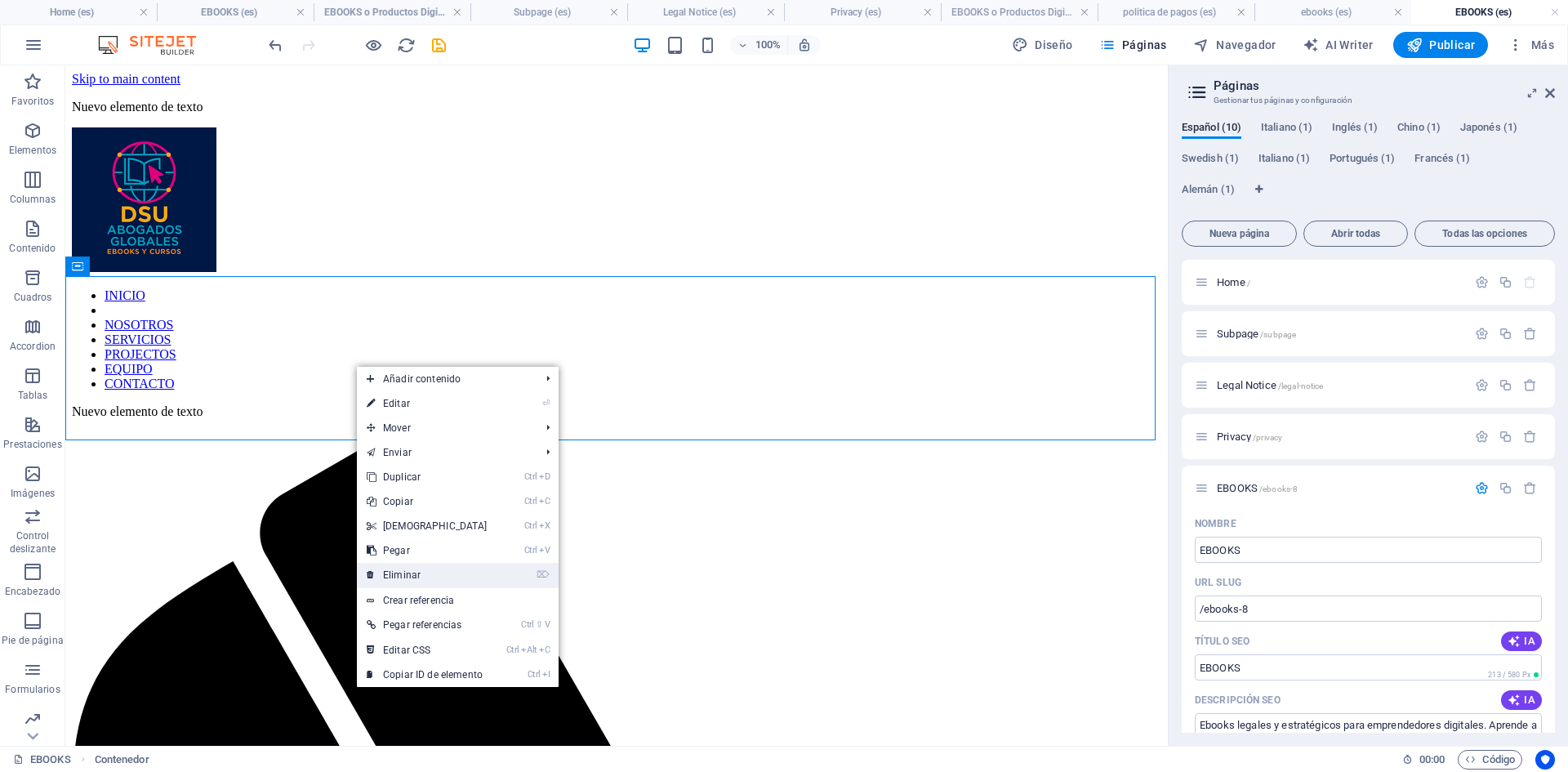
click at [397, 572] on link "⌦ Eliminar" at bounding box center [426, 575] width 140 height 25
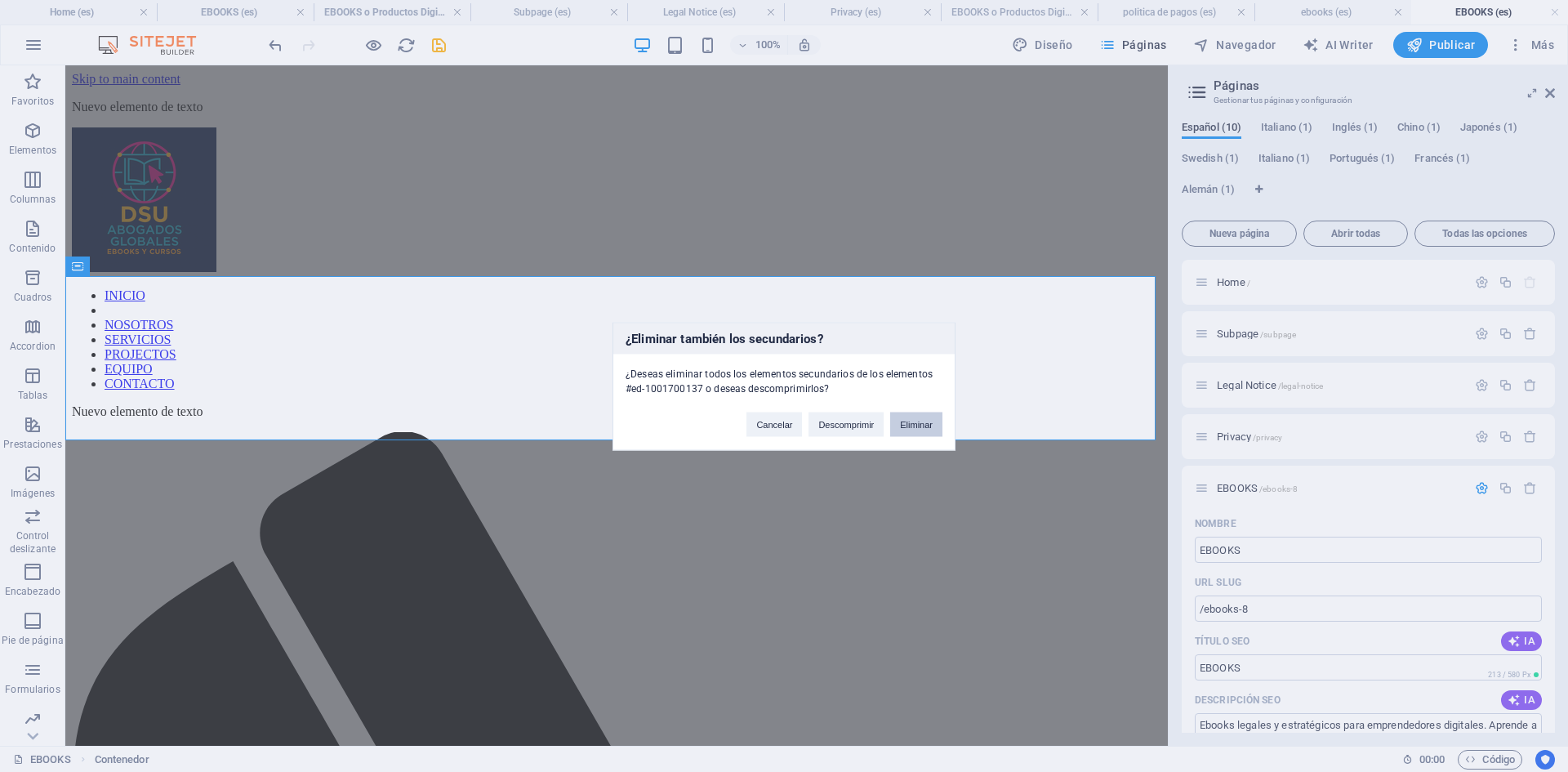
click at [937, 413] on button "Eliminar" at bounding box center [916, 423] width 53 height 25
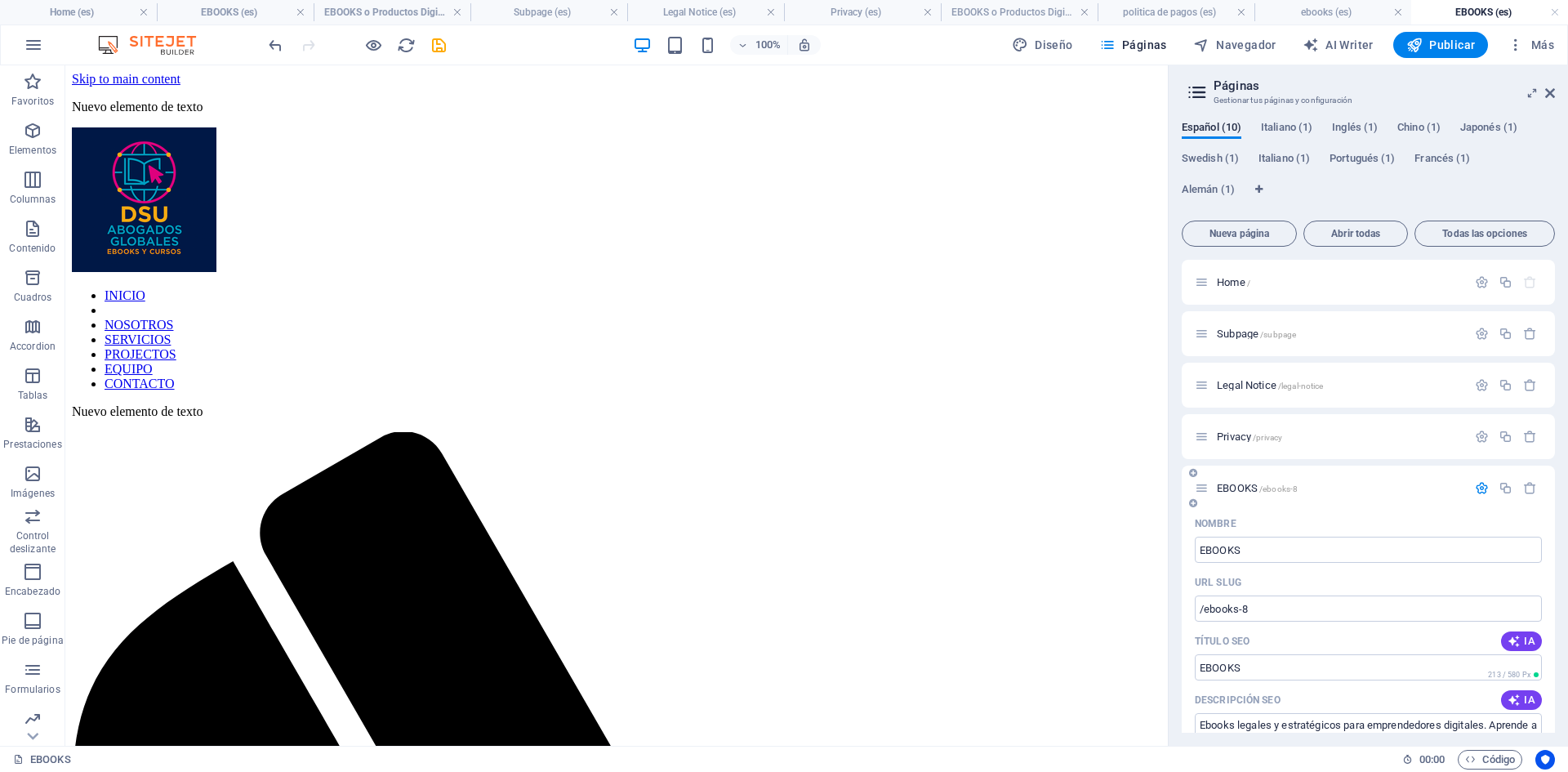
click at [1231, 487] on span "EBOOKS /ebooks-8" at bounding box center [1256, 488] width 80 height 12
click at [1361, 232] on span "Abrir todas" at bounding box center [1355, 233] width 89 height 10
click at [1344, 232] on span "Abrir todas" at bounding box center [1355, 233] width 89 height 10
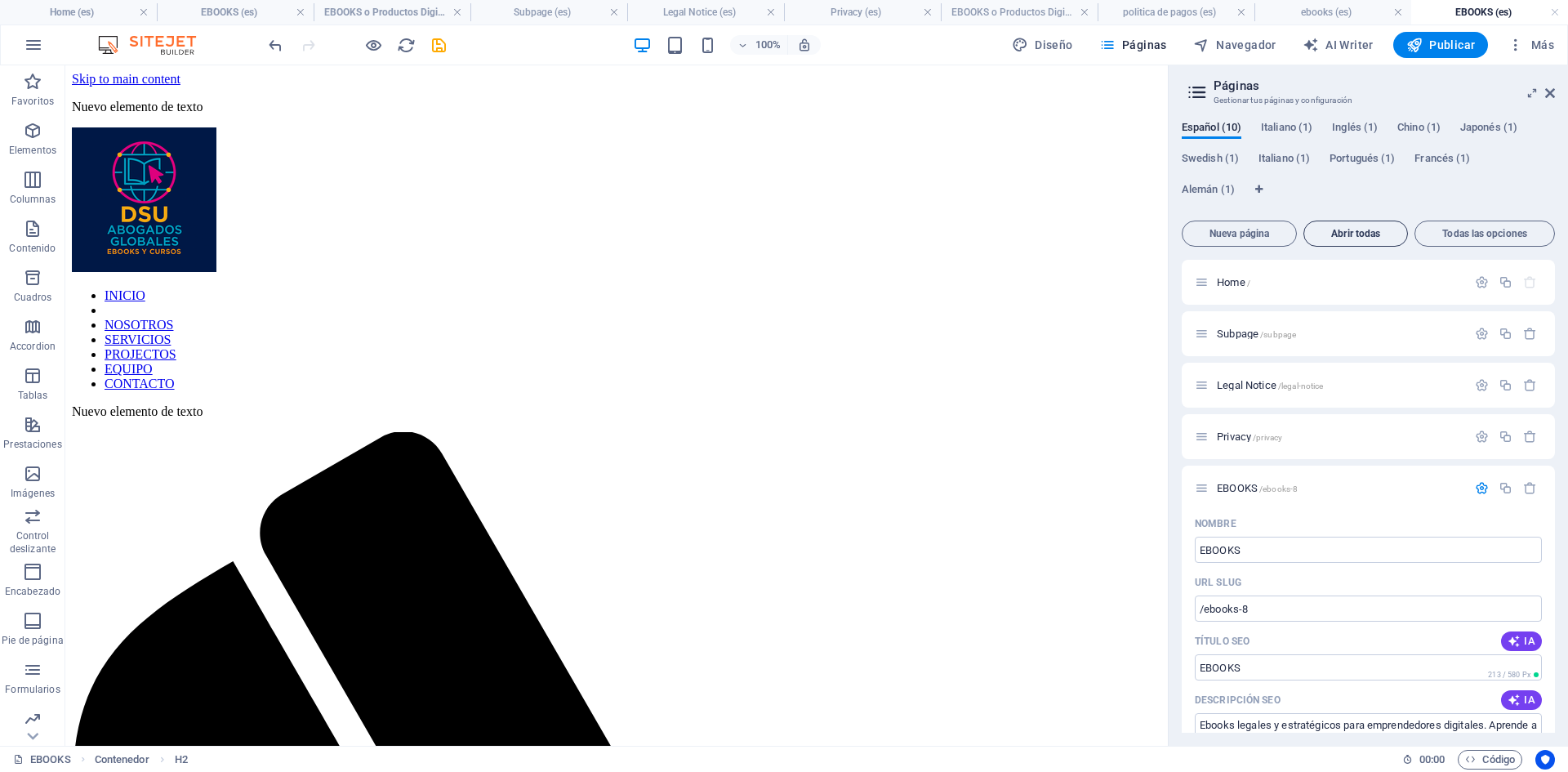
click at [1344, 232] on span "Abrir todas" at bounding box center [1355, 233] width 89 height 10
click at [1256, 389] on span "Legal Notice /legal-notice" at bounding box center [1269, 386] width 106 height 12
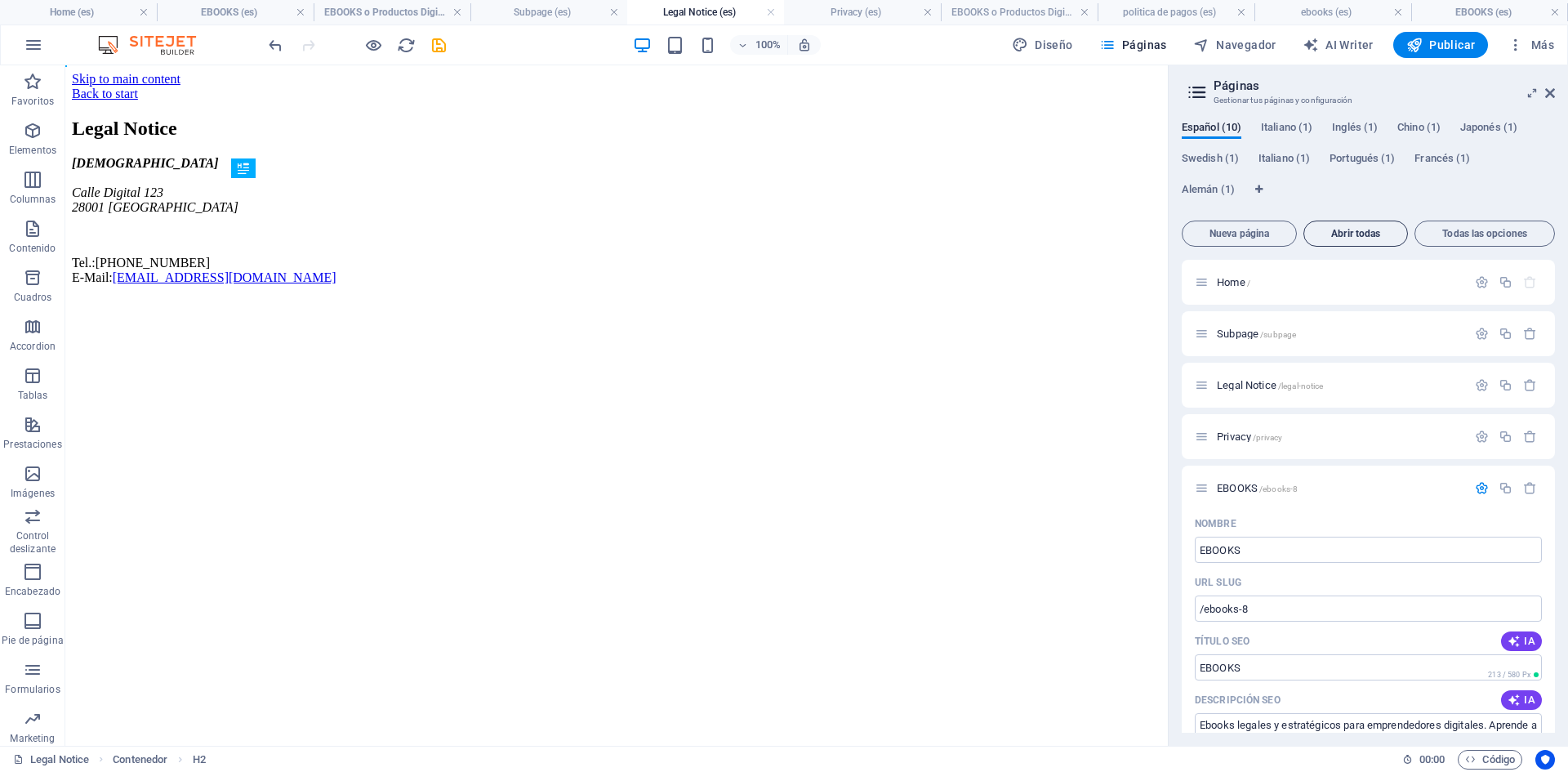
click at [1362, 232] on span "Abrir todas" at bounding box center [1355, 233] width 89 height 10
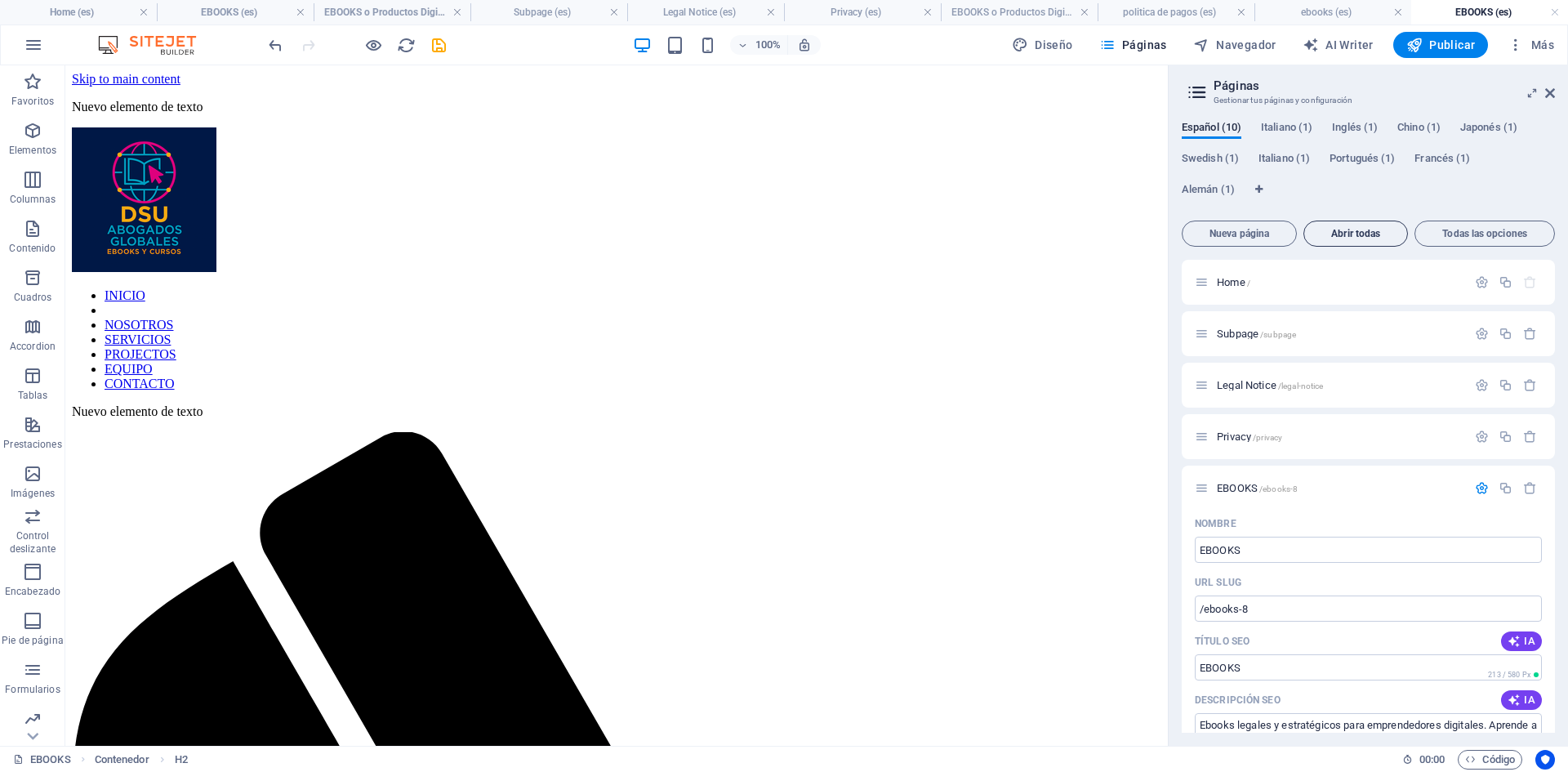
click at [1362, 232] on span "Abrir todas" at bounding box center [1355, 233] width 89 height 10
click at [1363, 232] on span "Abrir todas" at bounding box center [1355, 233] width 89 height 10
click at [1378, 193] on div "Español (10) Italiano (1) Inglés (1) Chino (1) Japonés (1) Swedish (1) Italiano…" at bounding box center [1368, 168] width 373 height 93
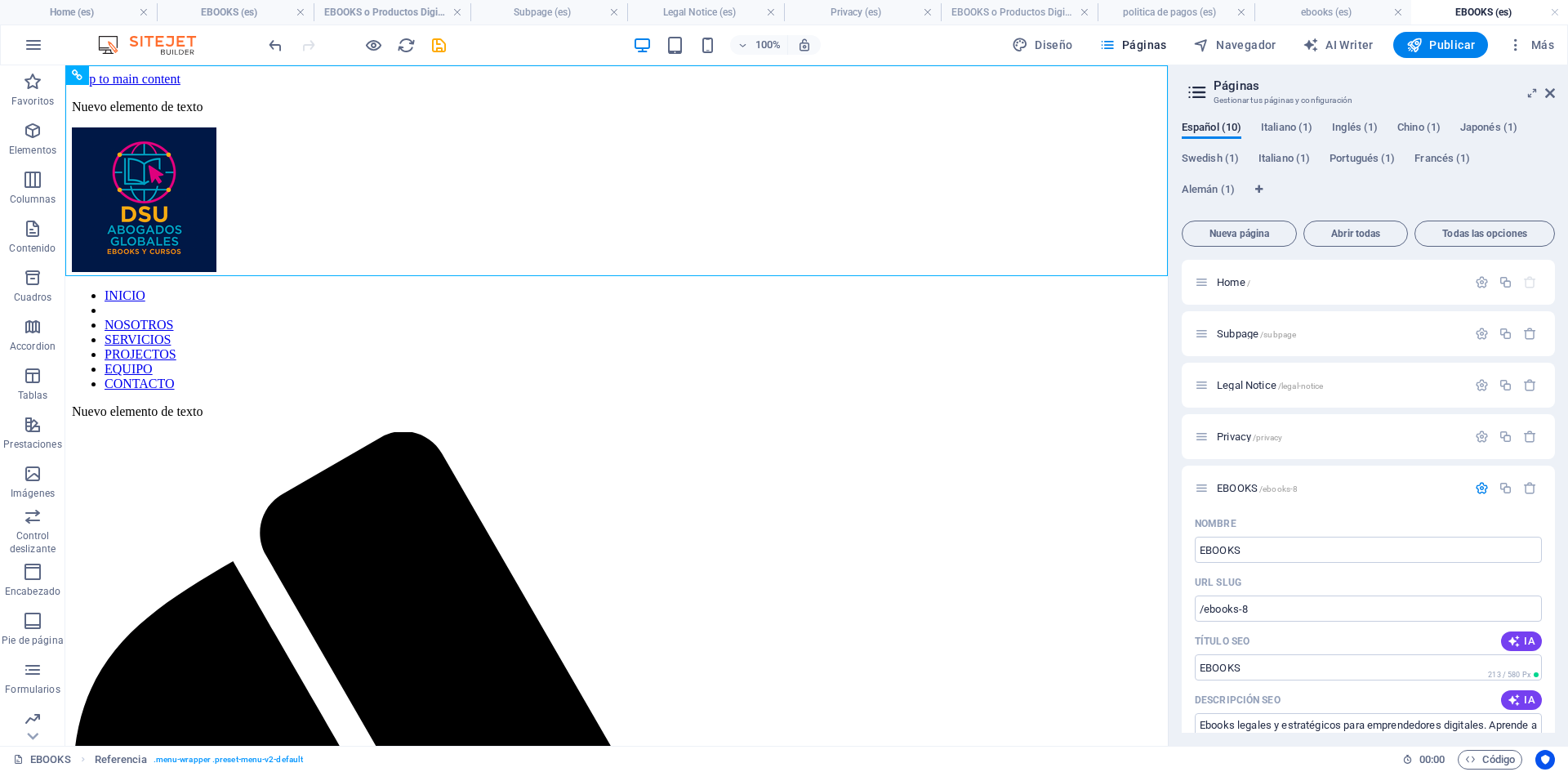
click at [1238, 86] on h2 "Páginas" at bounding box center [1384, 85] width 342 height 15
click at [284, 50] on icon "undo" at bounding box center [275, 45] width 19 height 19
click at [408, 45] on icon "reload" at bounding box center [406, 45] width 19 height 19
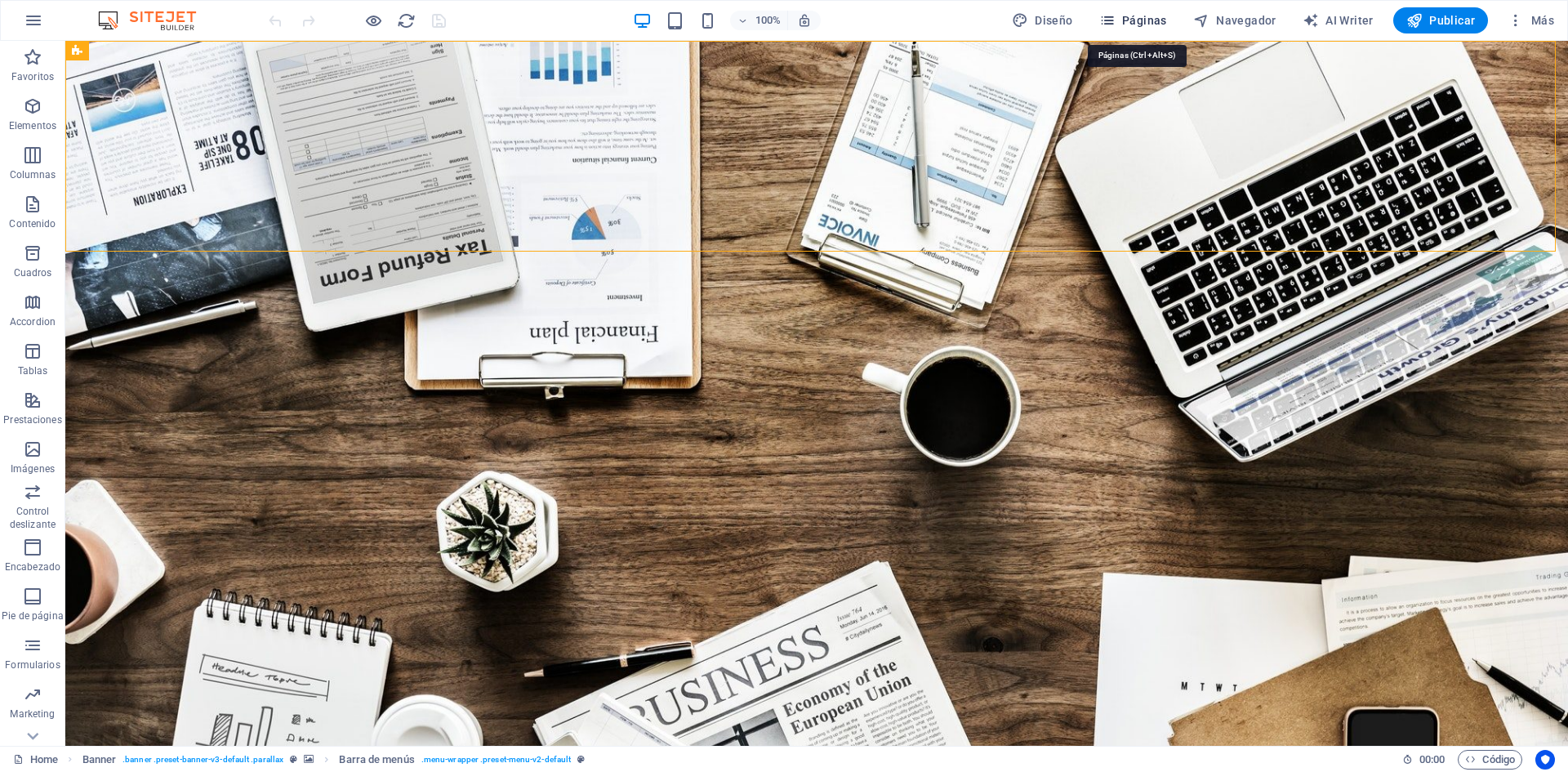
click at [1149, 17] on span "Páginas" at bounding box center [1133, 20] width 68 height 16
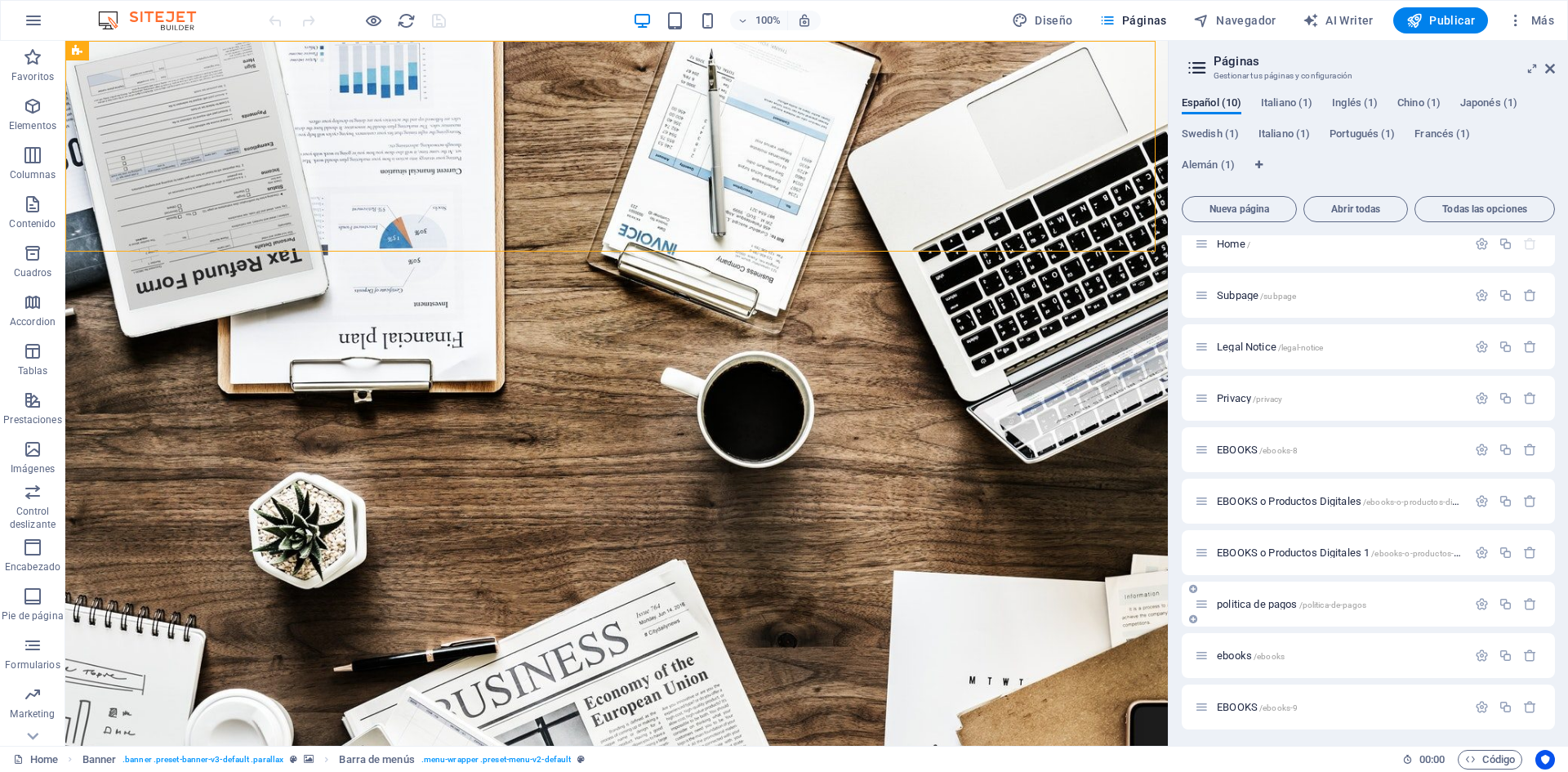
scroll to position [17, 0]
click at [1527, 500] on icon "button" at bounding box center [1530, 498] width 14 height 14
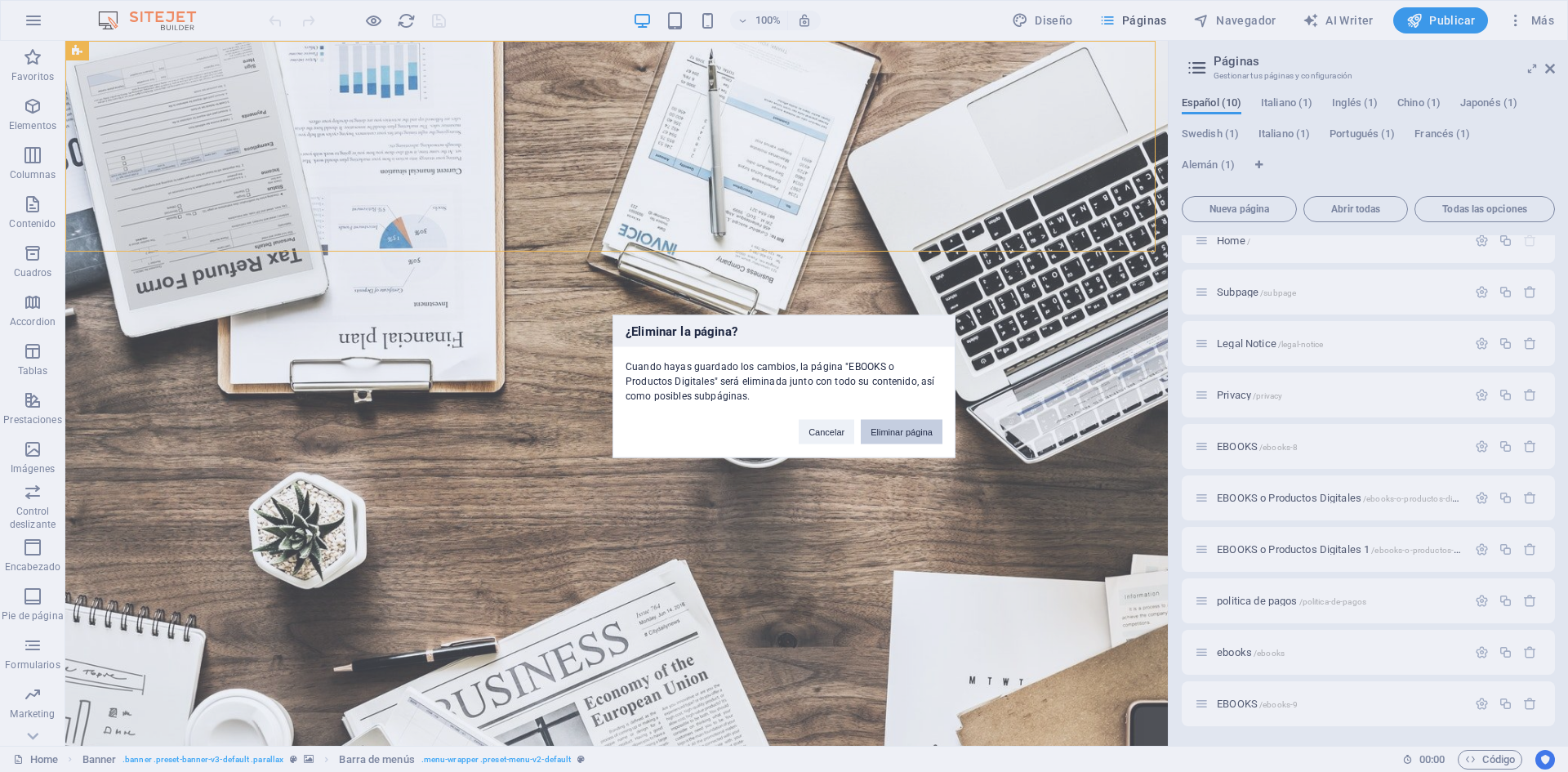
drag, startPoint x: 899, startPoint y: 424, endPoint x: 856, endPoint y: 392, distance: 53.6
click at [899, 424] on button "Eliminar página" at bounding box center [902, 431] width 81 height 25
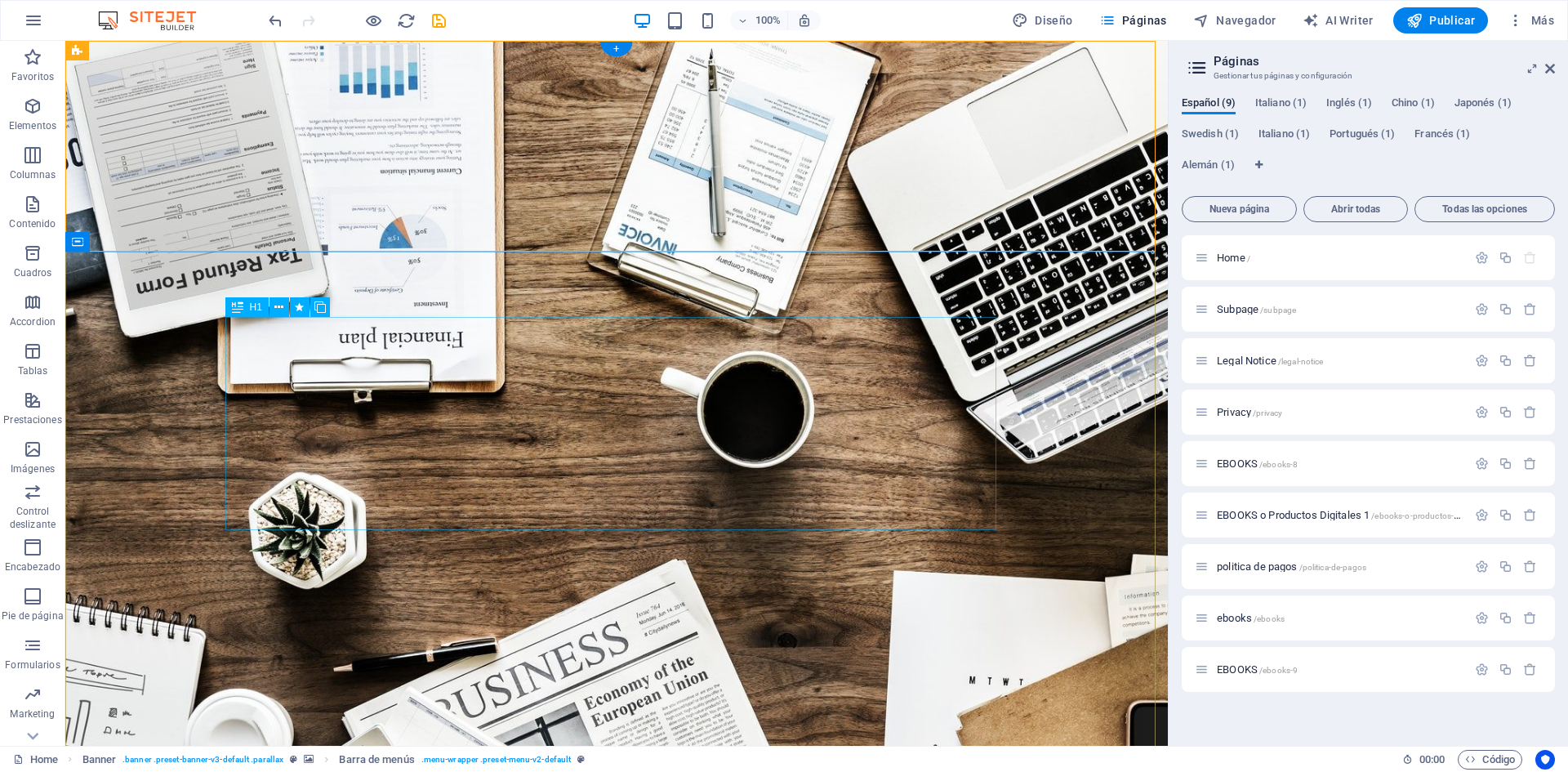
scroll to position [0, 0]
click at [1531, 512] on icon "button" at bounding box center [1530, 515] width 14 height 14
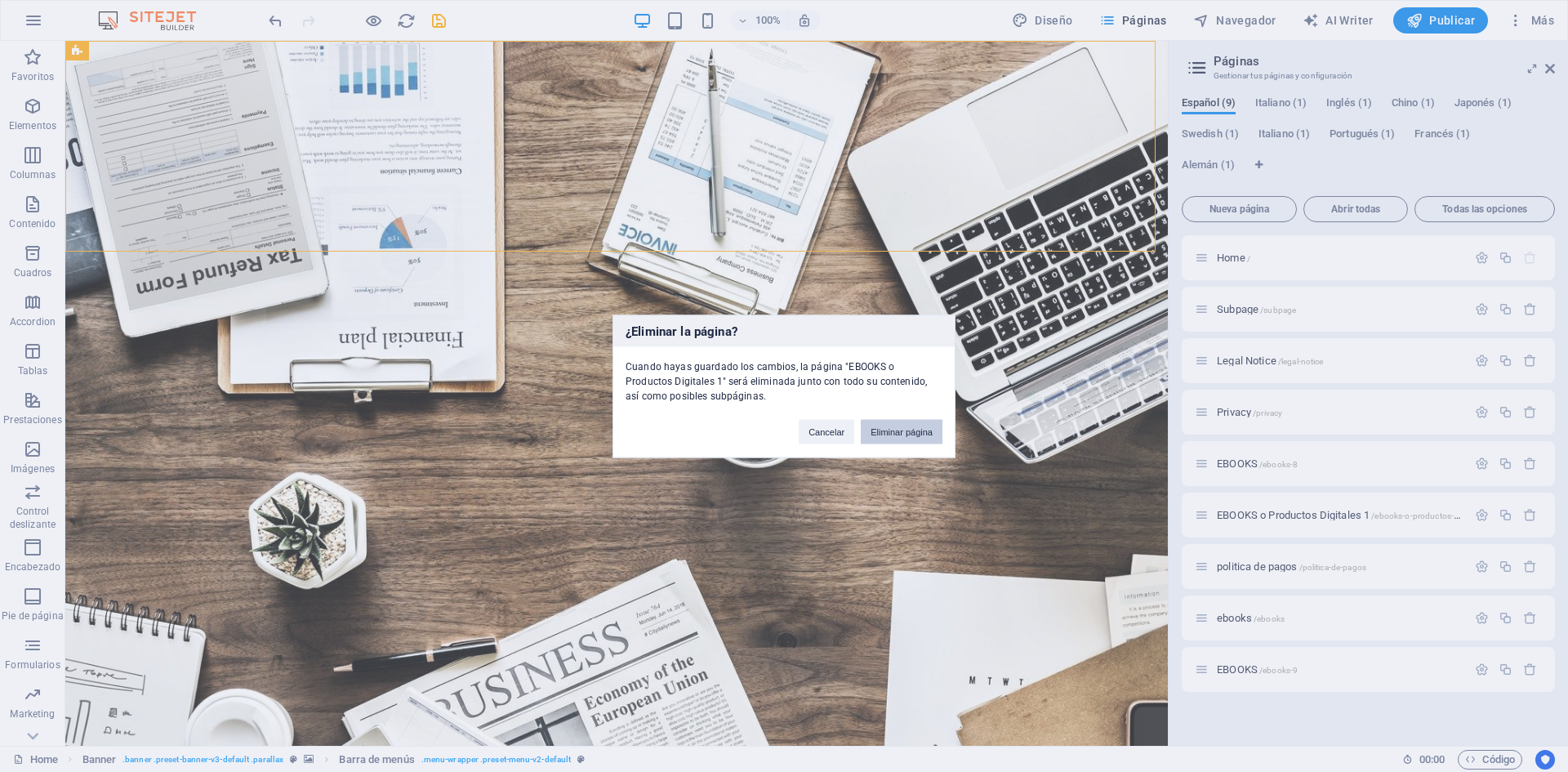
click at [890, 425] on button "Eliminar página" at bounding box center [902, 431] width 81 height 25
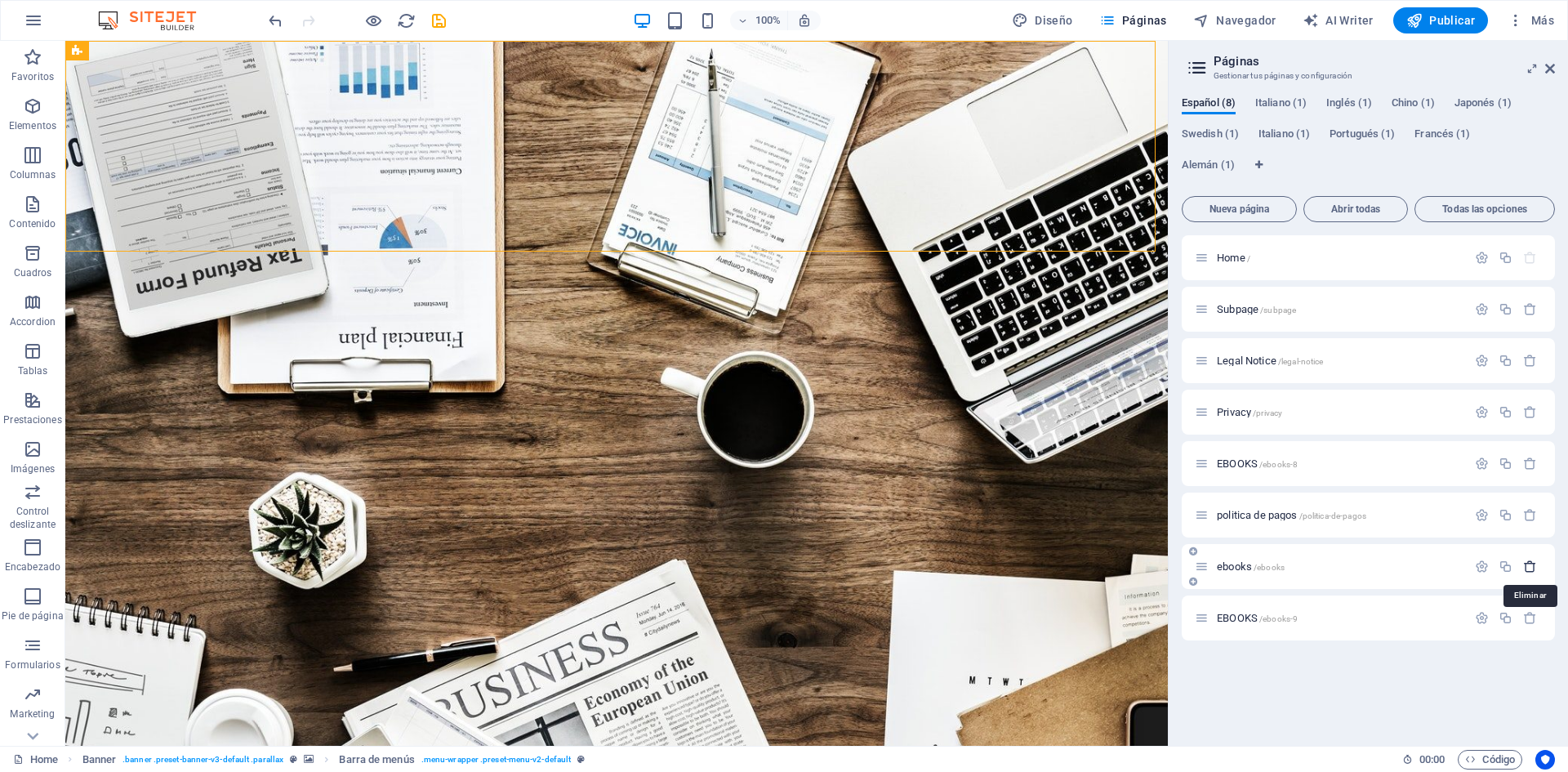
click at [1527, 567] on icon "button" at bounding box center [1530, 566] width 14 height 14
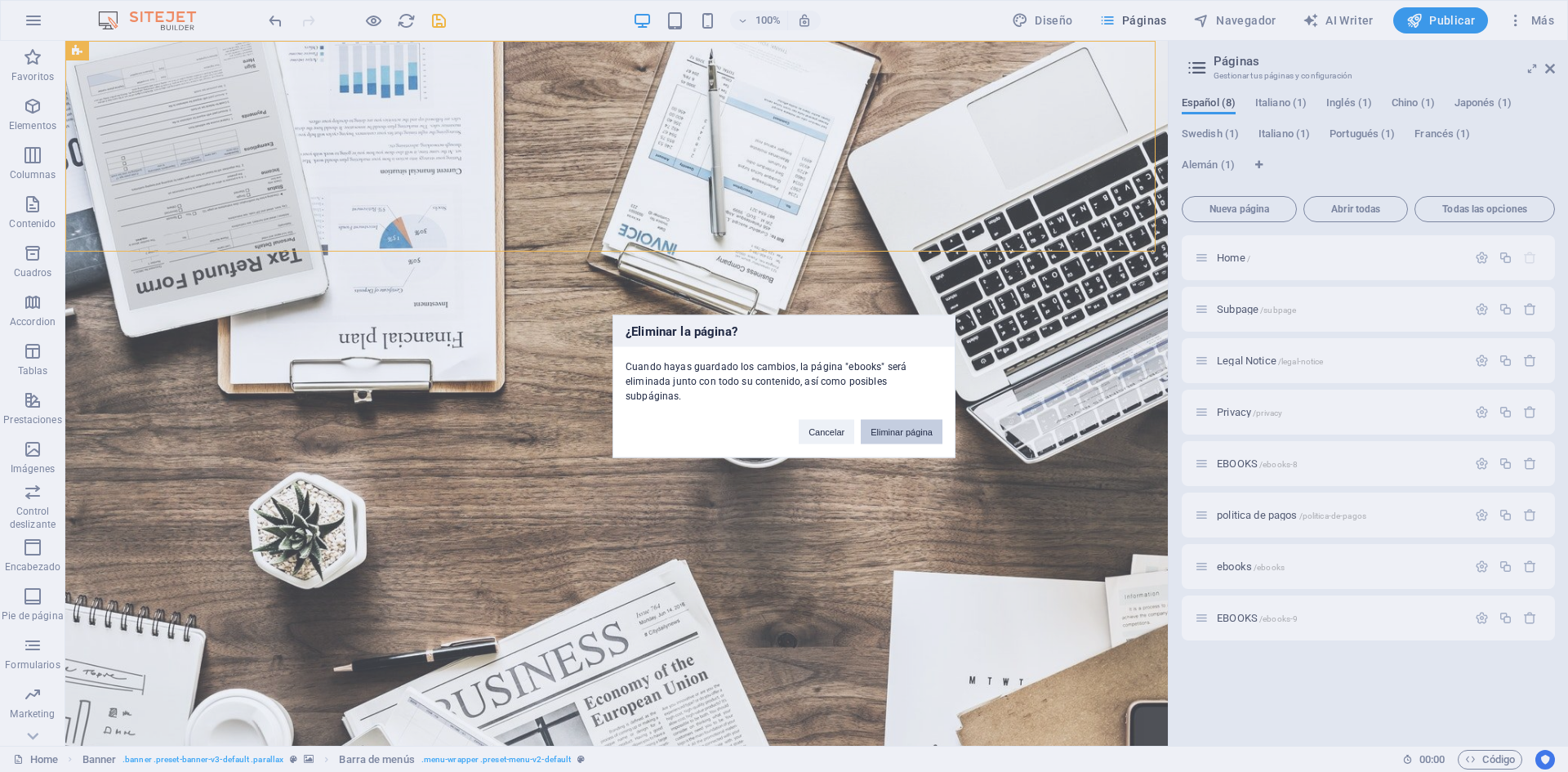
click at [909, 420] on button "Eliminar página" at bounding box center [902, 431] width 81 height 25
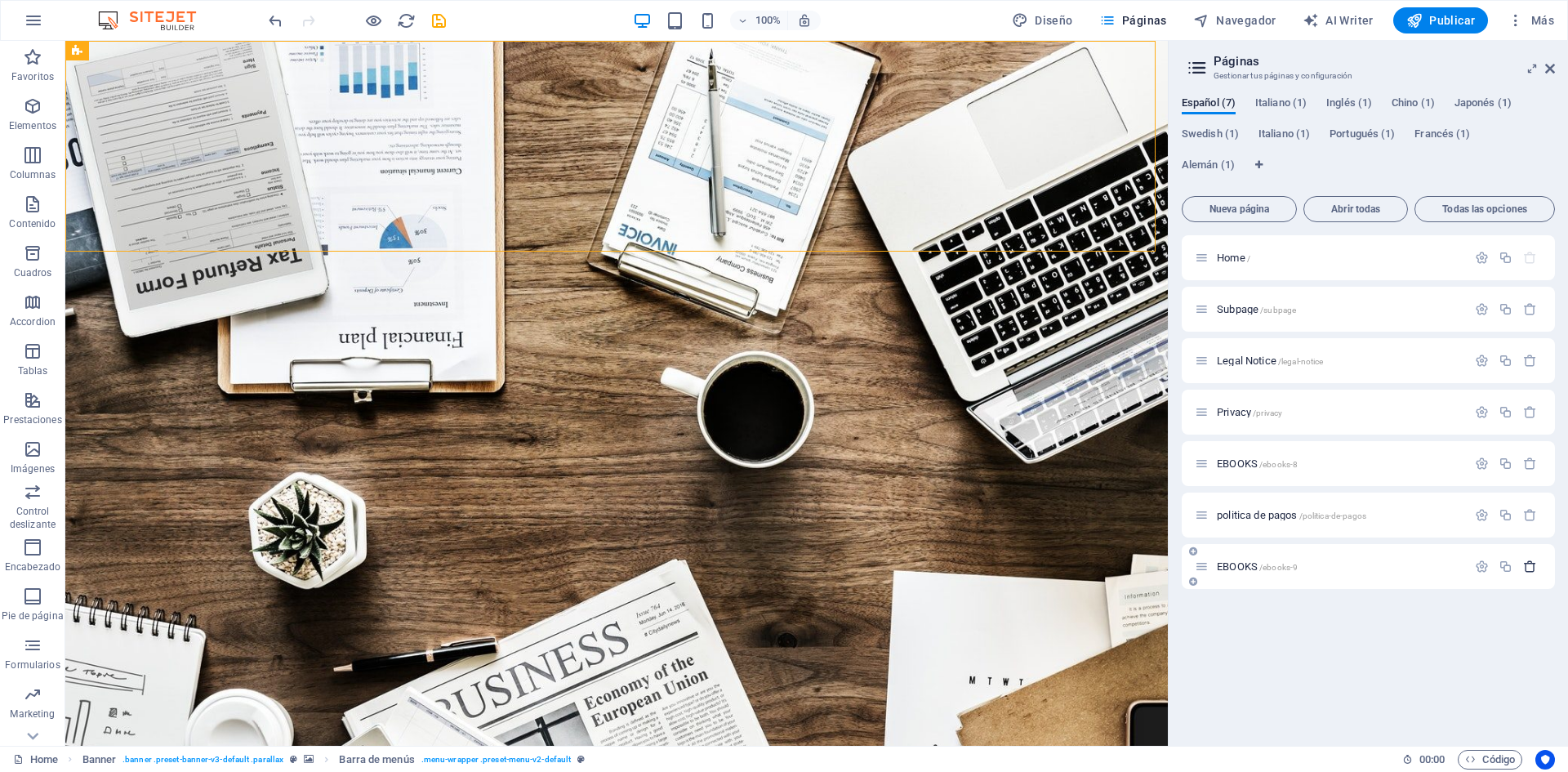
click at [1528, 565] on icon "button" at bounding box center [1530, 566] width 14 height 14
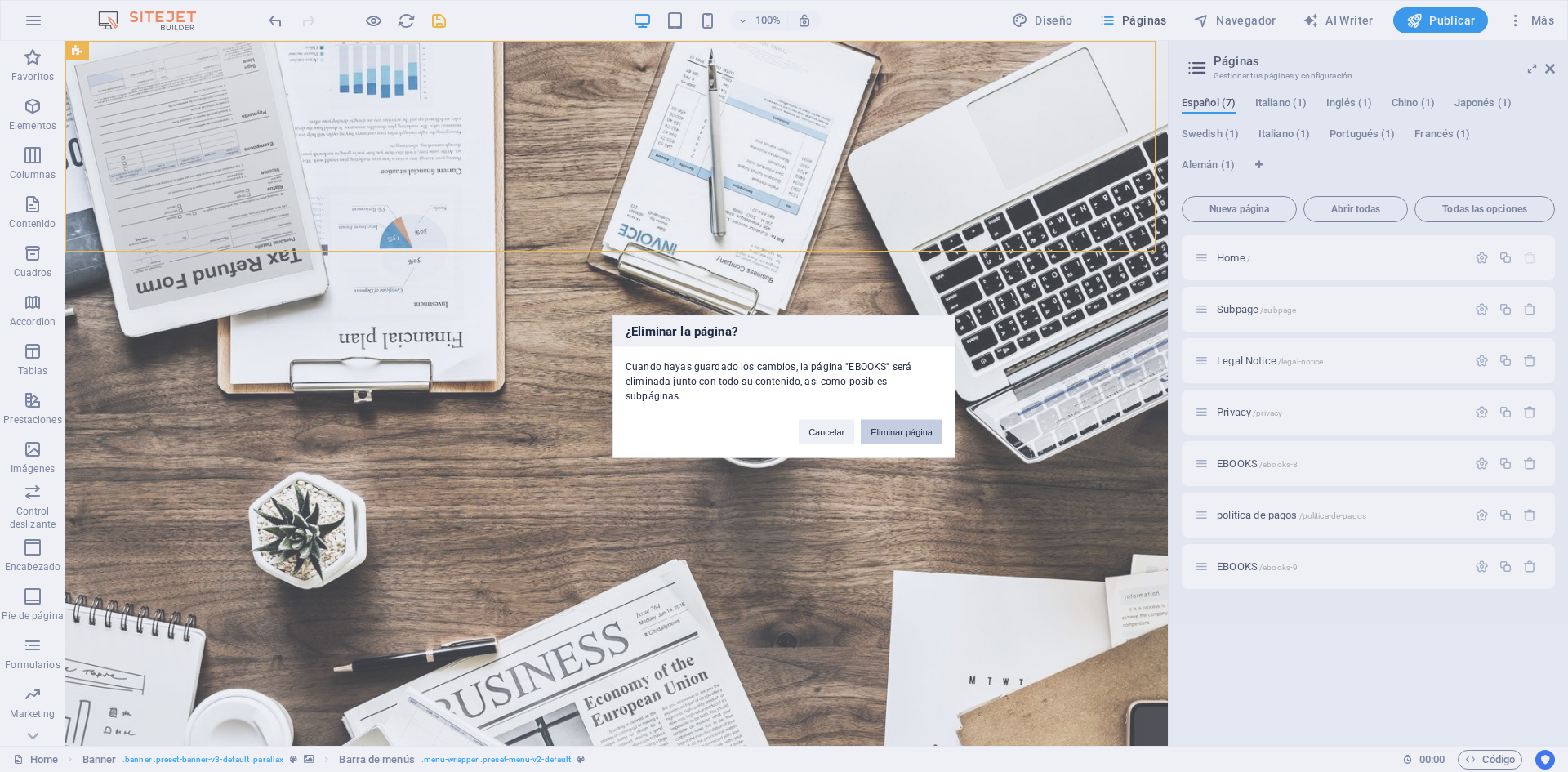
click at [914, 419] on button "Eliminar página" at bounding box center [902, 431] width 81 height 25
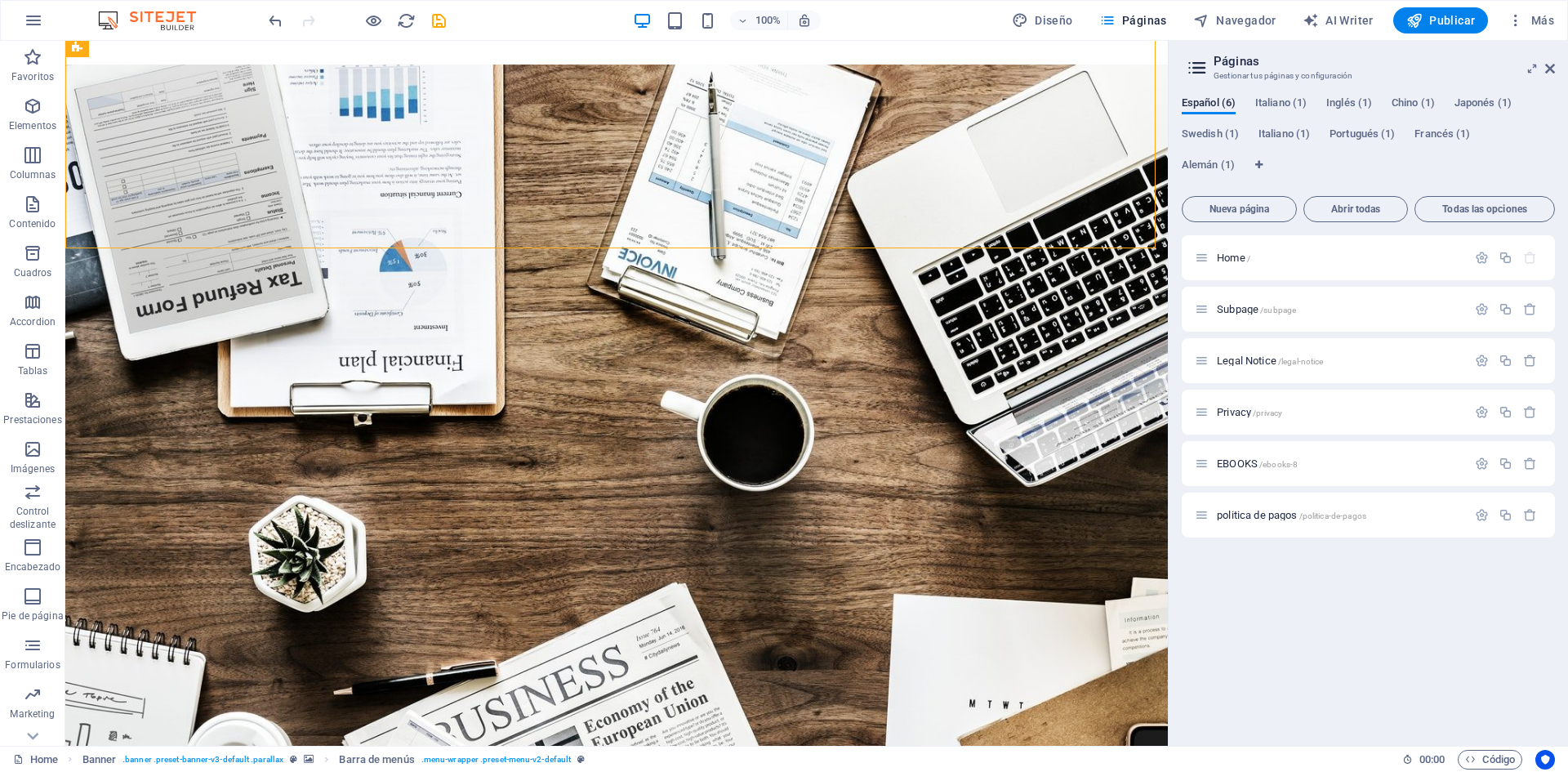
scroll to position [81, 0]
